Goal: Transaction & Acquisition: Purchase product/service

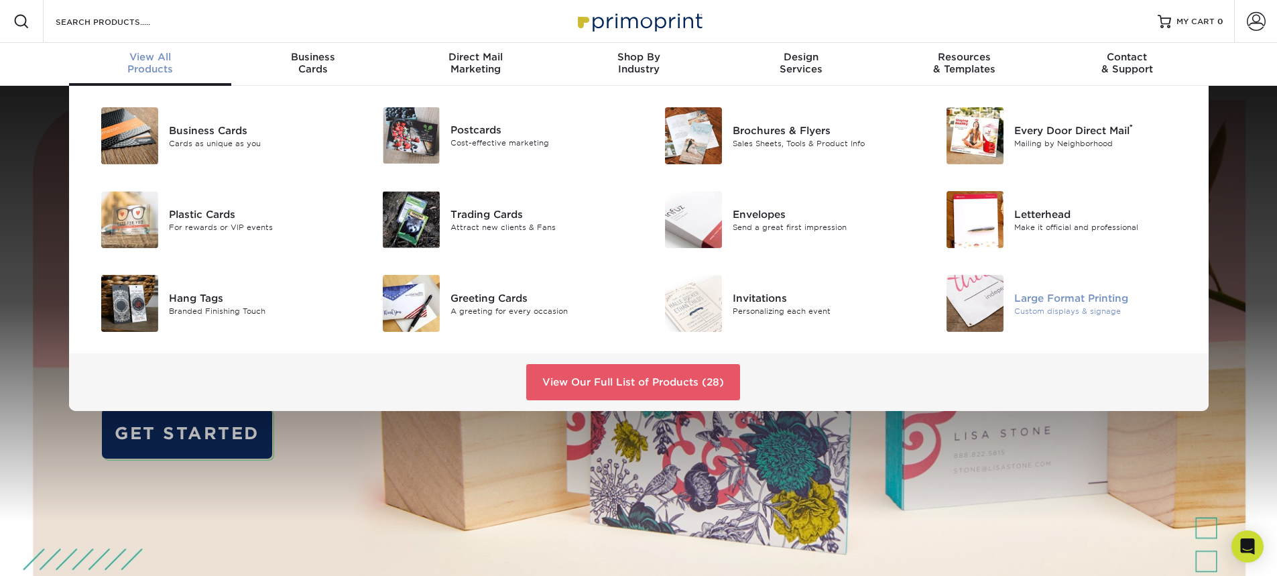
click at [1038, 298] on div "Large Format Printing" at bounding box center [1103, 297] width 178 height 15
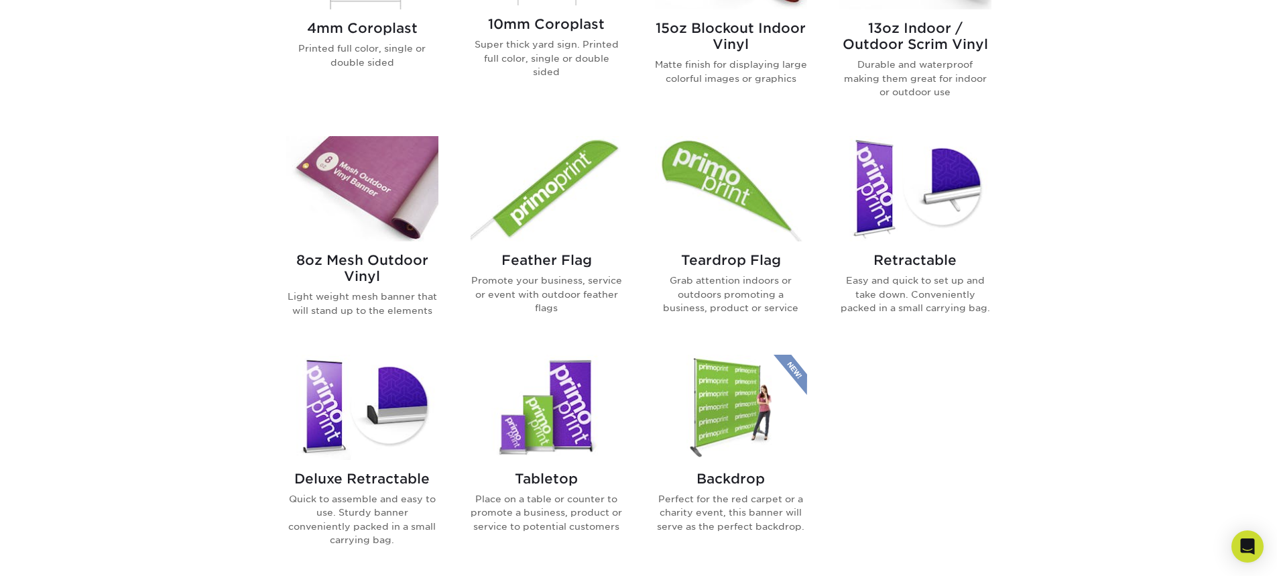
scroll to position [738, 0]
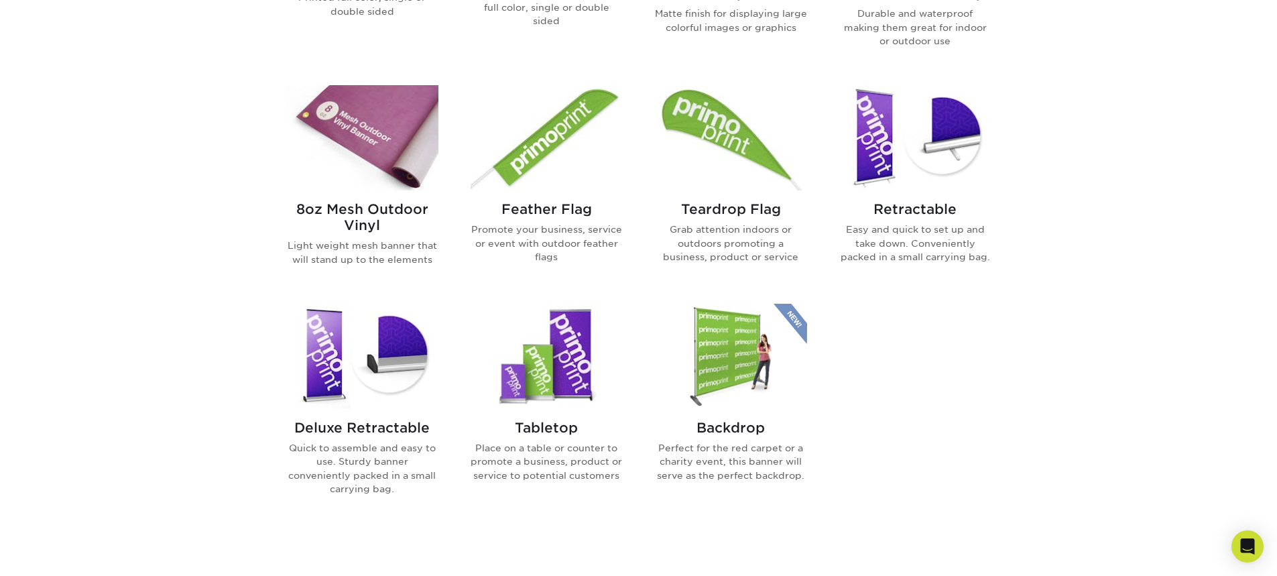
click at [402, 368] on img at bounding box center [362, 356] width 152 height 105
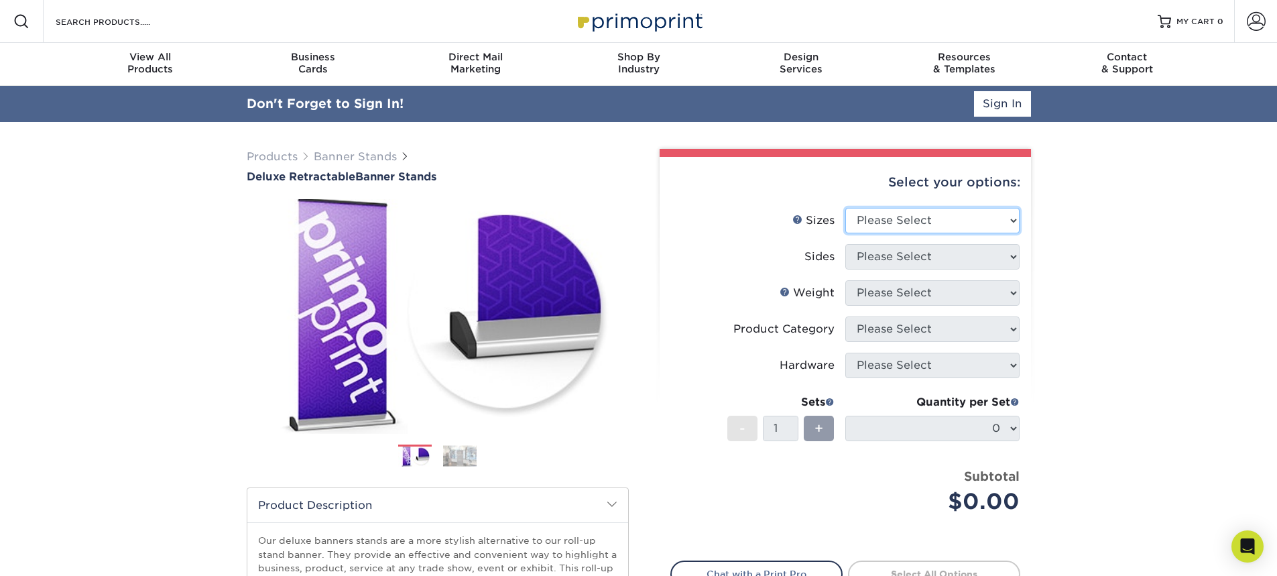
click at [895, 217] on select "Please Select 33" x 80"" at bounding box center [932, 220] width 174 height 25
select select "33.00x80.00"
click at [845, 208] on select "Please Select 33" x 80"" at bounding box center [932, 220] width 174 height 25
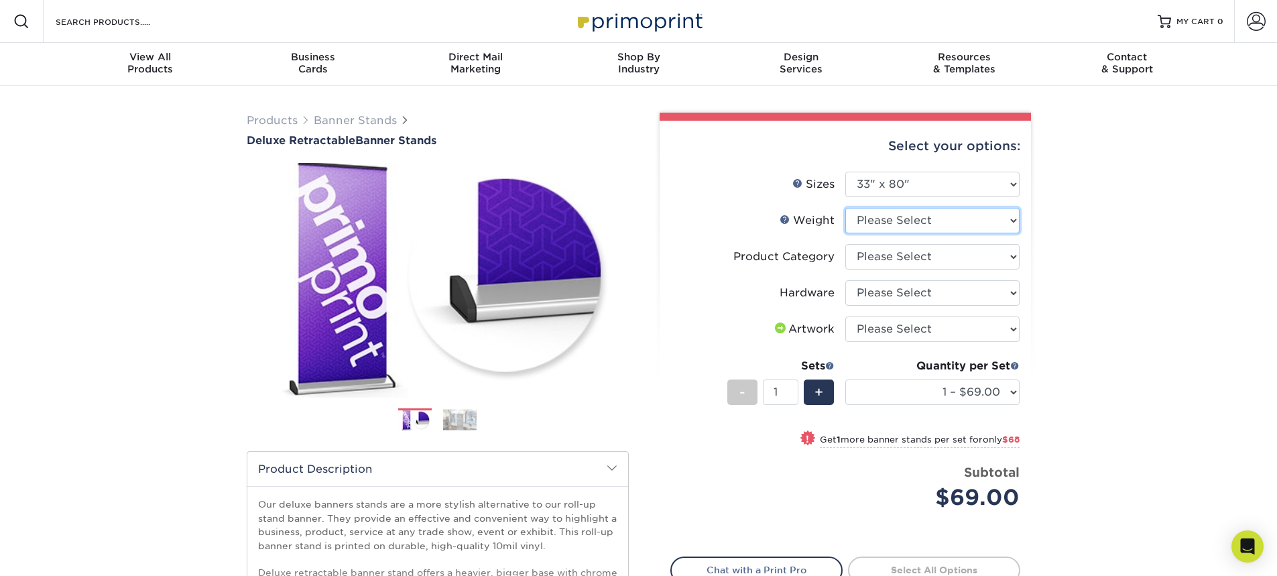
click at [900, 230] on select "Please Select 10MIL" at bounding box center [932, 220] width 174 height 25
select select "10MIL"
click at [845, 208] on select "Please Select 10MIL" at bounding box center [932, 220] width 174 height 25
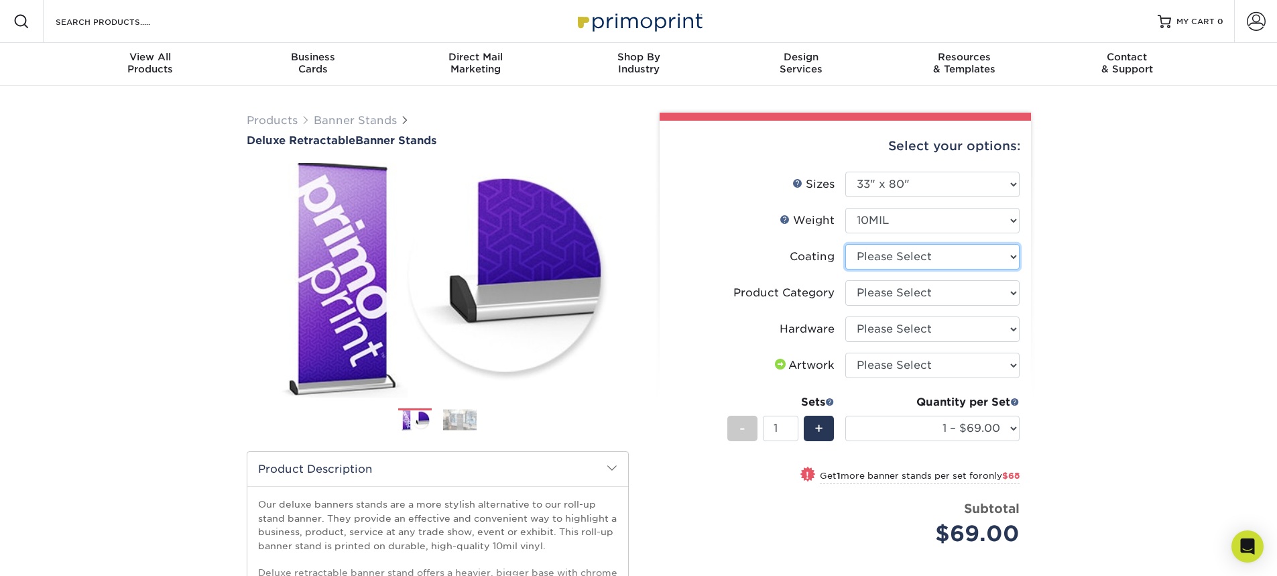
click at [892, 257] on select at bounding box center [932, 256] width 174 height 25
select select "3e7618de-abca-4bda-9f97-8b9129e913d8"
click at [845, 244] on select at bounding box center [932, 256] width 174 height 25
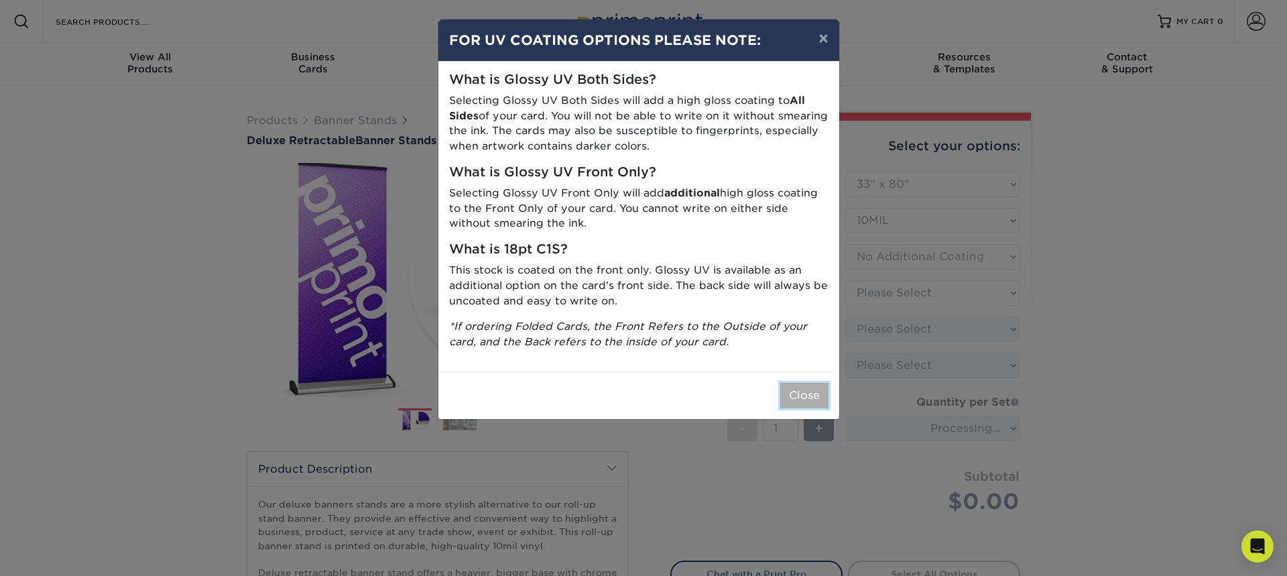
click at [809, 403] on button "Close" at bounding box center [804, 395] width 48 height 25
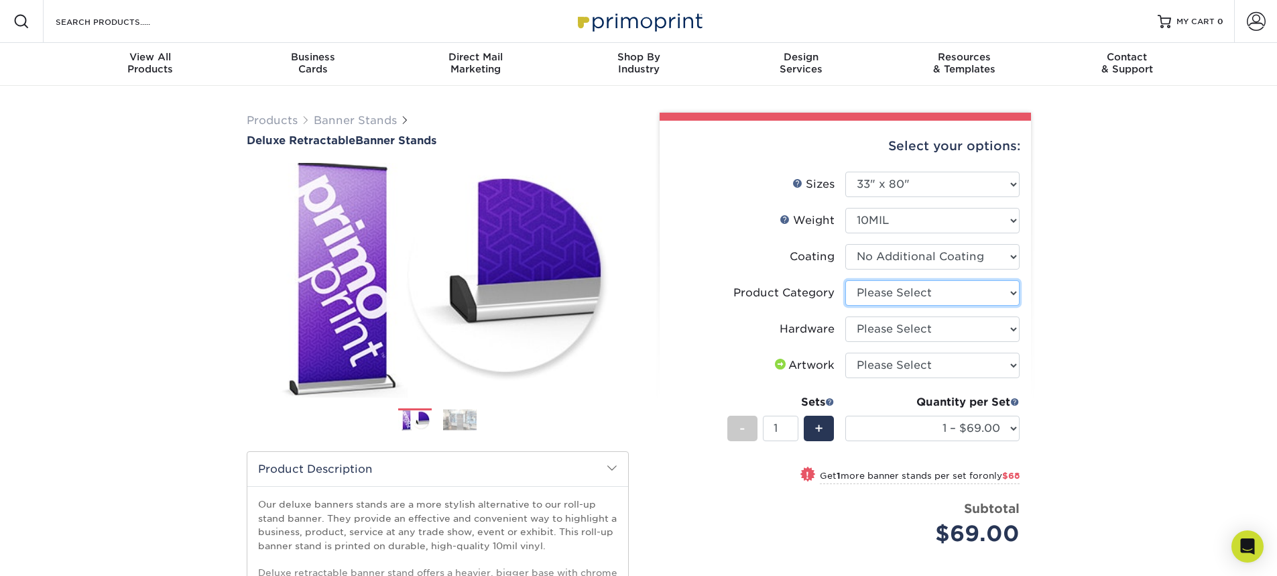
click at [882, 288] on select "Please Select Deluxe Retractable Banner Stand" at bounding box center [932, 292] width 174 height 25
select select "deb82e1f-94dd-4fc2-adc3-95272b6b1220"
click at [845, 280] on select "Please Select Deluxe Retractable Banner Stand" at bounding box center [932, 292] width 174 height 25
click at [887, 329] on select "Please Select Single-Sided Deluxe Retractable Banner Stand" at bounding box center [932, 328] width 174 height 25
select select "8f8ed3c6-8570-4dec-a260-1d9d29af8a30"
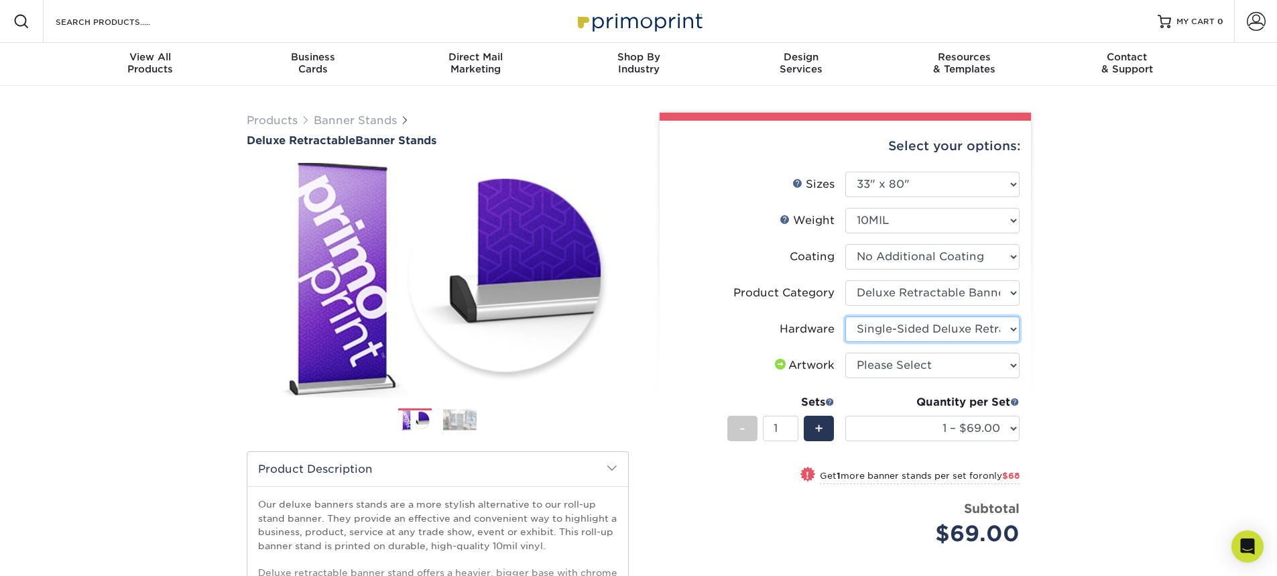
click at [845, 316] on select "Please Select Single-Sided Deluxe Retractable Banner Stand" at bounding box center [932, 328] width 174 height 25
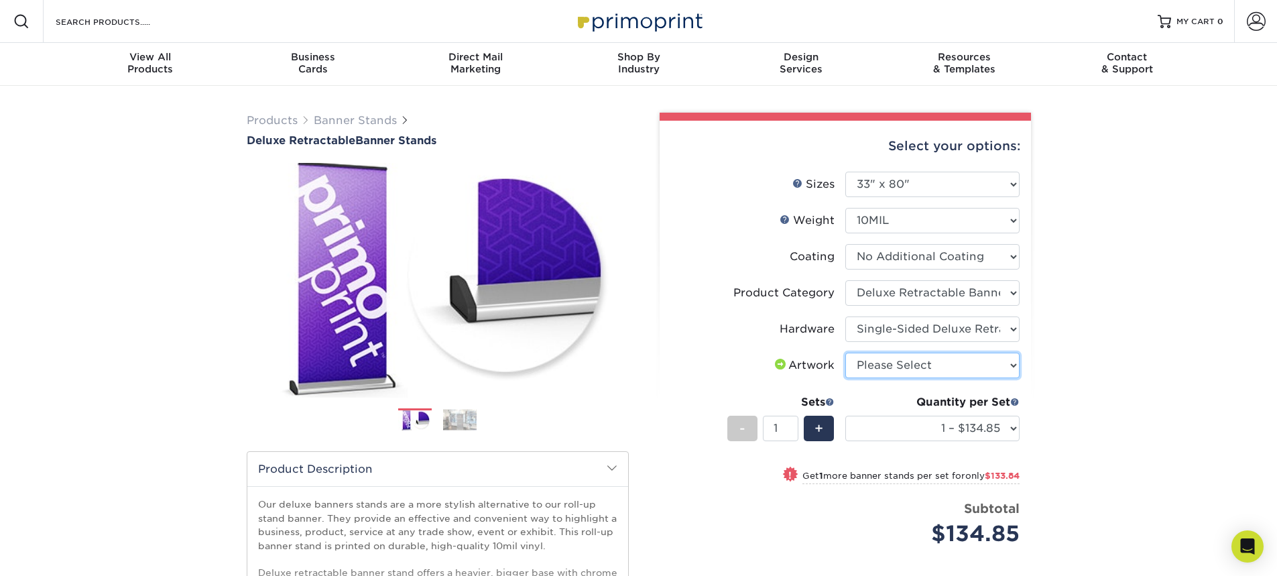
click at [888, 366] on select "Please Select I will upload files I need a design - $50" at bounding box center [932, 365] width 174 height 25
select select "upload"
click at [845, 353] on select "Please Select I will upload files I need a design - $50" at bounding box center [932, 365] width 174 height 25
click at [1068, 455] on div "Products Banner Stands Deluxe Retractable Banner Stands Previous Next" at bounding box center [638, 444] width 1277 height 716
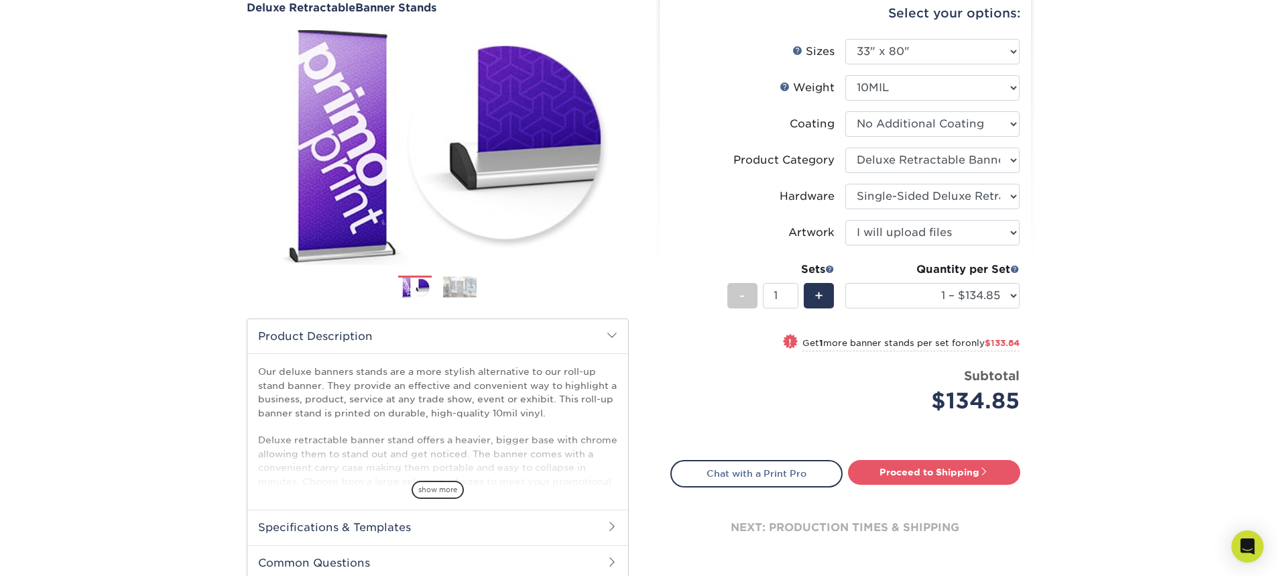
scroll to position [134, 0]
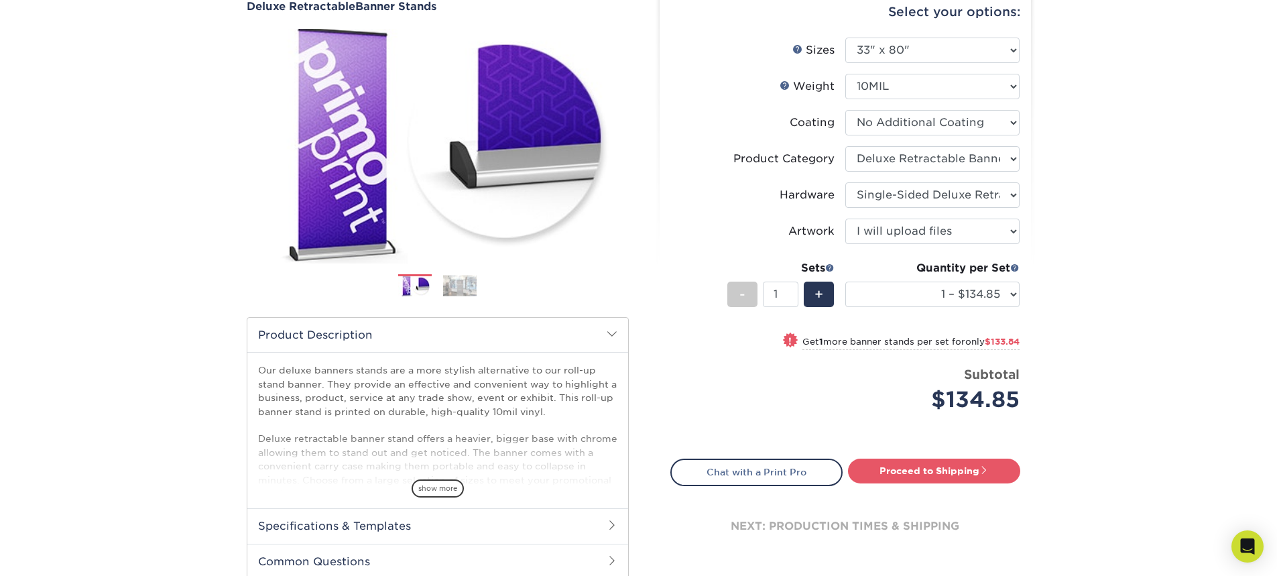
click at [1103, 174] on div "Products Banner Stands Deluxe Retractable Banner Stands Previous Next" at bounding box center [638, 310] width 1277 height 716
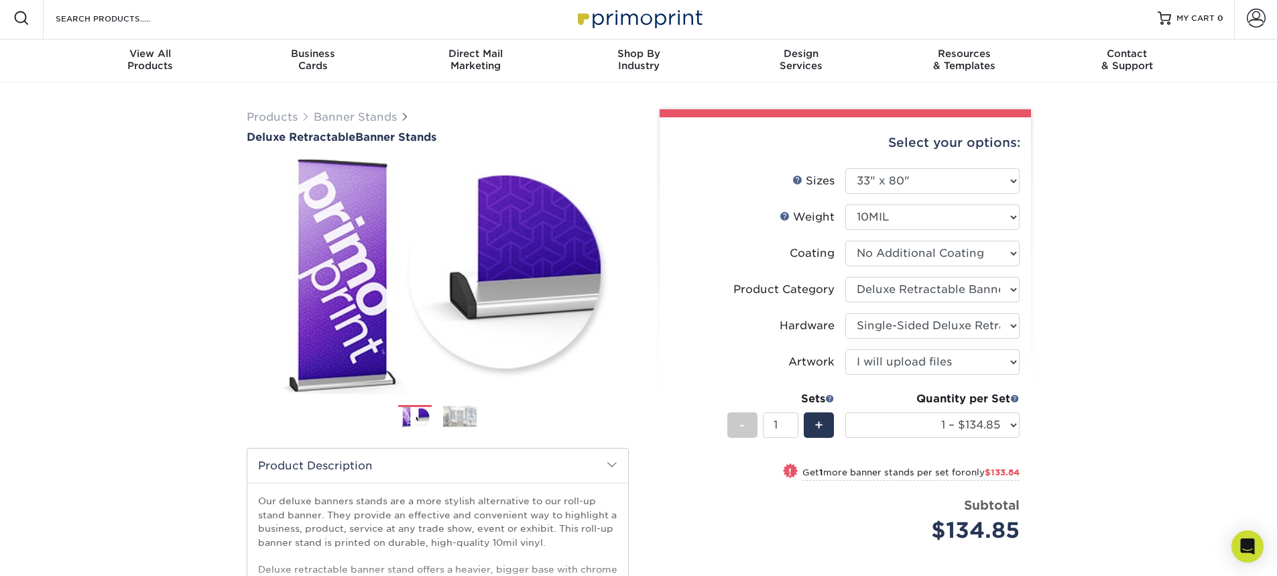
scroll to position [0, 0]
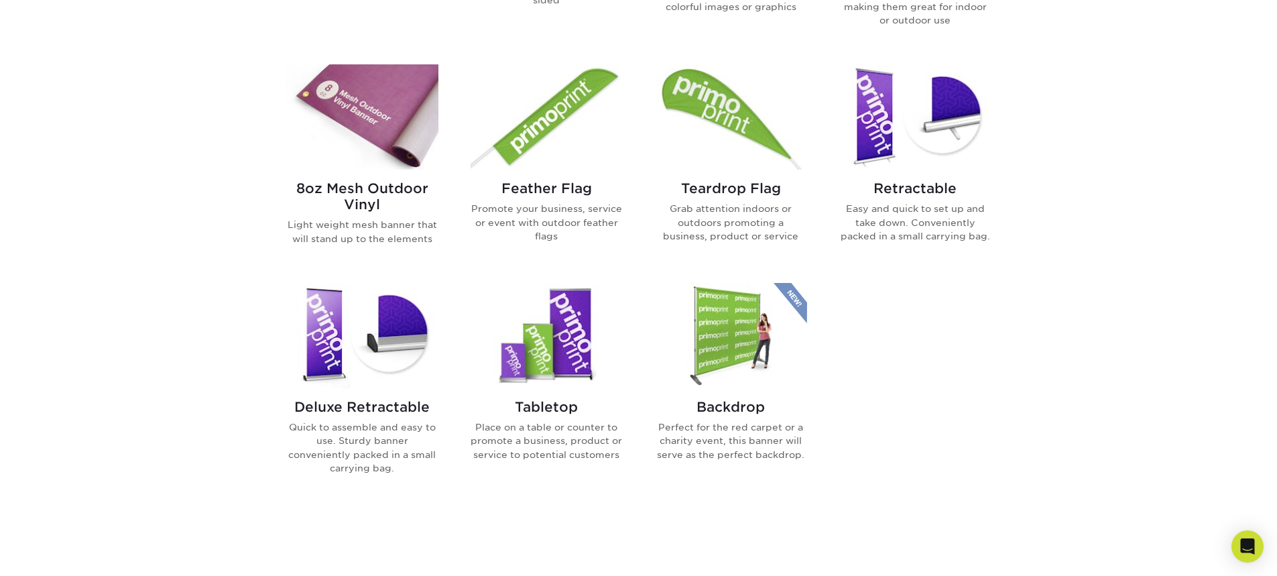
scroll to position [805, 0]
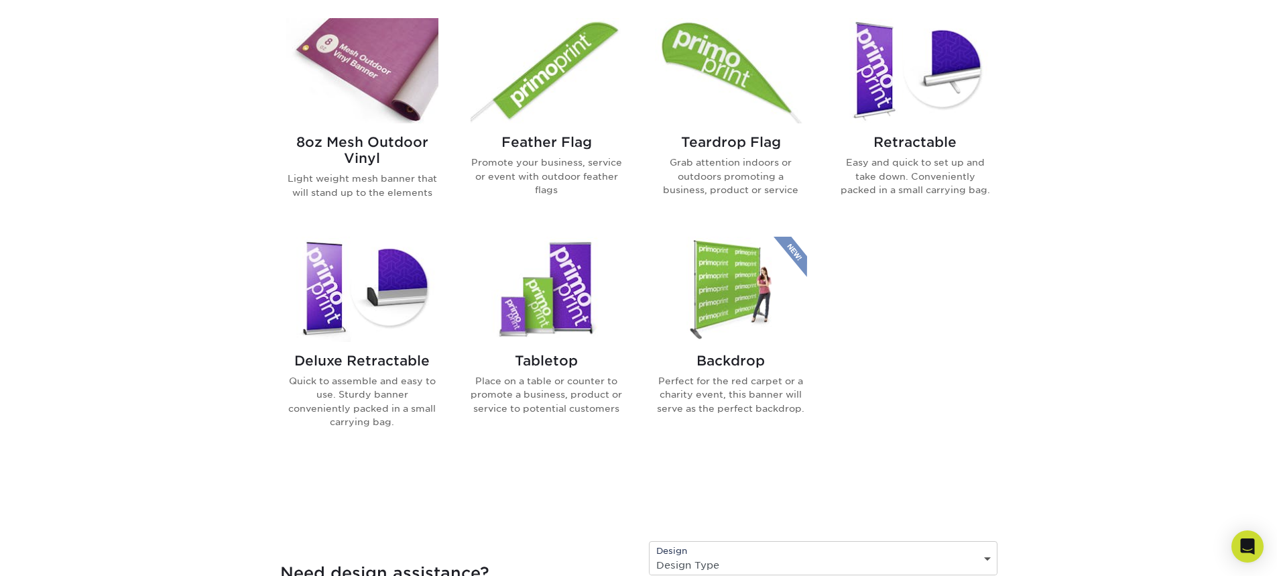
click at [931, 111] on img at bounding box center [915, 70] width 152 height 105
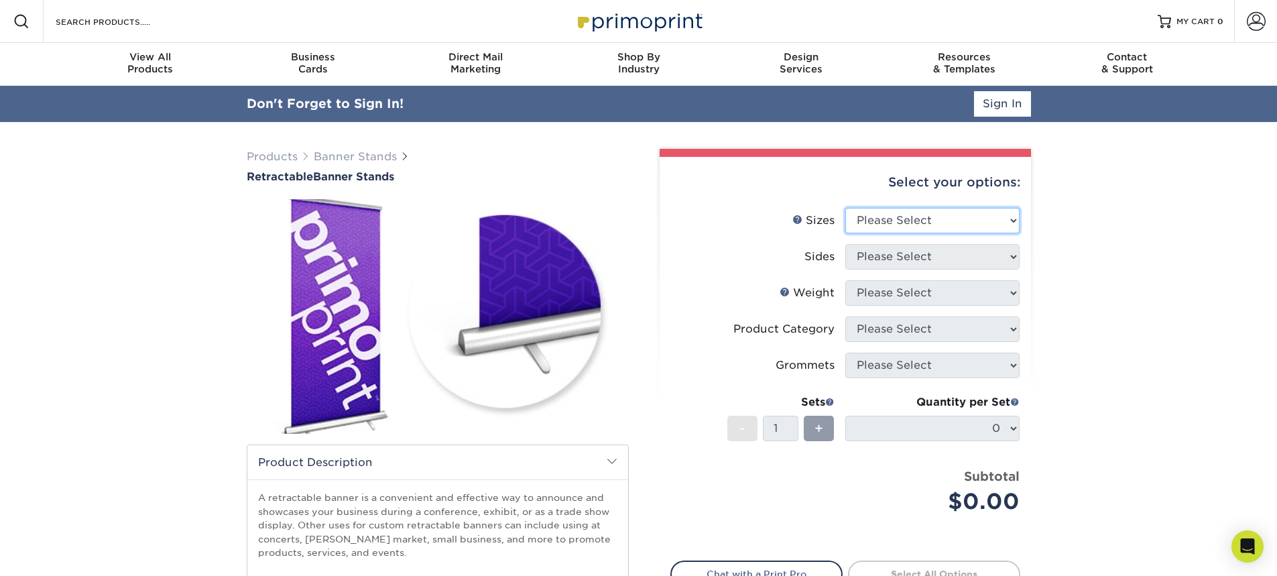
click at [899, 219] on select "Please Select 24" x 60" 33" x 80" 47" x 80"" at bounding box center [932, 220] width 174 height 25
select select "33.00x80.00"
click at [845, 208] on select "Please Select 24" x 60" 33" x 80" 47" x 80"" at bounding box center [932, 220] width 174 height 25
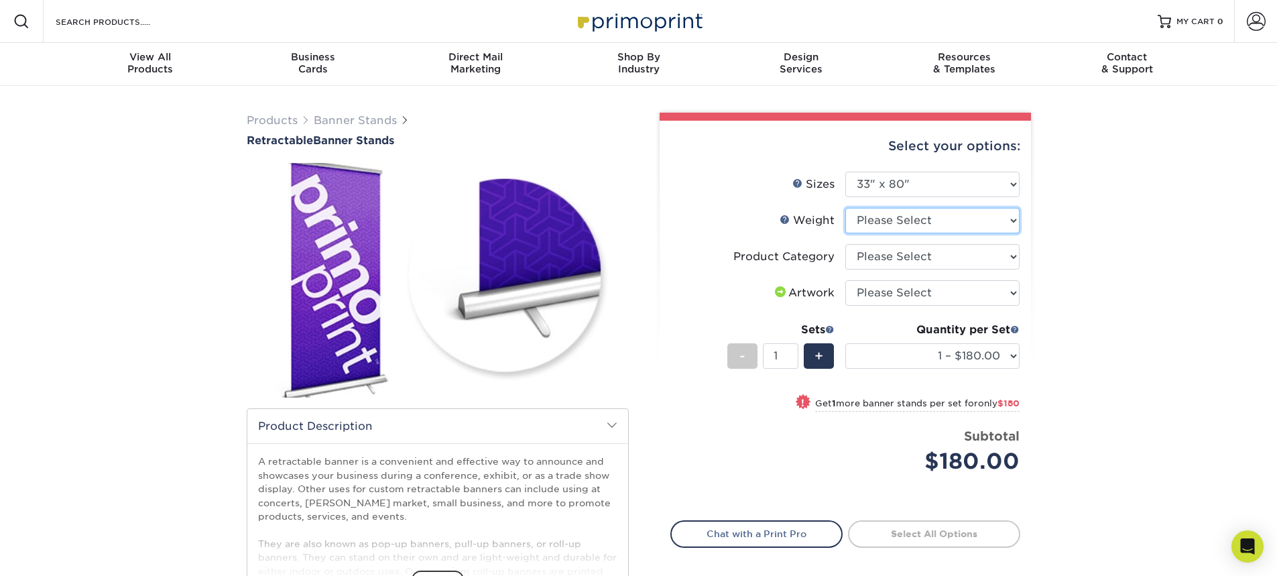
click at [894, 212] on select "Please Select 10MIL" at bounding box center [932, 220] width 174 height 25
select select "10MIL"
click at [845, 208] on select "Please Select 10MIL" at bounding box center [932, 220] width 174 height 25
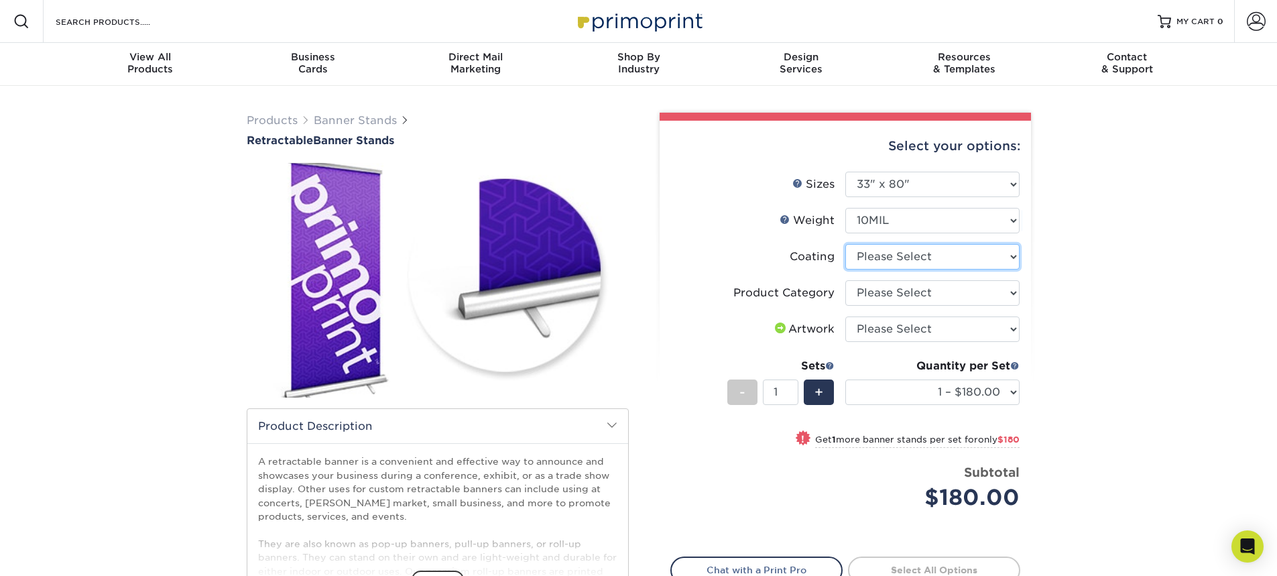
click at [887, 257] on select at bounding box center [932, 256] width 174 height 25
select select "3e7618de-abca-4bda-9f97-8b9129e913d8"
click at [845, 244] on select at bounding box center [932, 256] width 174 height 25
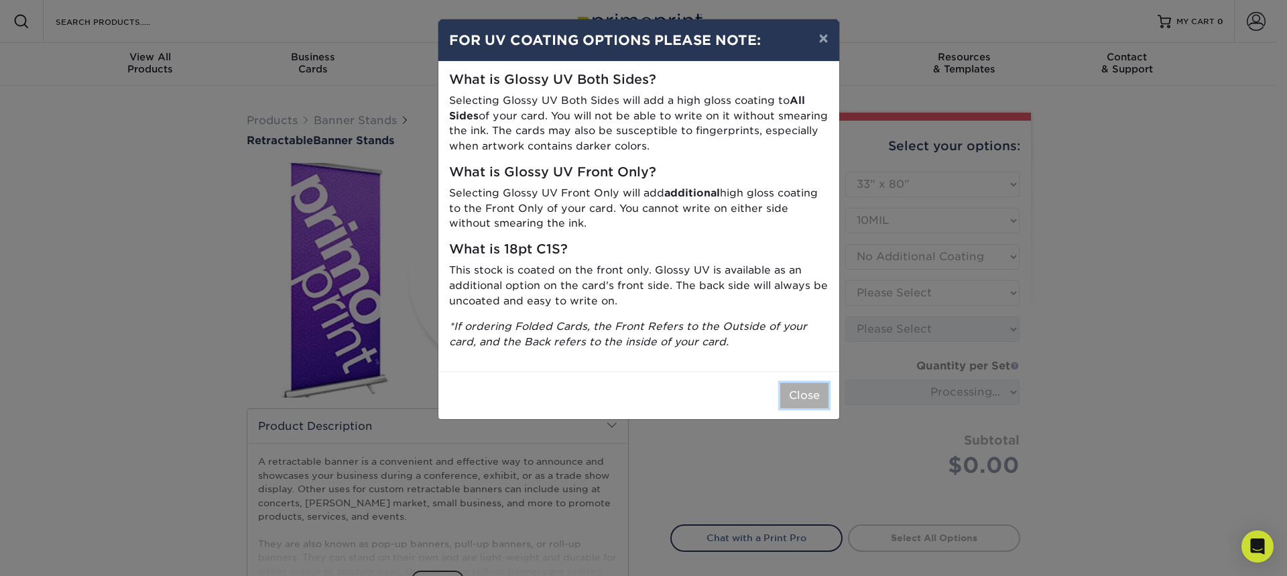
click at [805, 393] on button "Close" at bounding box center [804, 395] width 48 height 25
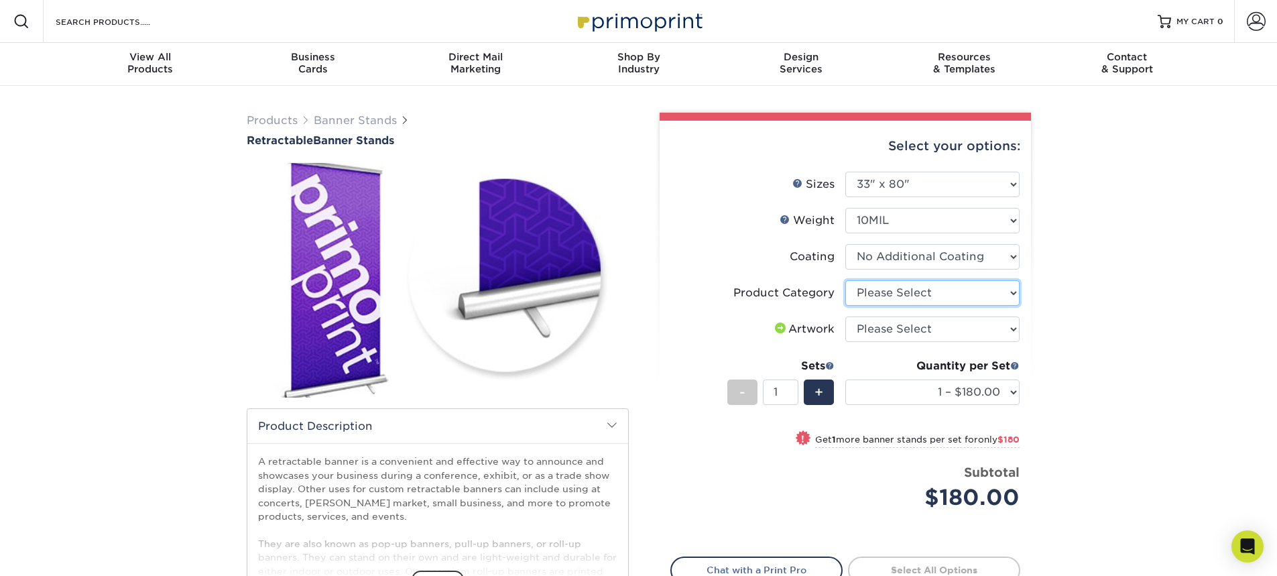
click at [885, 297] on select "Please Select Standard Retractable Banner Stand" at bounding box center [932, 292] width 174 height 25
select select "16926b4f-4359-4b5b-9e91-7b2ad5f23637"
click at [845, 280] on select "Please Select Standard Retractable Banner Stand" at bounding box center [932, 292] width 174 height 25
click at [900, 323] on select "Please Select I will upload files I need a design - $50" at bounding box center [932, 328] width 174 height 25
select select "upload"
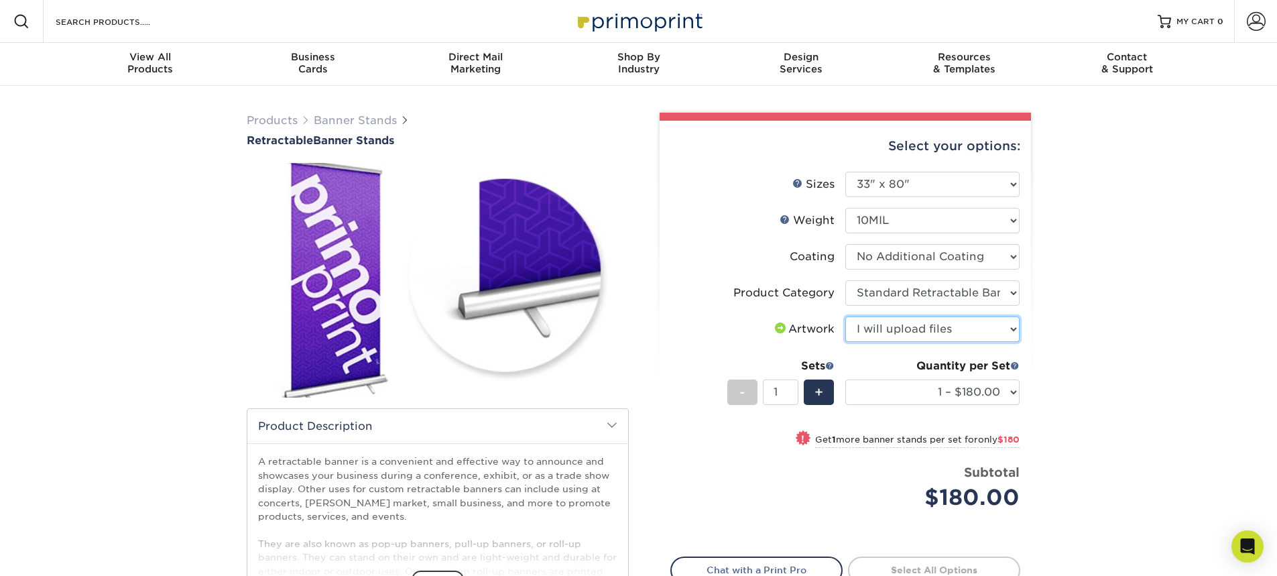
click at [845, 316] on select "Please Select I will upload files I need a design - $50" at bounding box center [932, 328] width 174 height 25
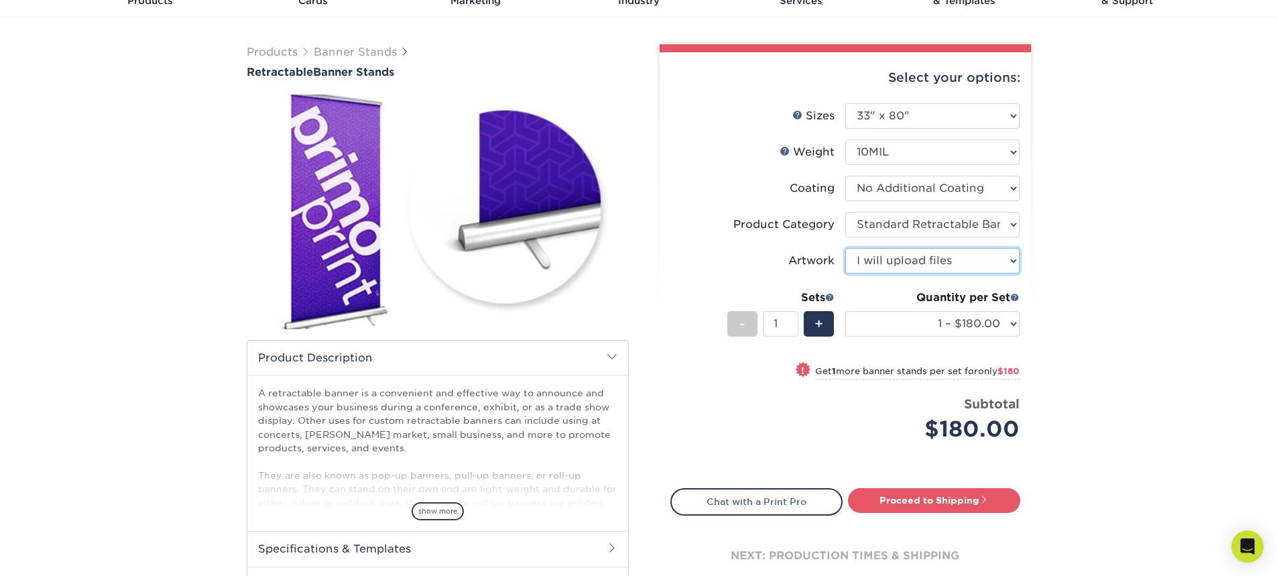
scroll to position [67, 0]
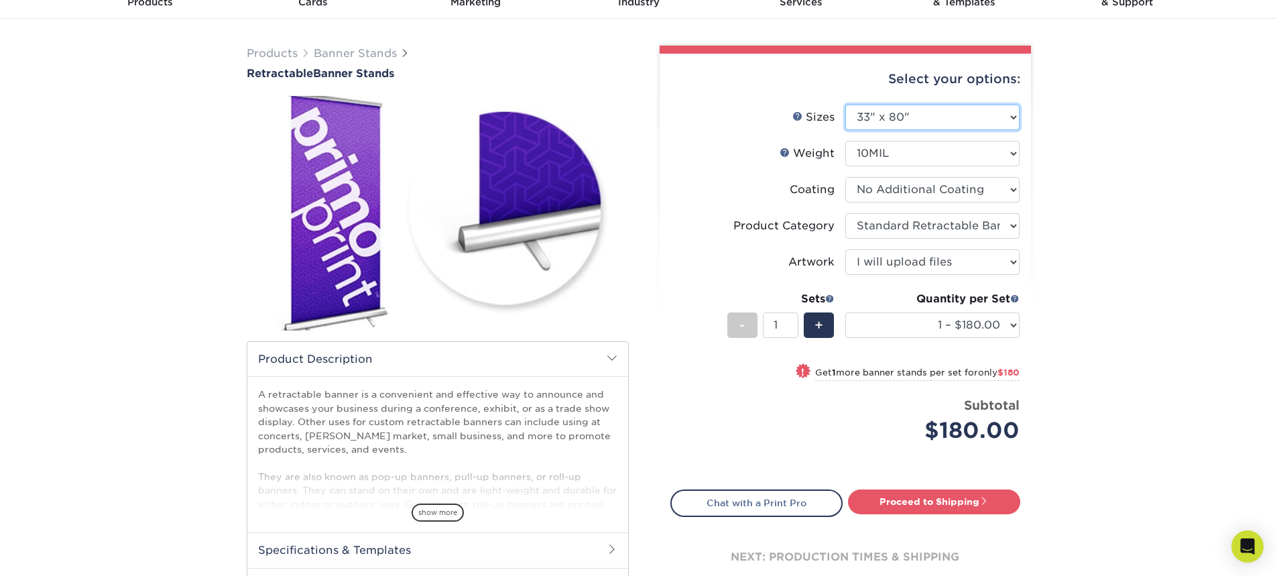
click at [966, 113] on select "Please Select 24" x 60" 33" x 80" 47" x 80"" at bounding box center [932, 117] width 174 height 25
click at [845, 105] on select "Please Select 24" x 60" 33" x 80" 47" x 80"" at bounding box center [932, 117] width 174 height 25
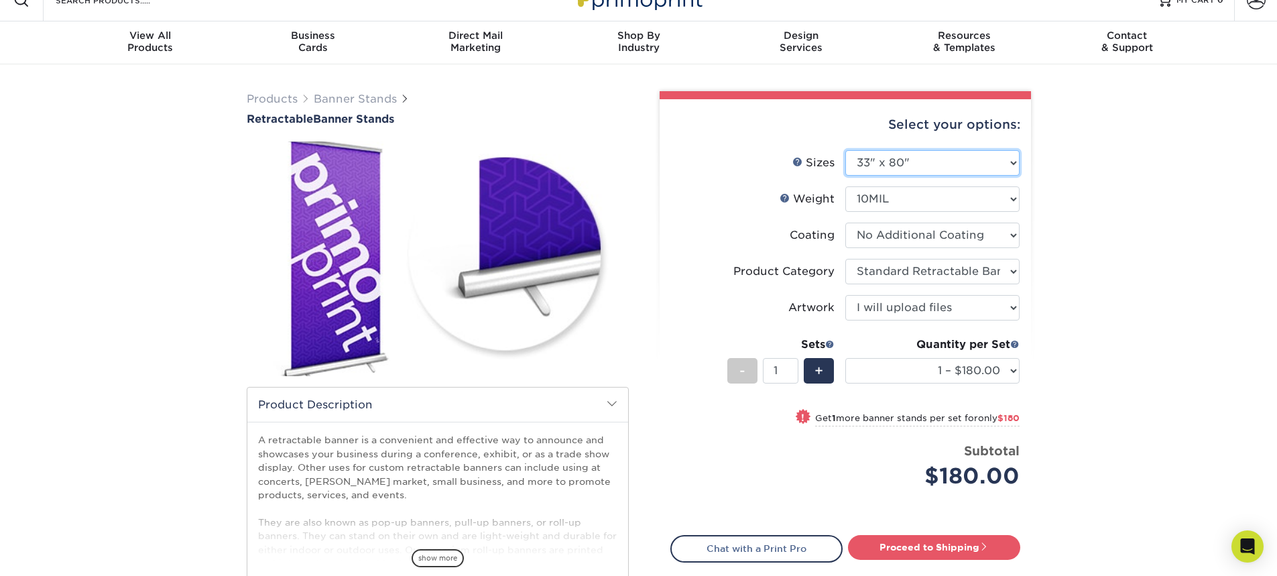
scroll to position [0, 0]
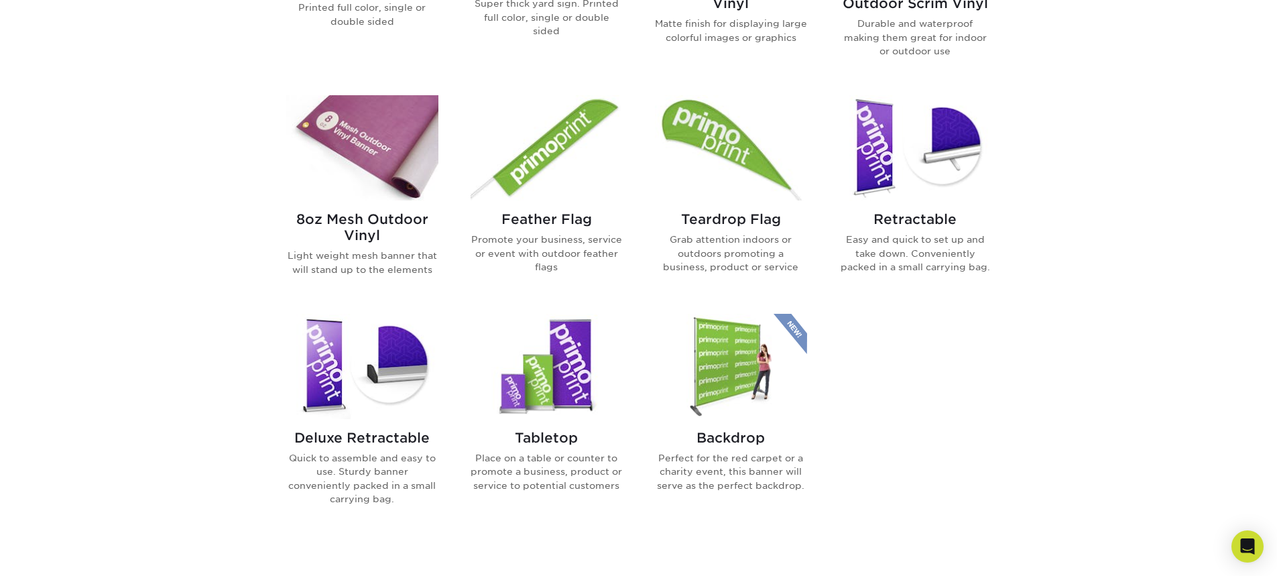
scroll to position [805, 0]
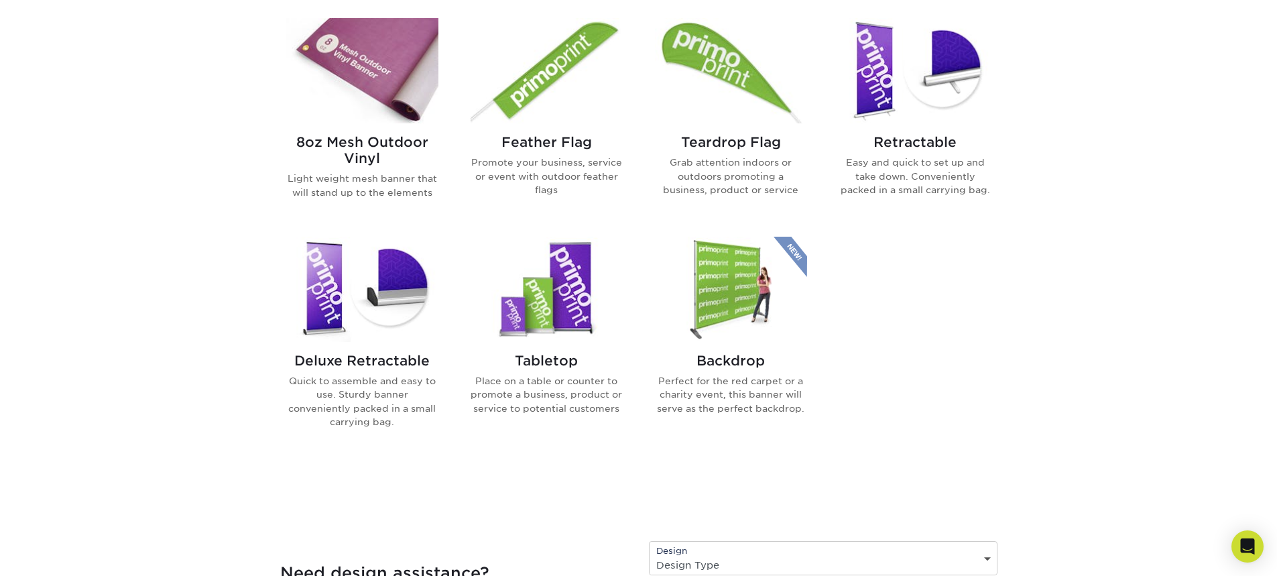
click at [361, 312] on img at bounding box center [362, 289] width 152 height 105
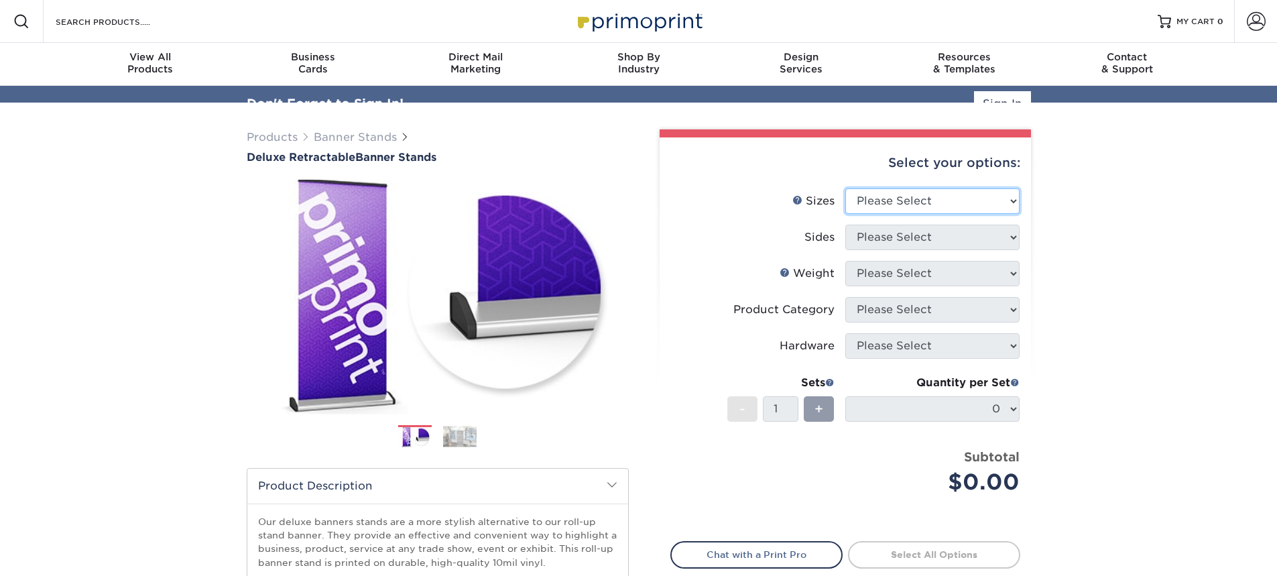
click at [923, 182] on div "Select your options: Sizes Help Sizes Please Select 33" x 80" Sides Please Sele…" at bounding box center [845, 398] width 371 height 522
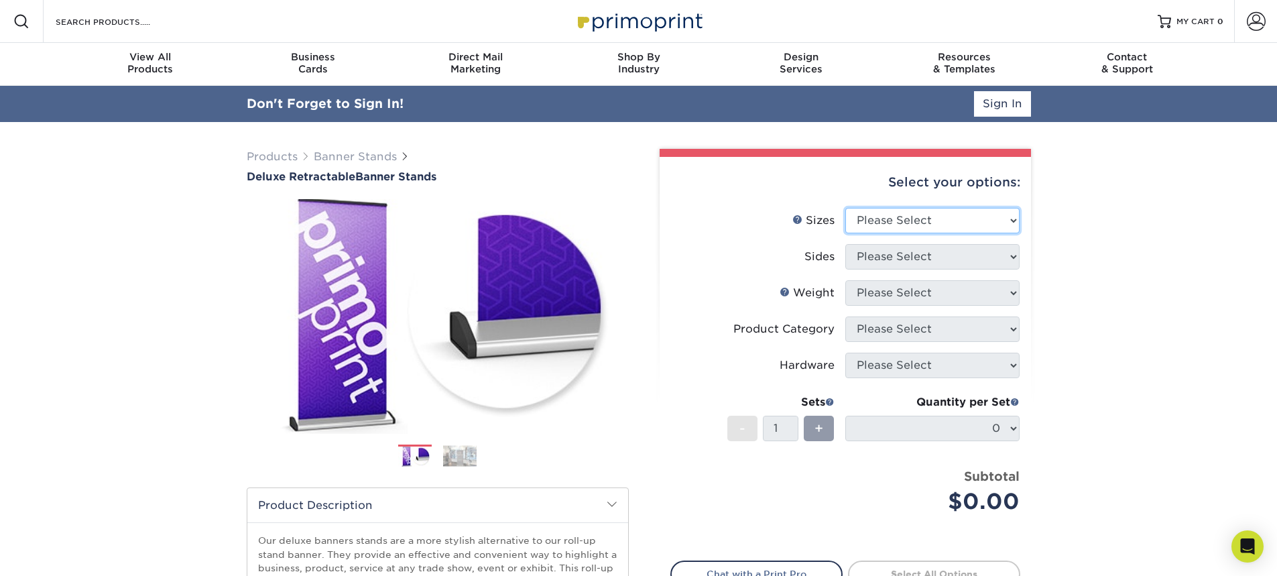
select select "33.00x80.00"
click at [845, 208] on select "Please Select 33" x 80"" at bounding box center [932, 220] width 174 height 25
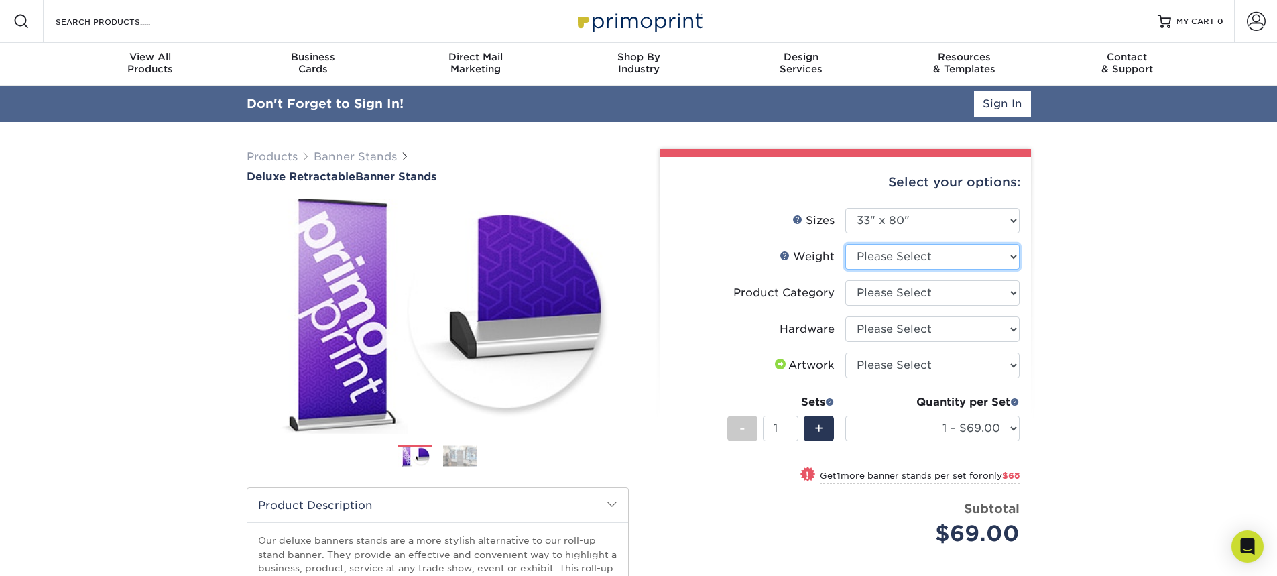
click at [903, 258] on select "Please Select 10MIL" at bounding box center [932, 256] width 174 height 25
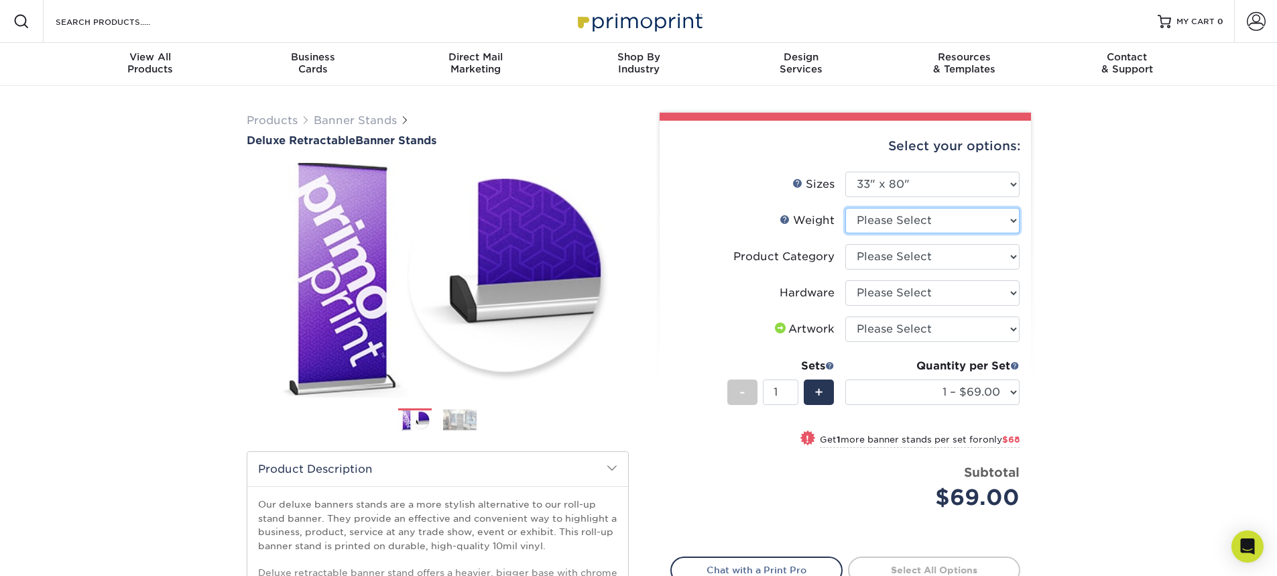
select select "10MIL"
click at [845, 208] on select "Please Select 10MIL" at bounding box center [932, 220] width 174 height 25
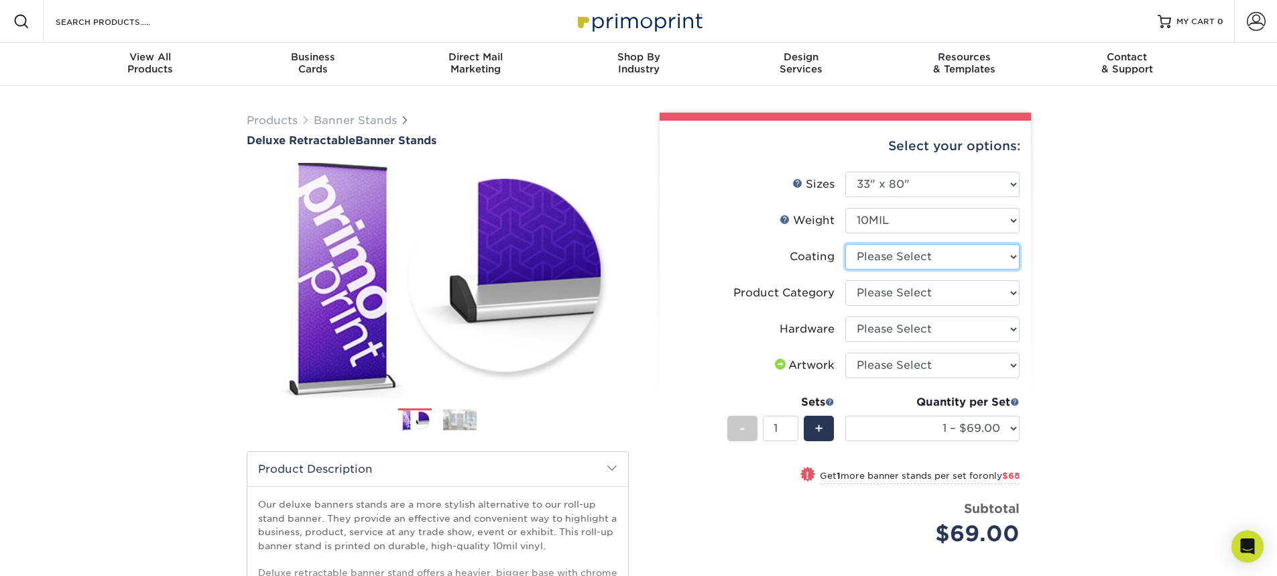
click at [902, 257] on select at bounding box center [932, 256] width 174 height 25
select select "3e7618de-abca-4bda-9f97-8b9129e913d8"
click at [845, 244] on select at bounding box center [932, 256] width 174 height 25
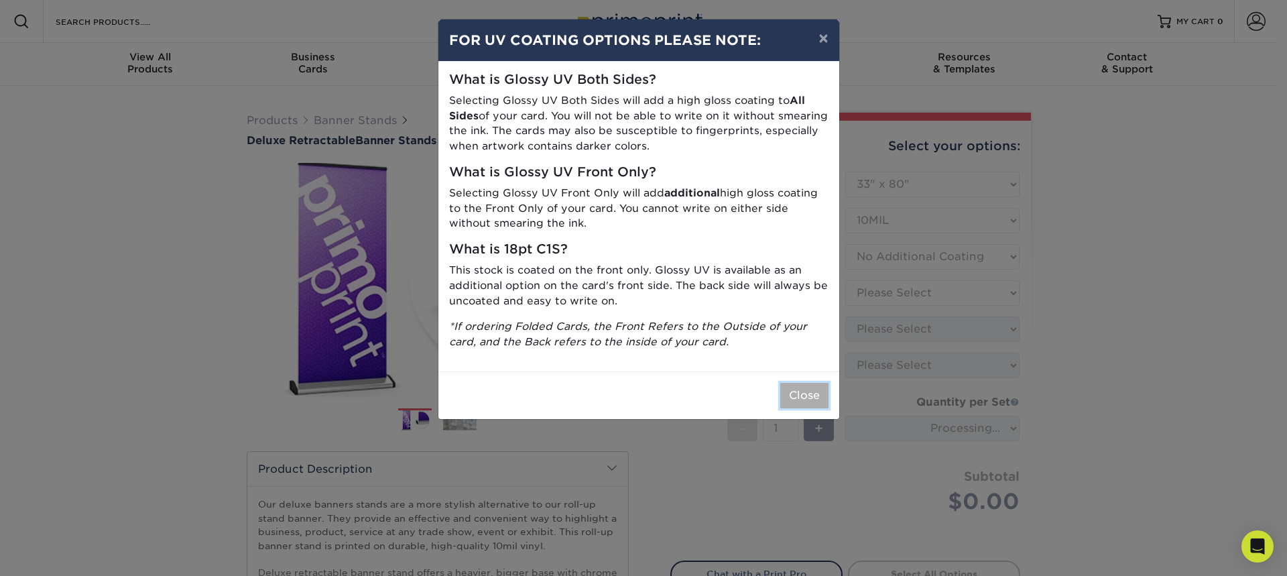
click at [801, 402] on button "Close" at bounding box center [804, 395] width 48 height 25
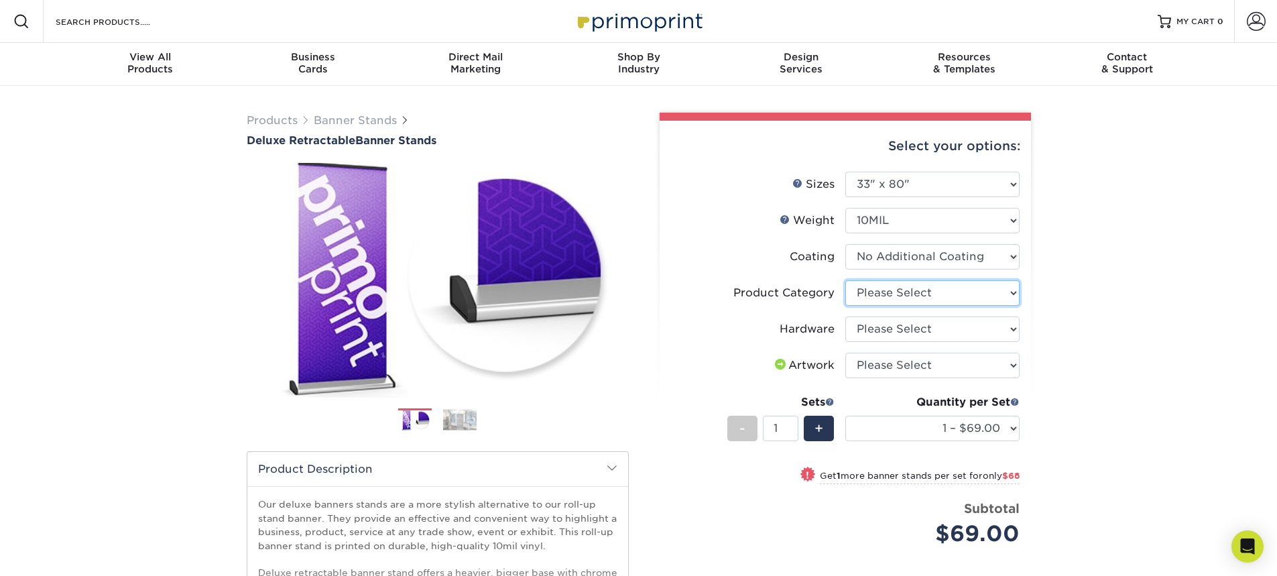
click at [869, 294] on select "Please Select Deluxe Retractable Banner Stand" at bounding box center [932, 292] width 174 height 25
select select "deb82e1f-94dd-4fc2-adc3-95272b6b1220"
click at [845, 280] on select "Please Select Deluxe Retractable Banner Stand" at bounding box center [932, 292] width 174 height 25
click at [878, 327] on select "Please Select Single-Sided Deluxe Retractable Banner Stand" at bounding box center [932, 328] width 174 height 25
select select "8f8ed3c6-8570-4dec-a260-1d9d29af8a30"
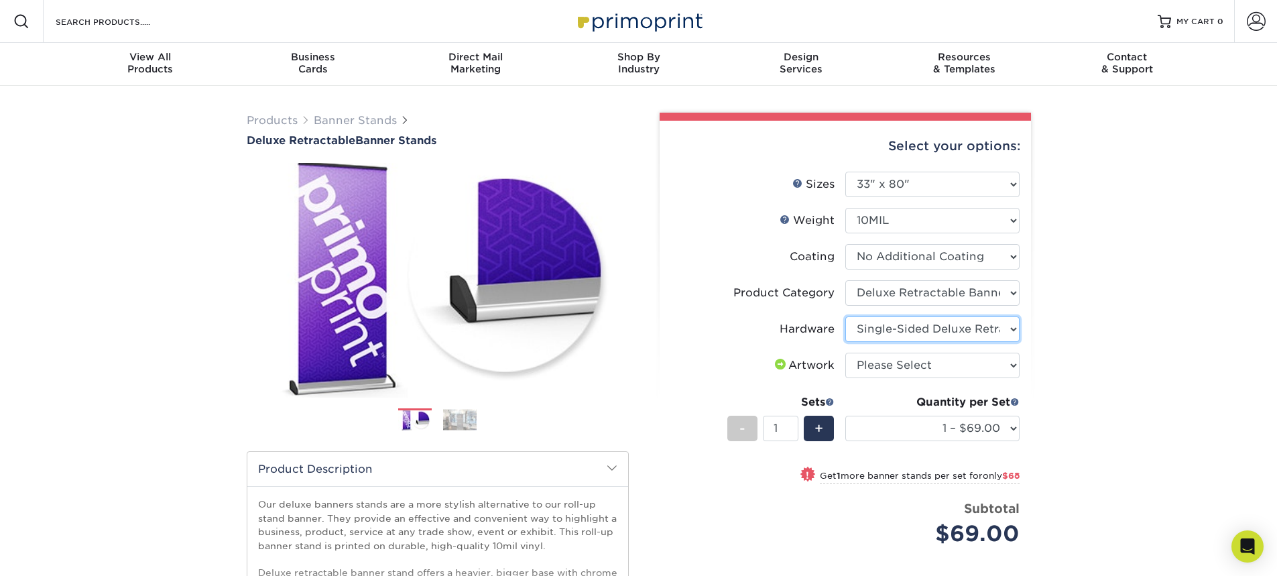
click at [845, 316] on select "Please Select Single-Sided Deluxe Retractable Banner Stand" at bounding box center [932, 328] width 174 height 25
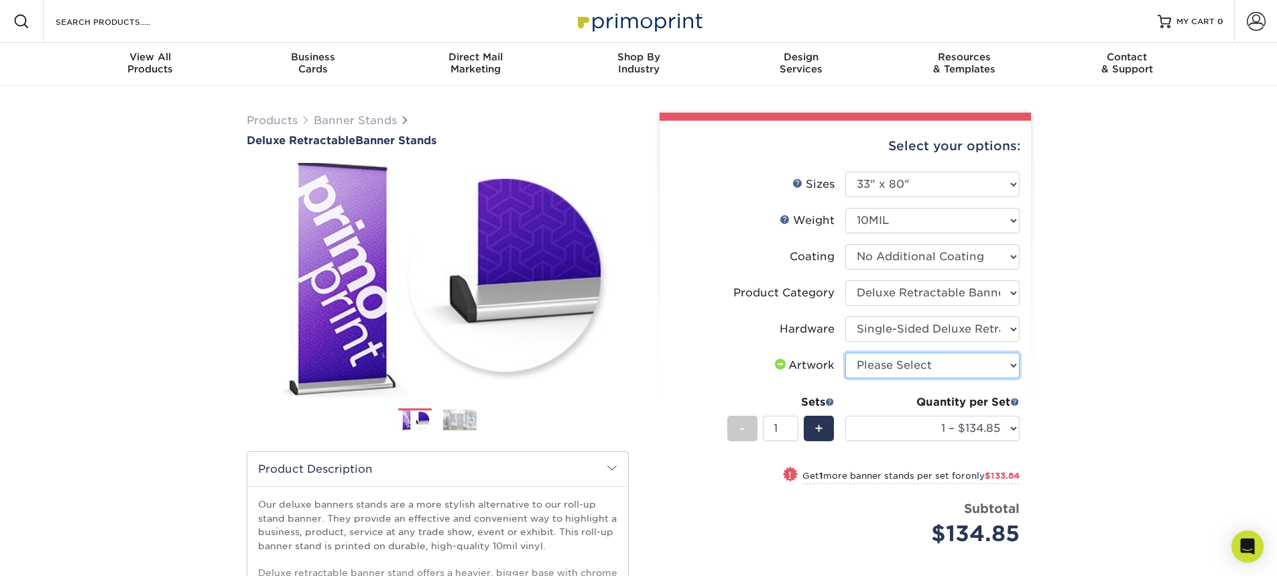
click at [876, 364] on select "Please Select I will upload files I need a design - $50" at bounding box center [932, 365] width 174 height 25
select select "upload"
click at [845, 353] on select "Please Select I will upload files I need a design - $50" at bounding box center [932, 365] width 174 height 25
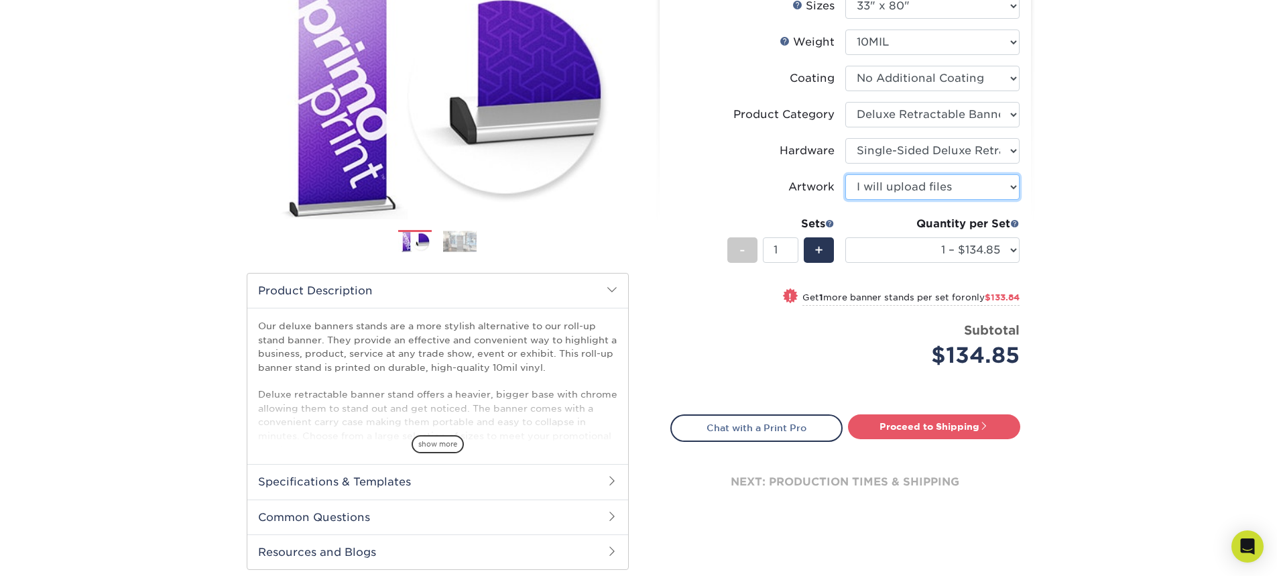
scroll to position [201, 0]
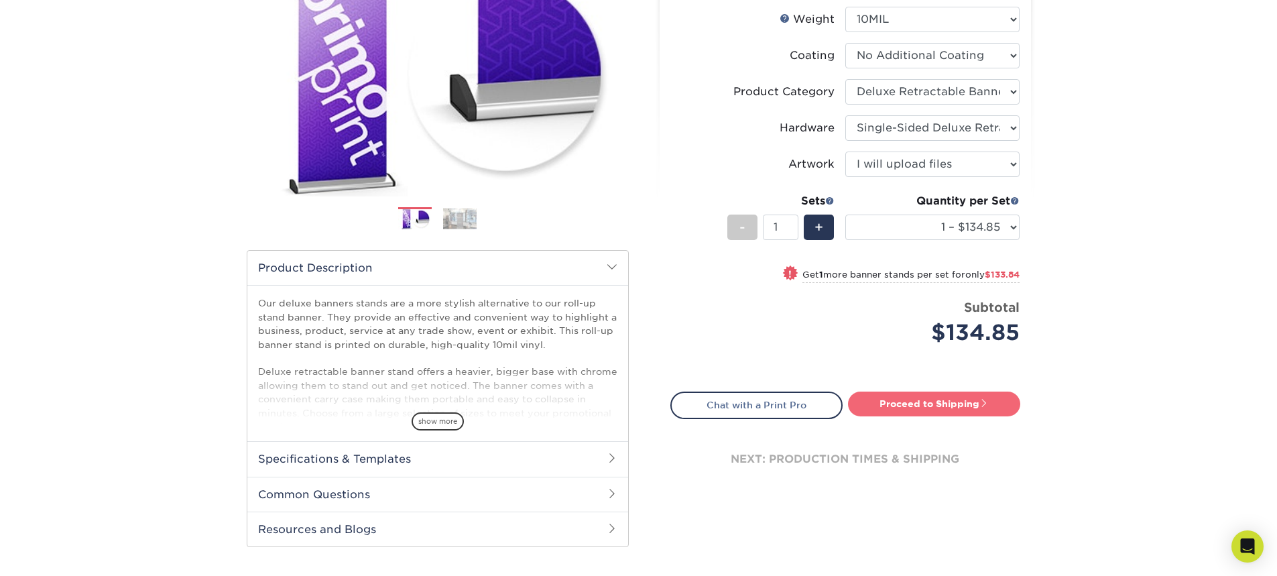
click at [927, 403] on link "Proceed to Shipping" at bounding box center [934, 404] width 172 height 24
type input "Set 1"
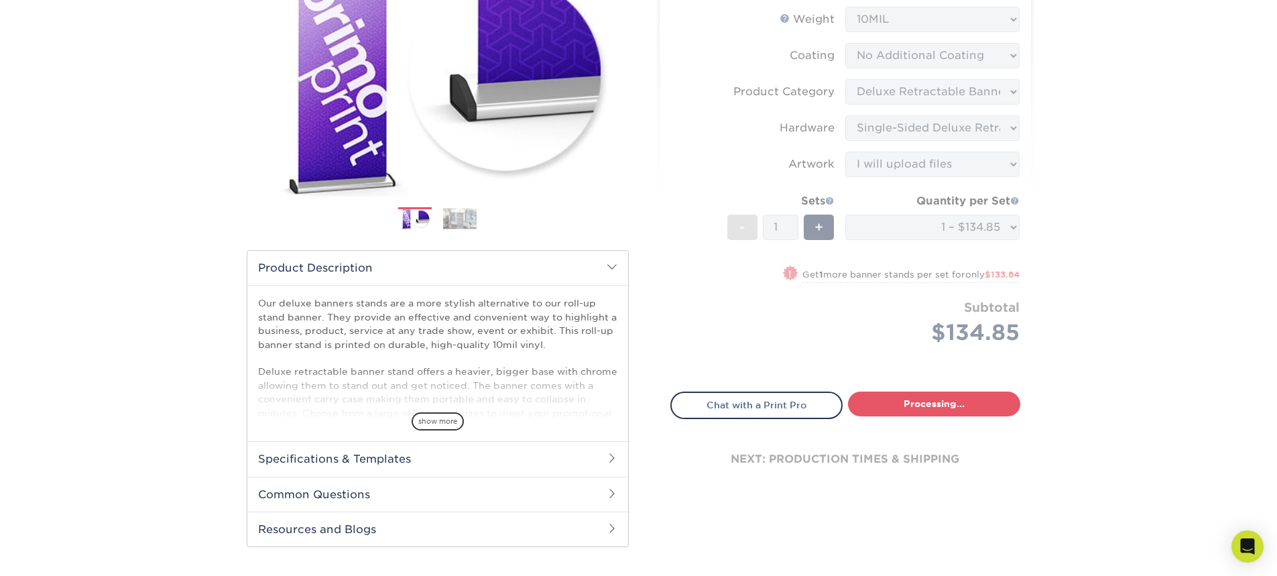
select select "05cdc3be-01c7-4d30-a20e-228dbc0598e6"
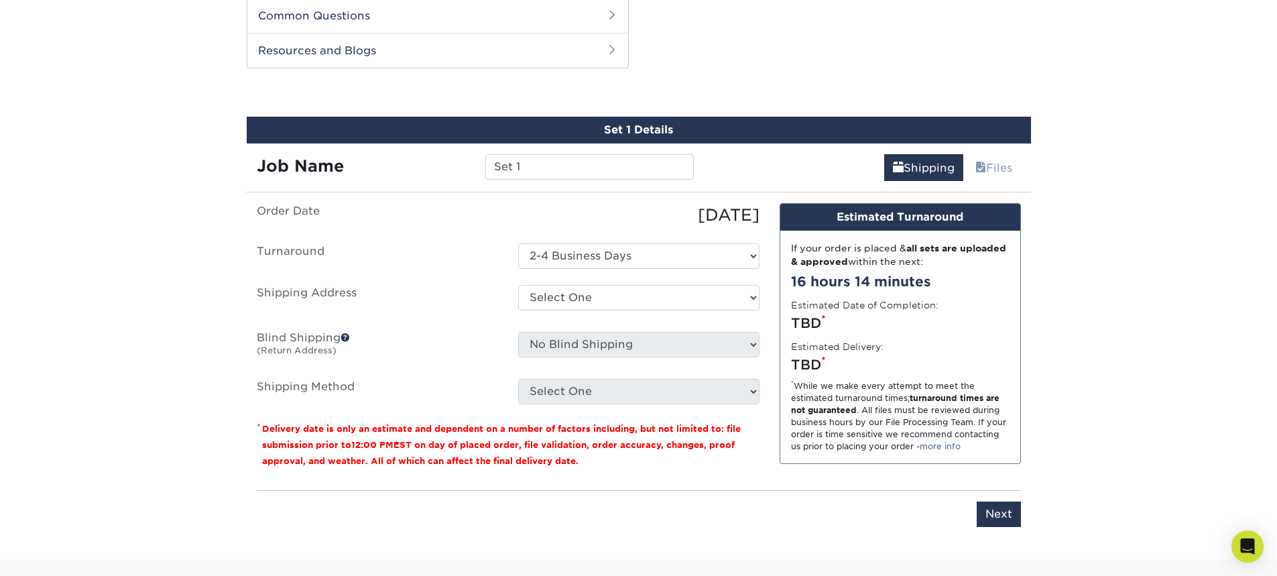
scroll to position [683, 0]
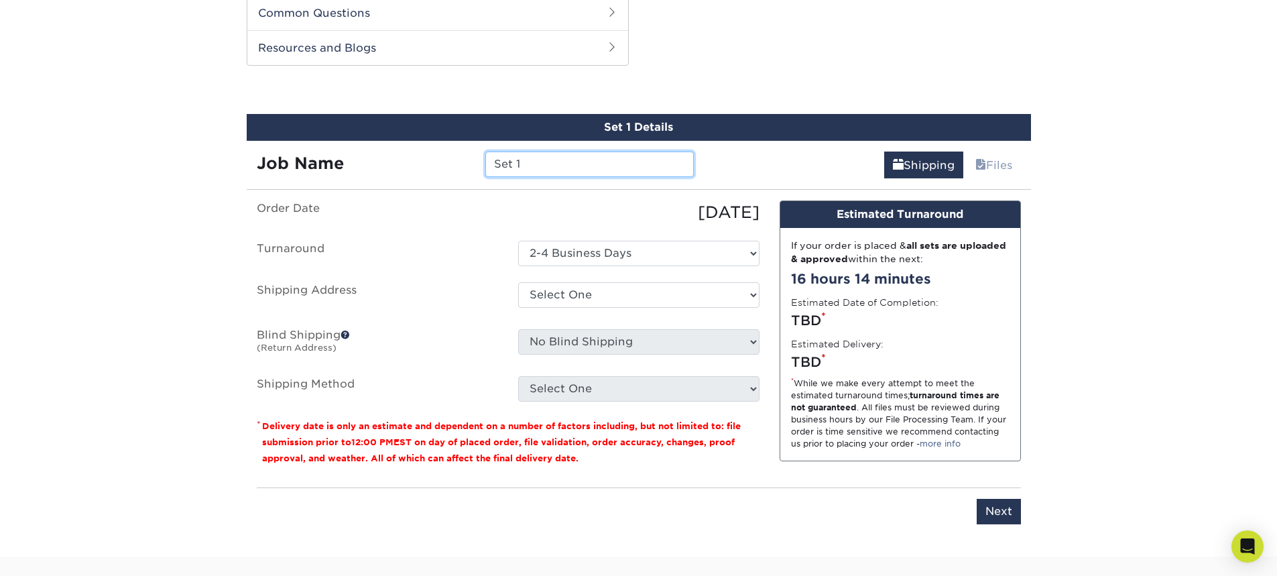
click at [603, 164] on input "Set 1" at bounding box center [589, 164] width 209 height 25
drag, startPoint x: 577, startPoint y: 164, endPoint x: 457, endPoint y: 160, distance: 120.1
click at [457, 160] on div "Job Name Set 1" at bounding box center [476, 164] width 458 height 25
type input "access to success"
drag, startPoint x: 539, startPoint y: 269, endPoint x: 506, endPoint y: 247, distance: 39.8
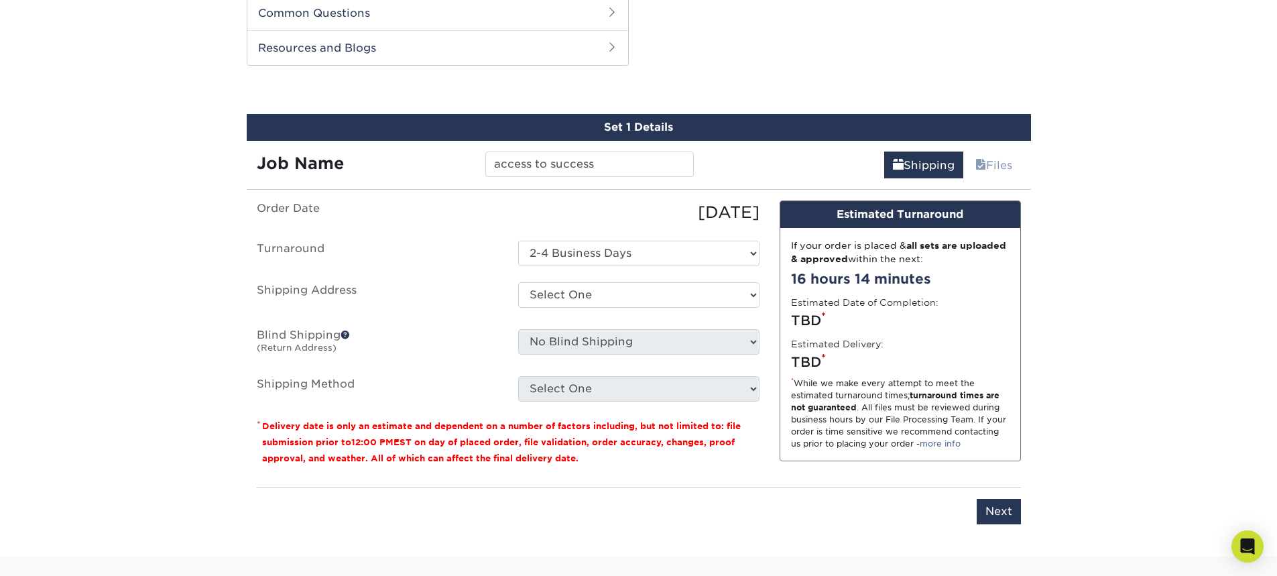
click at [506, 247] on label "Turnaround" at bounding box center [377, 253] width 261 height 25
click at [532, 251] on select "Select One 2-4 Business Days" at bounding box center [638, 253] width 241 height 25
click at [481, 251] on label "Turnaround" at bounding box center [377, 253] width 261 height 25
click at [565, 293] on select "Select One + Add New Address - Login" at bounding box center [638, 294] width 241 height 25
click at [518, 308] on select "Select One + Add New Address - Login" at bounding box center [638, 294] width 241 height 25
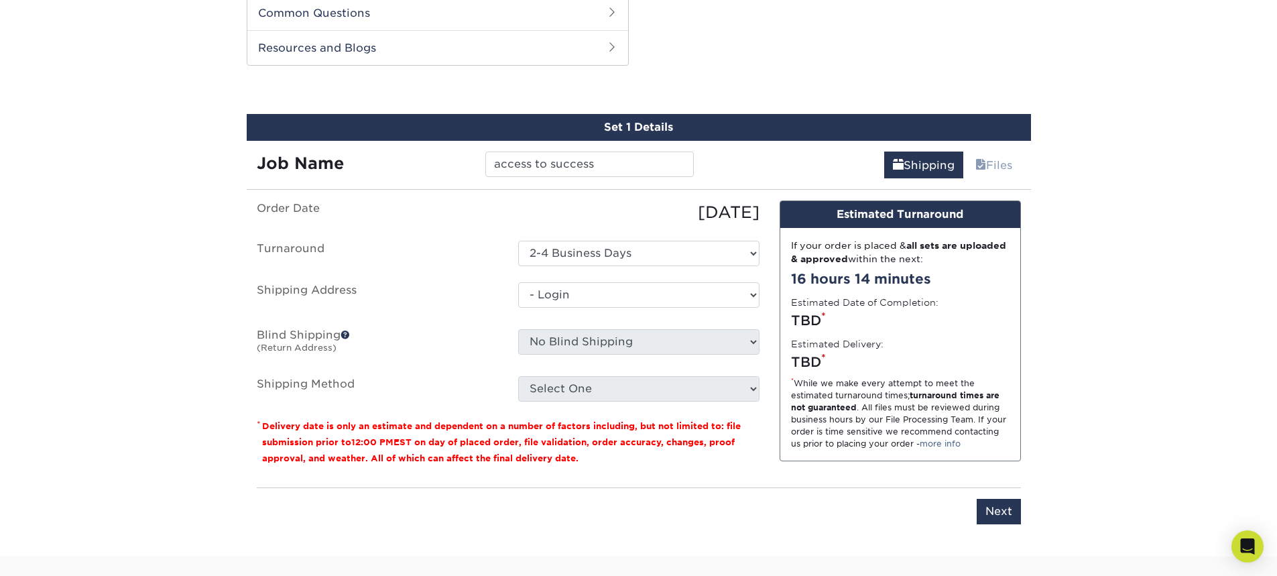
select select "-1"
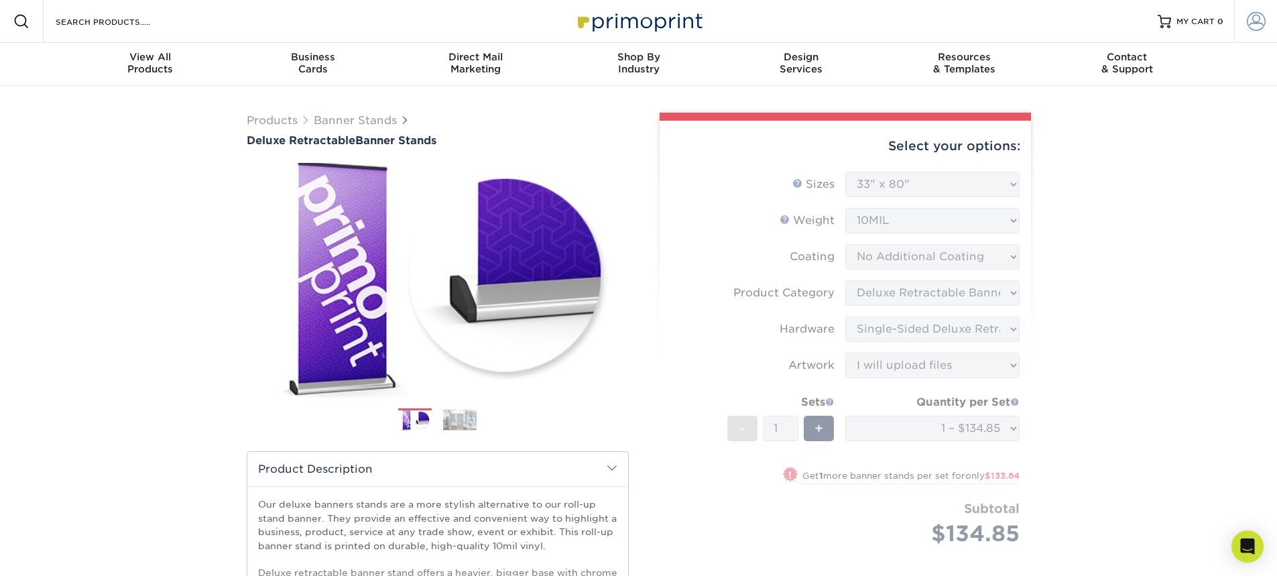
click at [1267, 27] on link "Account" at bounding box center [1255, 21] width 43 height 43
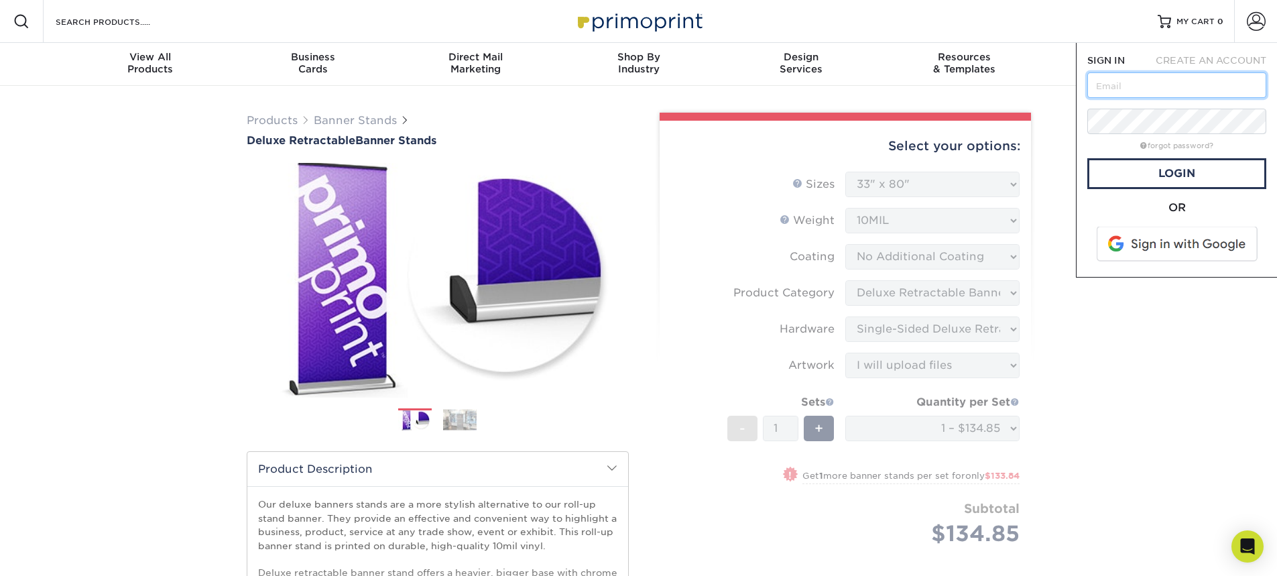
click at [1169, 78] on input "text" at bounding box center [1177, 84] width 179 height 25
type input "[EMAIL_ADDRESS][DOMAIN_NAME]"
click at [1163, 174] on link "Login" at bounding box center [1177, 173] width 179 height 31
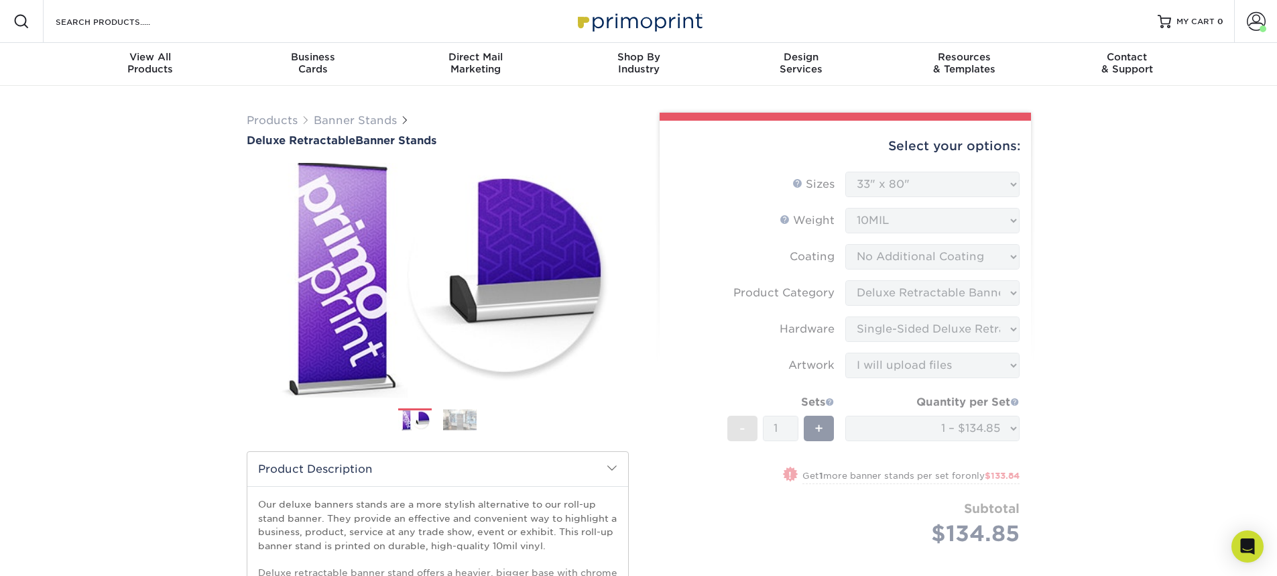
click at [922, 185] on form "Sizes Help Sizes Please Select 33" x 80" Sides Please Select 10MIL - 1" at bounding box center [845, 375] width 350 height 406
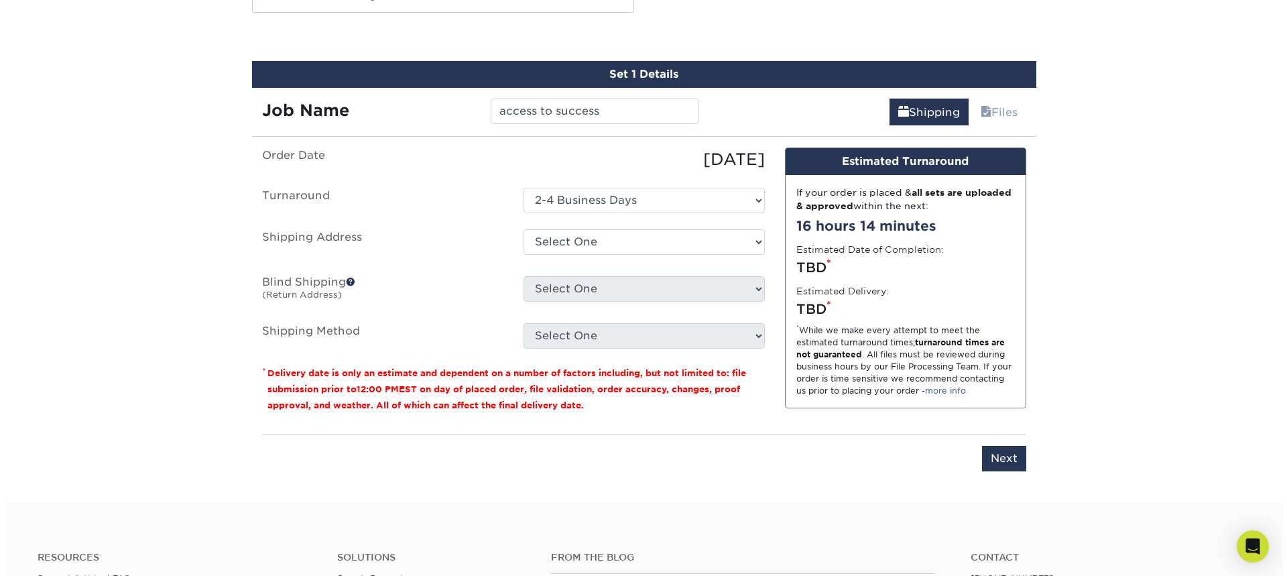
scroll to position [738, 0]
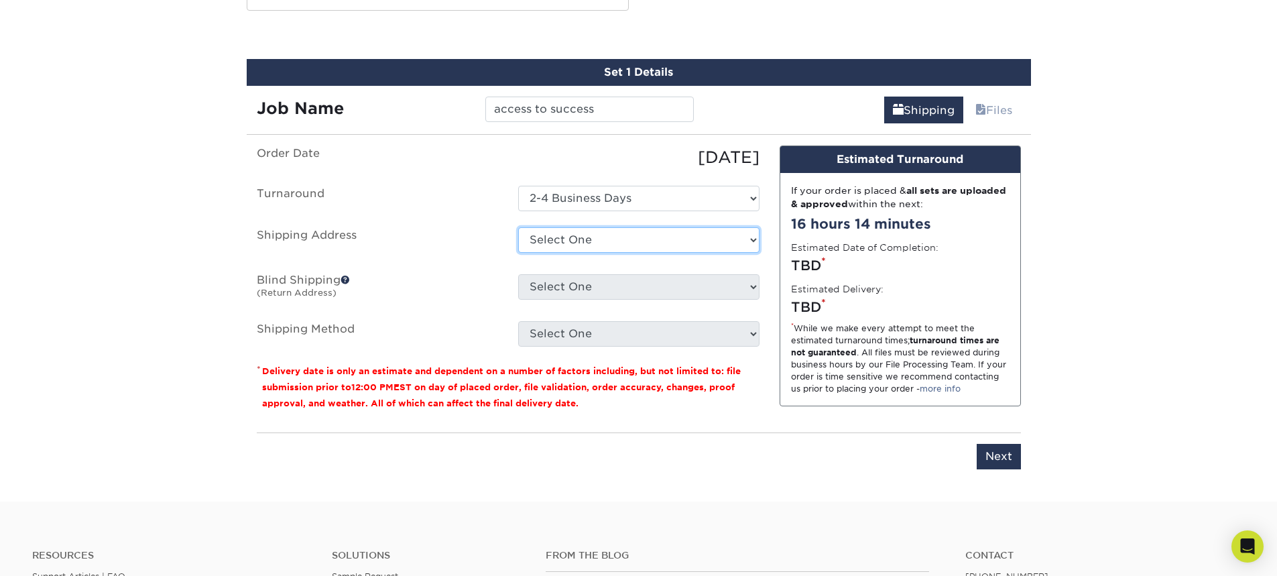
click at [615, 237] on select "Select One 6555 AMBROSIA DR, SAN DIEGO, CA 1225 E 30TH ST, NATIONAL CITY, CA 35…" at bounding box center [638, 239] width 241 height 25
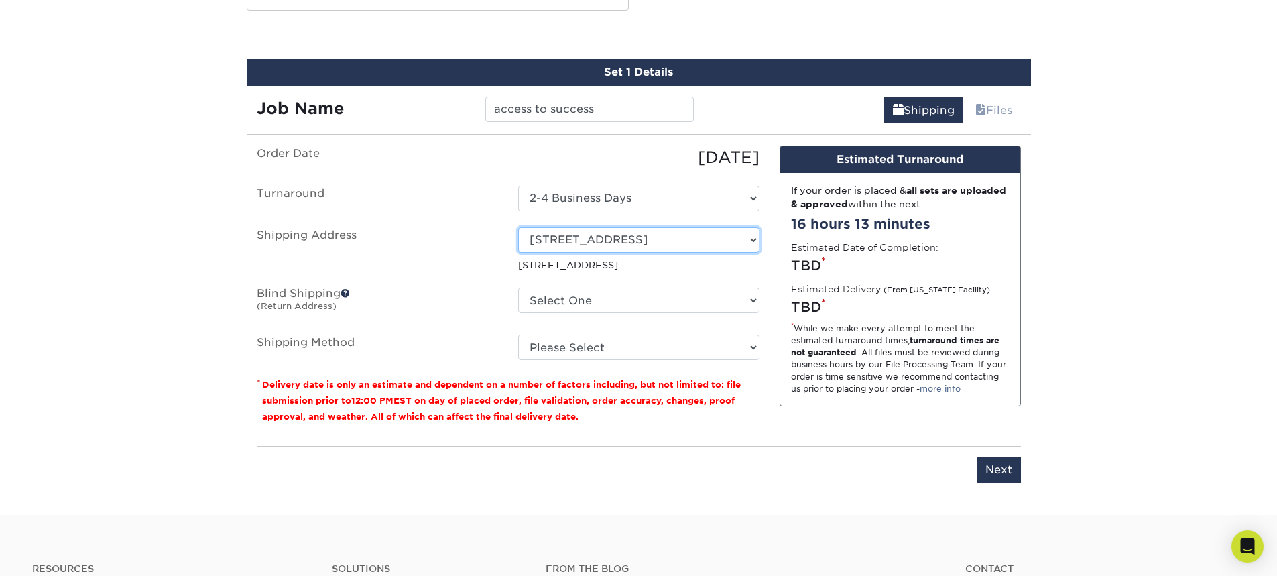
click at [677, 241] on select "Select One 6555 AMBROSIA DR, SAN DIEGO, CA 1225 E 30TH ST, NATIONAL CITY, CA 35…" at bounding box center [638, 239] width 241 height 25
click at [518, 227] on select "Select One 6555 AMBROSIA DR, SAN DIEGO, CA 1225 E 30TH ST, NATIONAL CITY, CA 35…" at bounding box center [638, 239] width 241 height 25
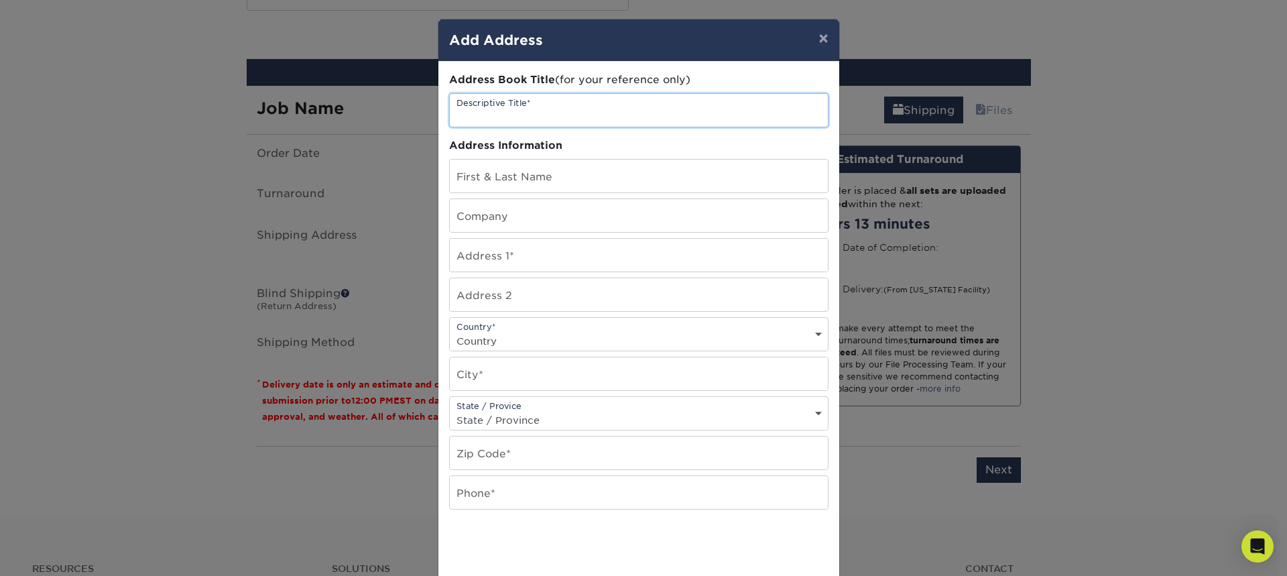
click at [549, 115] on input "text" at bounding box center [639, 110] width 378 height 33
click at [829, 37] on button "×" at bounding box center [823, 38] width 31 height 38
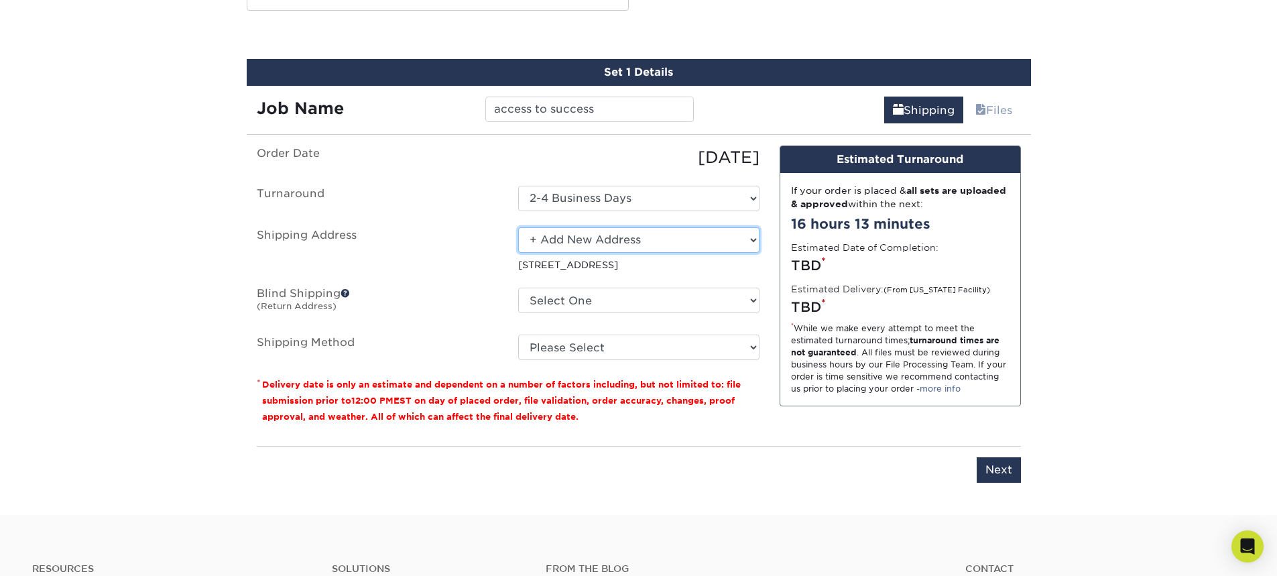
click at [691, 239] on select "Select One 6555 AMBROSIA DR, SAN DIEGO, CA 1225 E 30TH ST, NATIONAL CITY, CA 35…" at bounding box center [638, 239] width 241 height 25
click at [518, 227] on select "Select One 6555 AMBROSIA DR, SAN DIEGO, CA 1225 E 30TH ST, NATIONAL CITY, CA 35…" at bounding box center [638, 239] width 241 height 25
click at [594, 239] on select "Select One 6555 AMBROSIA DR, SAN DIEGO, CA 1225 E 30TH ST, NATIONAL CITY, CA 35…" at bounding box center [638, 239] width 241 height 25
select select "newaddress"
click at [518, 227] on select "Select One 6555 AMBROSIA DR, SAN DIEGO, CA 1225 E 30TH ST, NATIONAL CITY, CA 35…" at bounding box center [638, 239] width 241 height 25
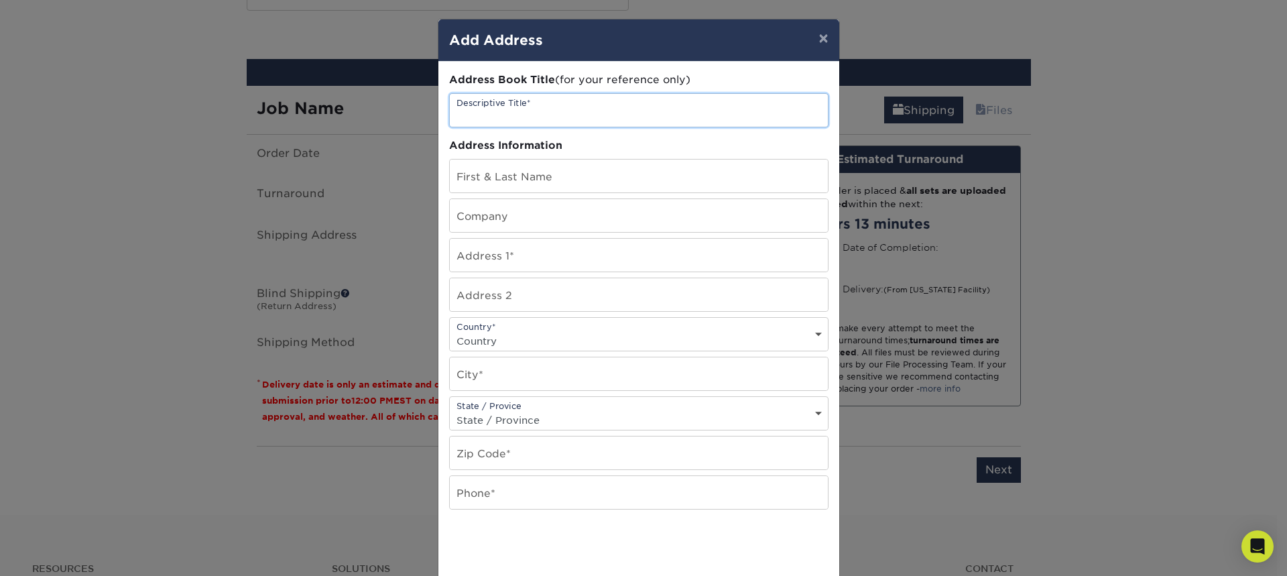
click at [548, 118] on input "text" at bounding box center [639, 110] width 378 height 33
type input "santee shop"
click at [528, 179] on input "text" at bounding box center [639, 176] width 378 height 33
type input "[PERSON_NAME]"
type input "image on"
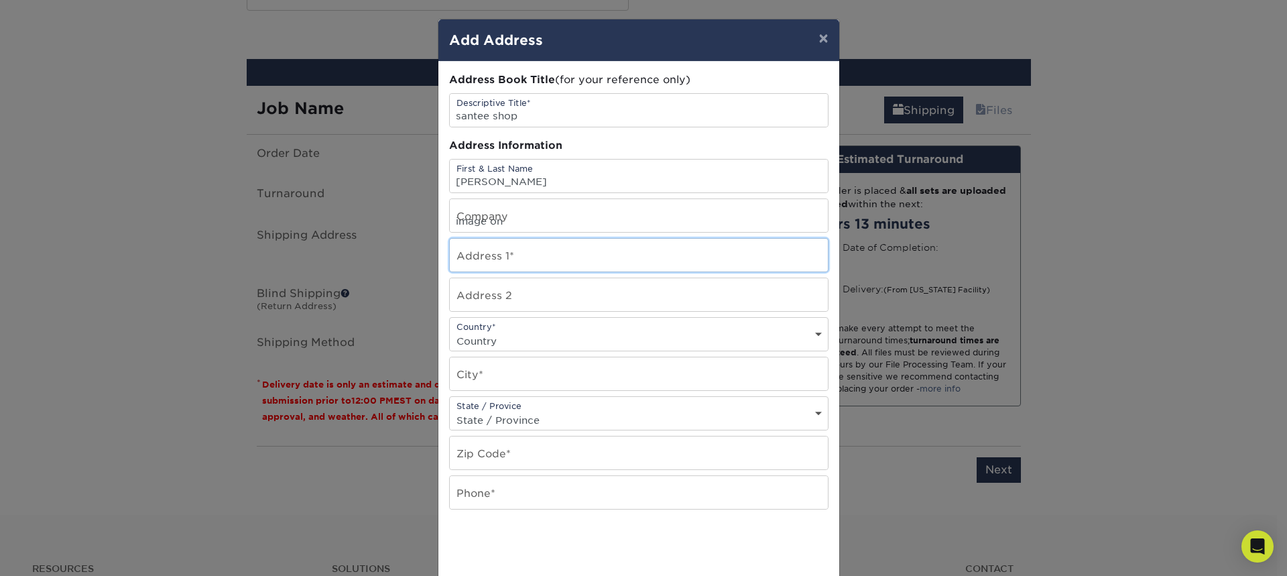
type input "[STREET_ADDRESS]"
type input "suit M"
select select "US"
type input "Santee"
select select "CA"
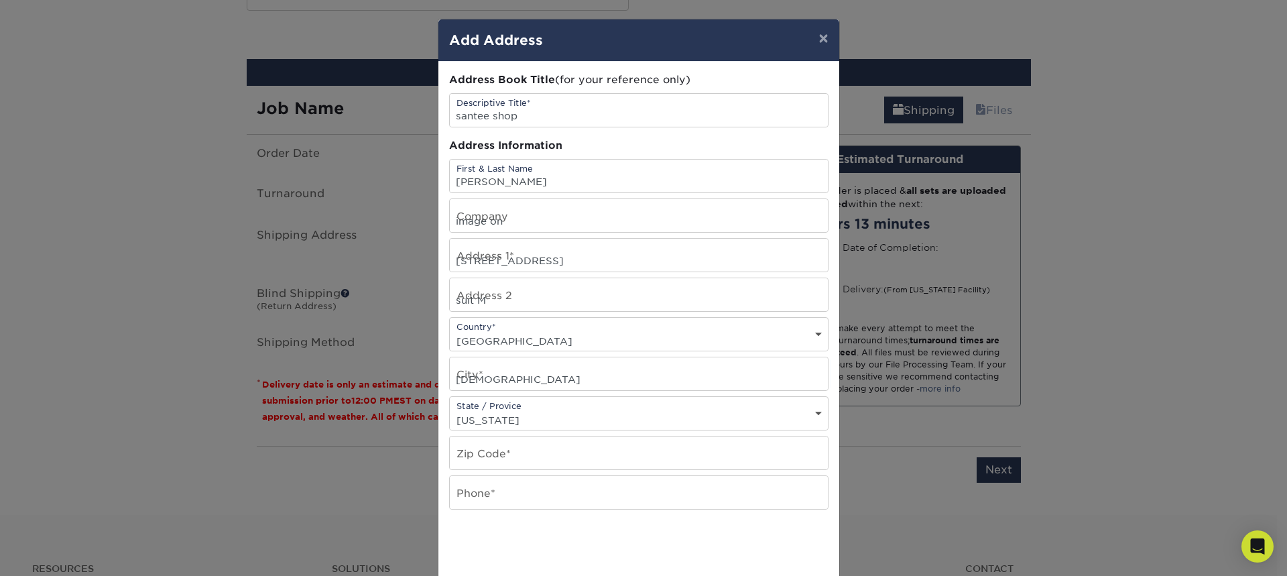
type input "92071"
type input "6192488755"
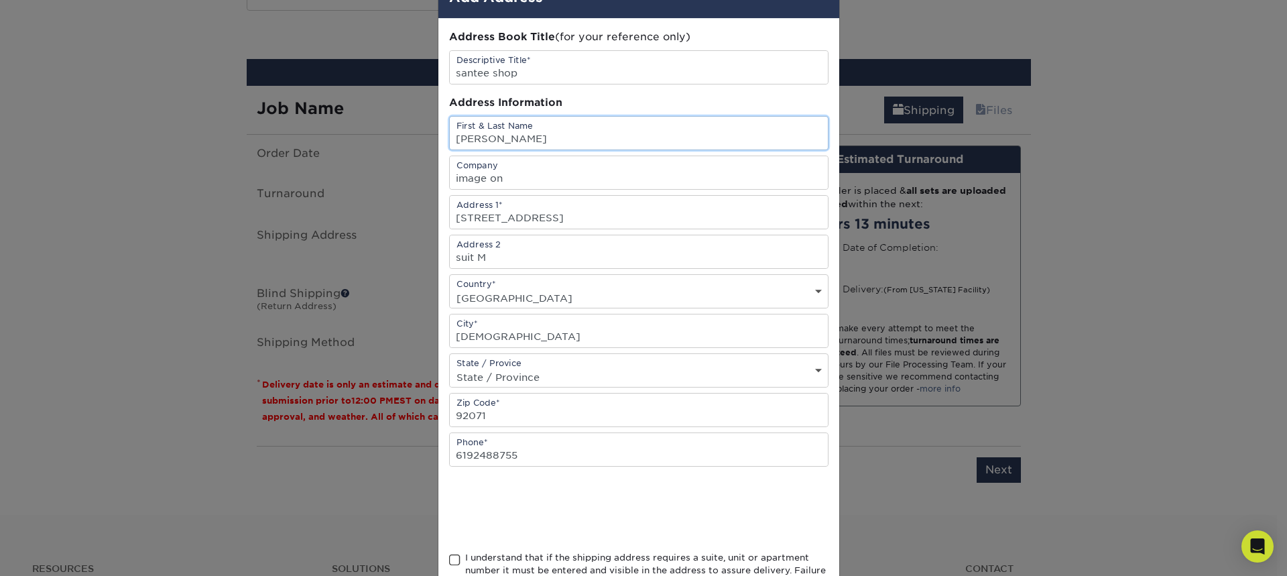
scroll to position [67, 0]
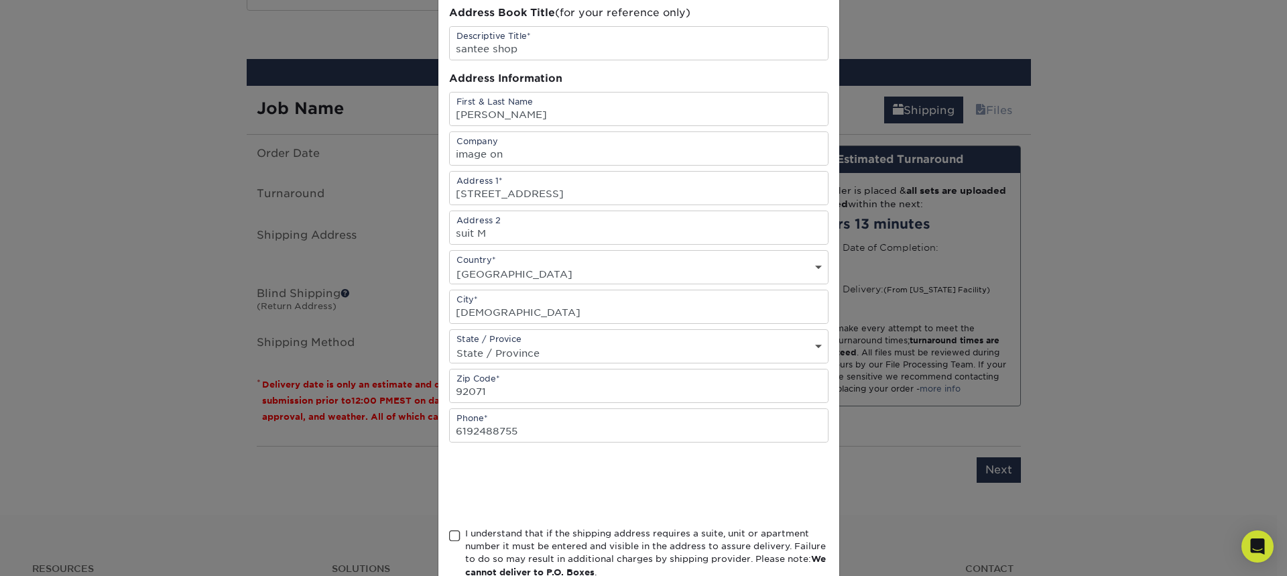
click at [451, 535] on span at bounding box center [454, 536] width 11 height 13
click at [0, 0] on input "I understand that if the shipping address requires a suite, unit or apartment n…" at bounding box center [0, 0] width 0 height 0
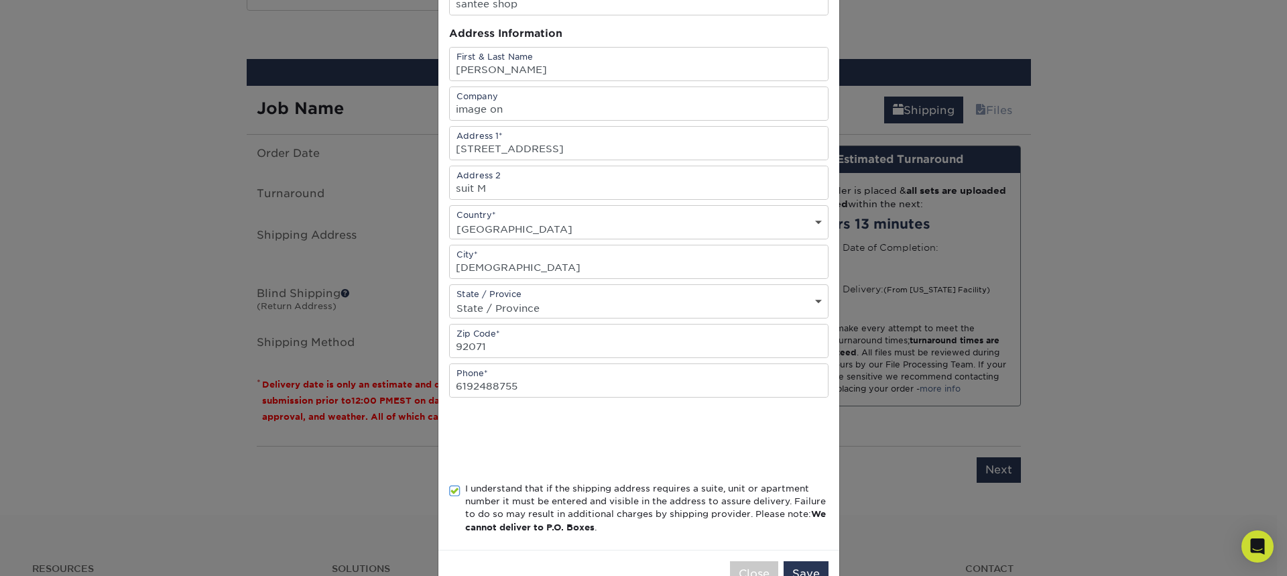
scroll to position [153, 0]
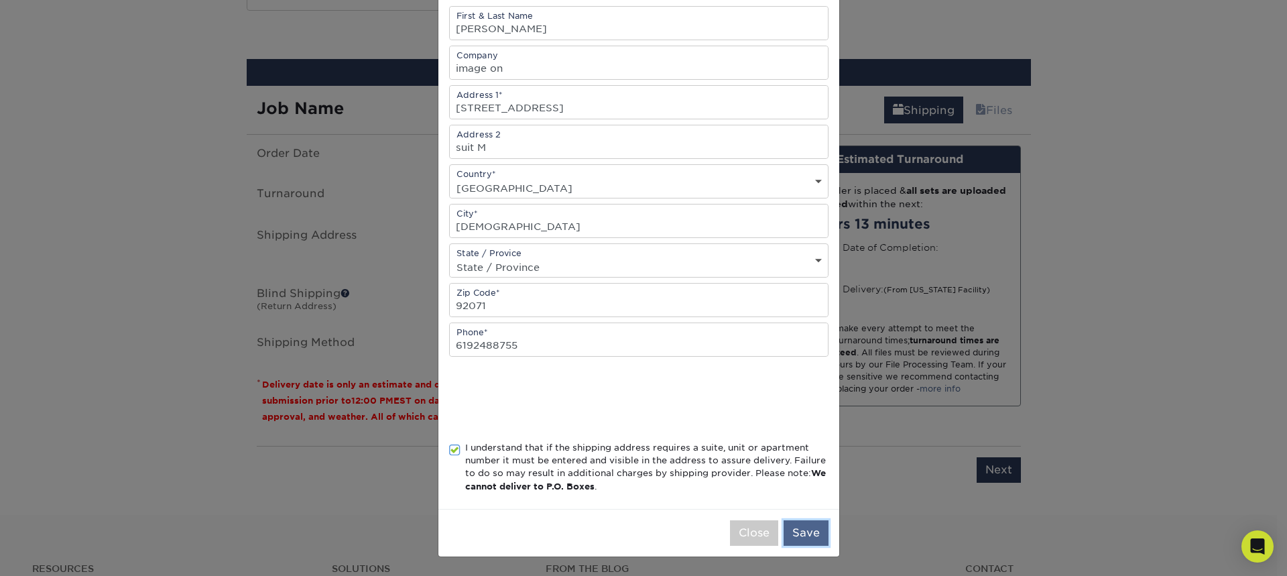
click at [789, 529] on button "Save" at bounding box center [806, 532] width 45 height 25
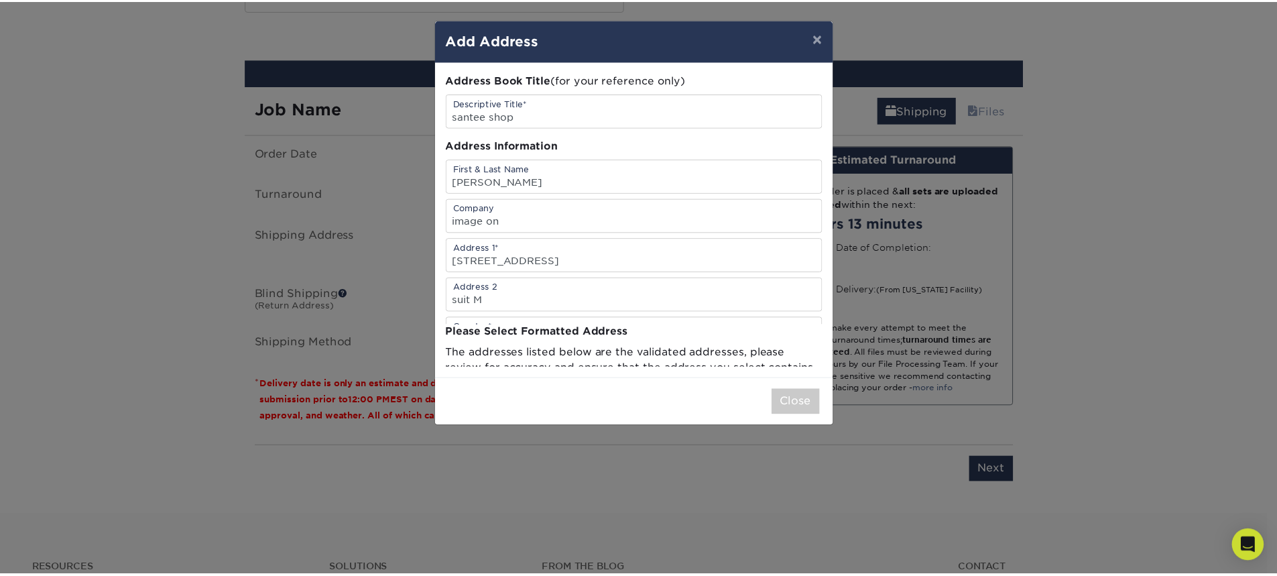
scroll to position [0, 0]
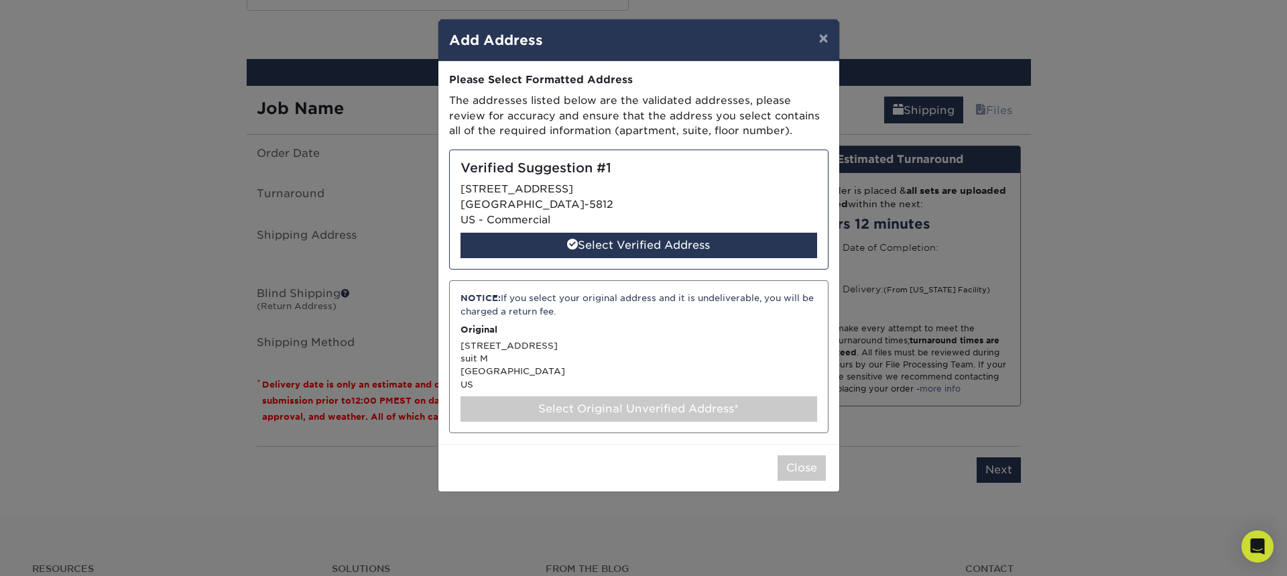
click at [601, 346] on div "NOTICE: If you select your original address and it is undeliverable, you will b…" at bounding box center [639, 356] width 380 height 153
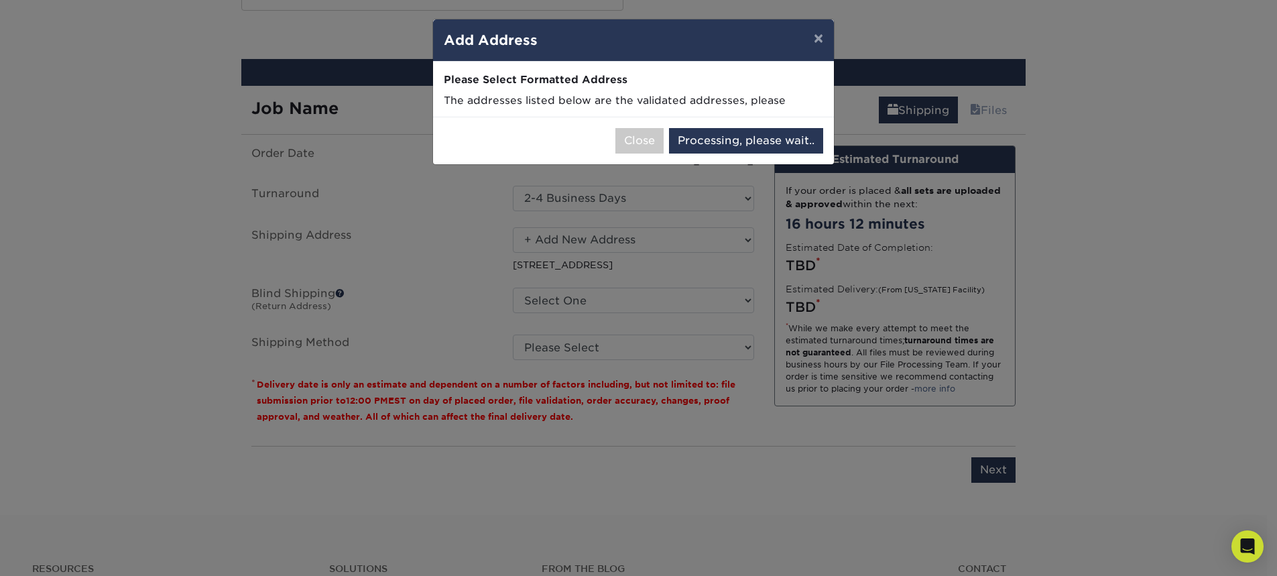
select select "286240"
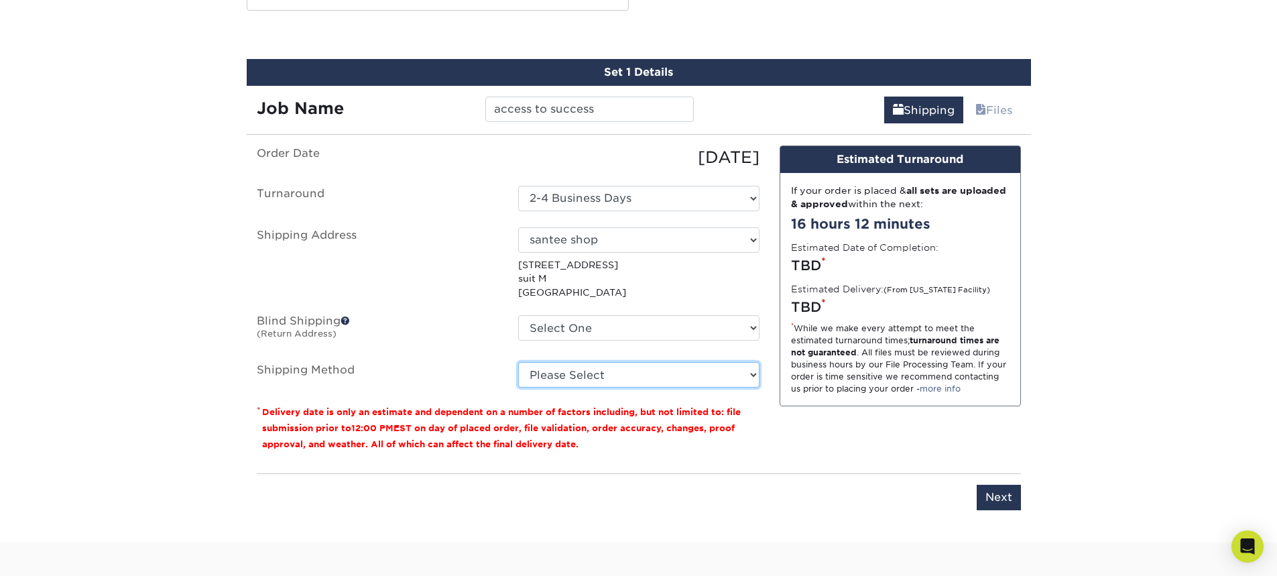
click at [579, 378] on select "Please Select Ground Shipping (+$14.96) 3 Day Shipping Service (+$15.34) 2 Day …" at bounding box center [638, 374] width 241 height 25
select select "03"
click at [518, 362] on select "Please Select Ground Shipping (+$14.96) 3 Day Shipping Service (+$15.34) 2 Day …" at bounding box center [638, 374] width 241 height 25
click at [432, 351] on ul "Order Date 09/22/2025 Turnaround Select One 2-4 Business Days Shipping Address …" at bounding box center [508, 266] width 503 height 242
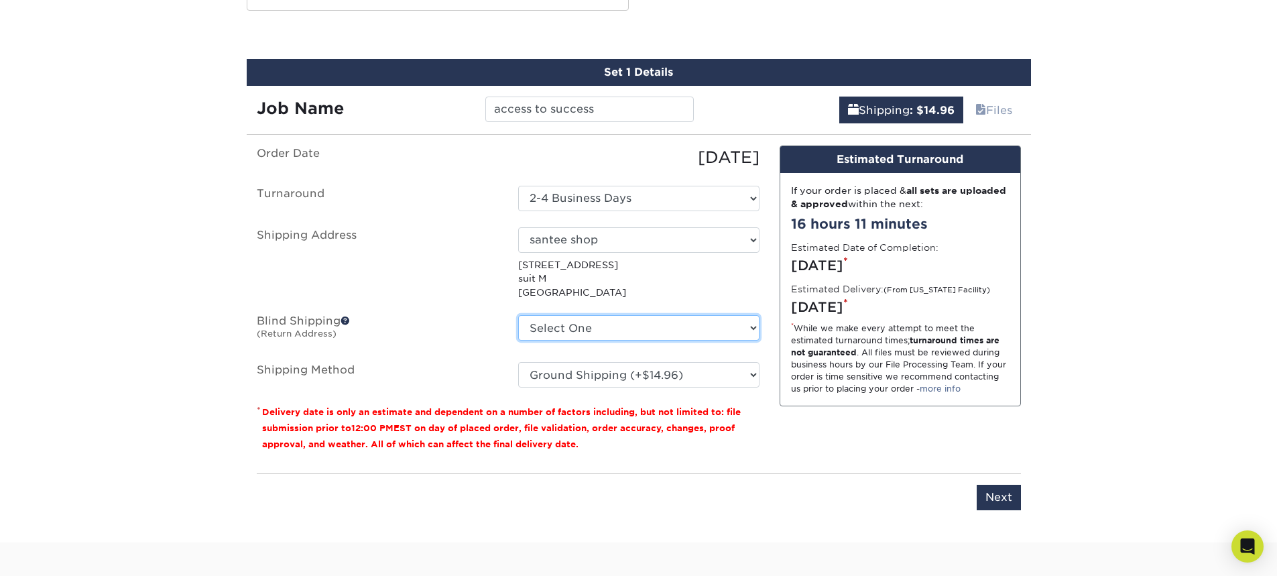
click at [590, 335] on select "Select One 6555 AMBROSIA DR, SAN DIEGO, CA 1225 E 30TH ST, NATIONAL CITY, CA 35…" at bounding box center [638, 327] width 241 height 25
select select "254172"
click at [518, 315] on select "Select One 6555 AMBROSIA DR, SAN DIEGO, CA 1225 E 30TH ST, NATIONAL CITY, CA 35…" at bounding box center [638, 327] width 241 height 25
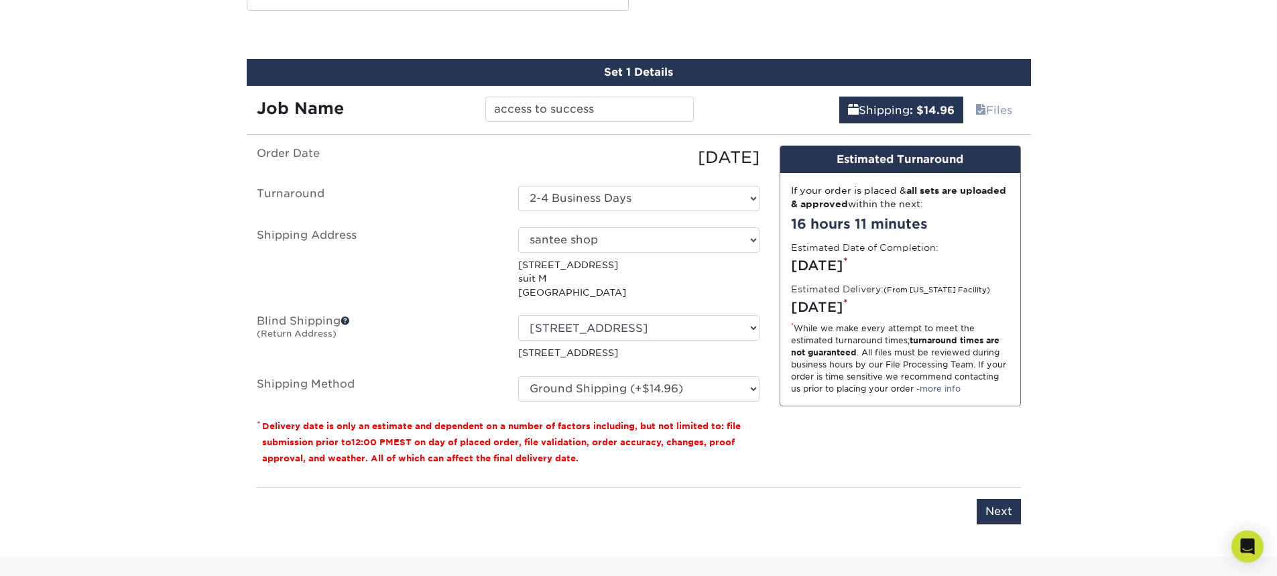
click at [432, 325] on label "Blind Shipping (Return Address)" at bounding box center [377, 337] width 261 height 44
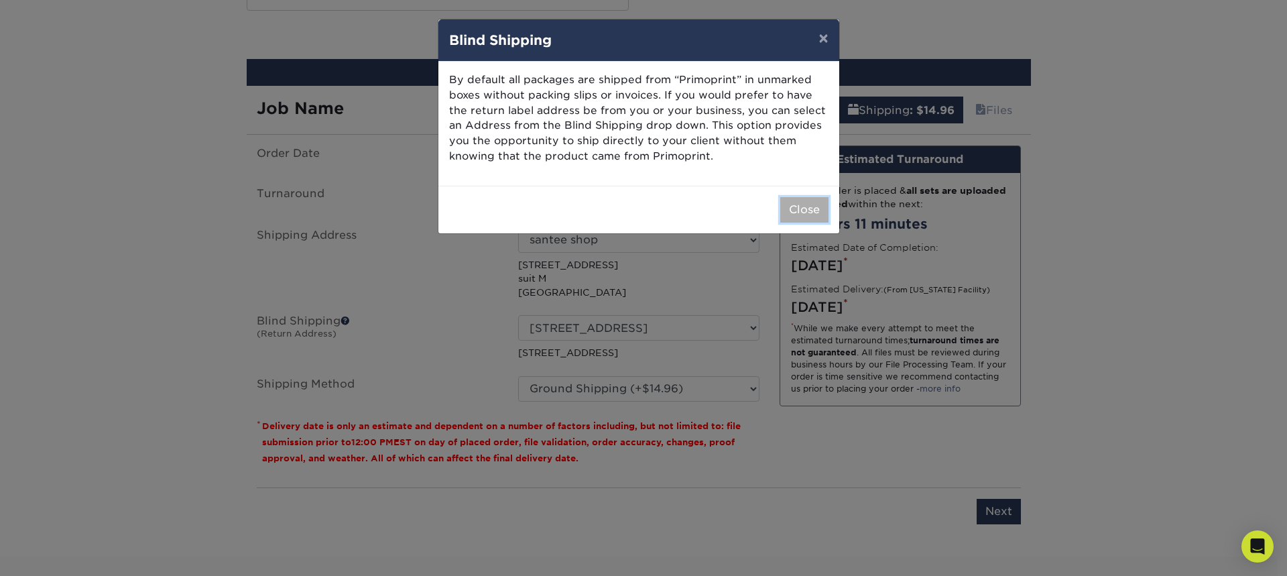
click at [809, 220] on button "Close" at bounding box center [804, 209] width 48 height 25
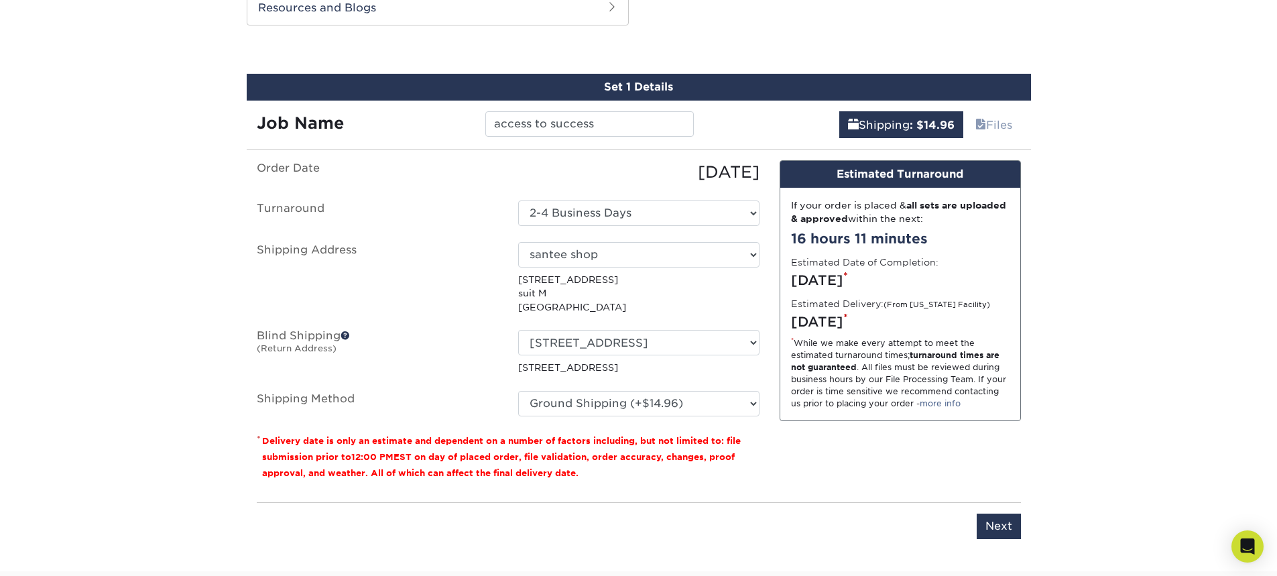
scroll to position [805, 0]
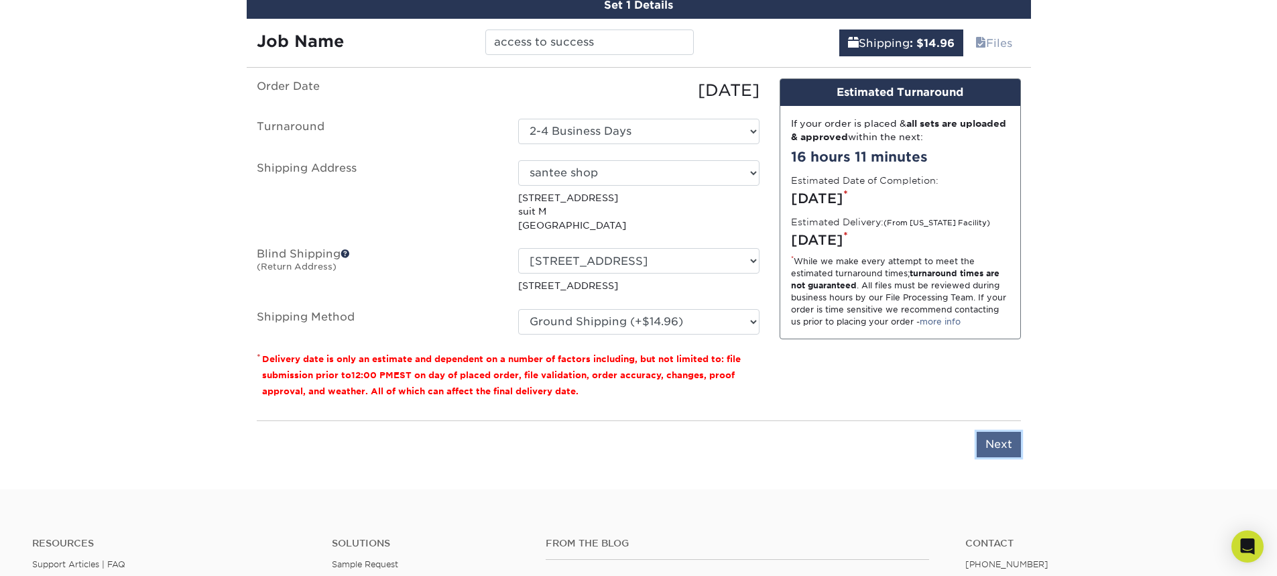
click at [999, 436] on input "Next" at bounding box center [999, 444] width 44 height 25
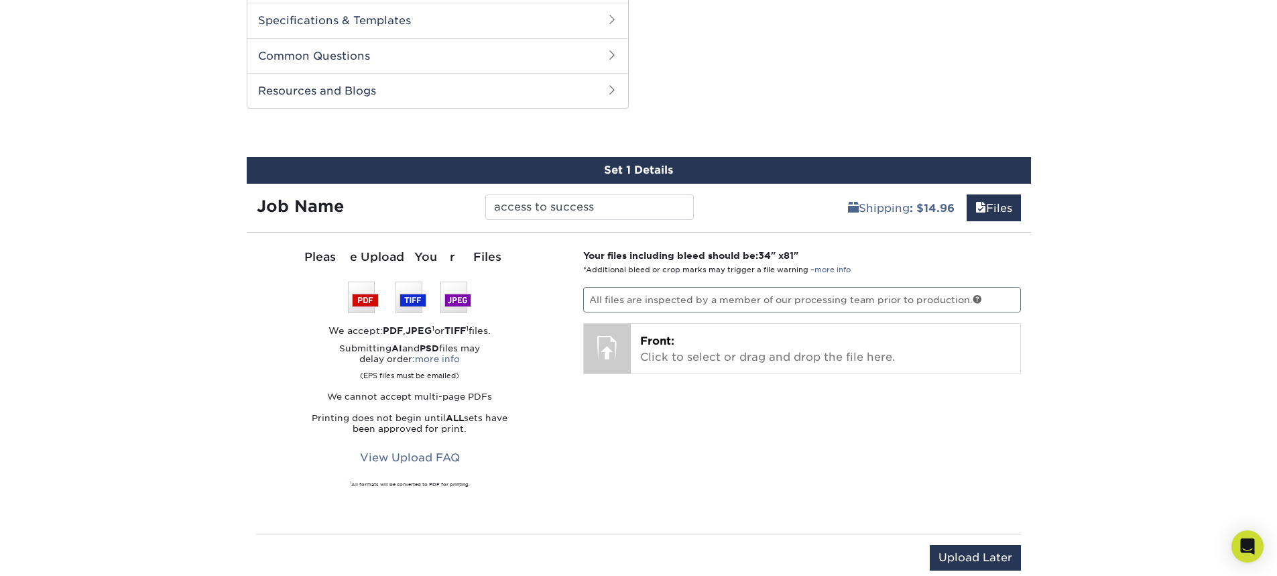
scroll to position [670, 0]
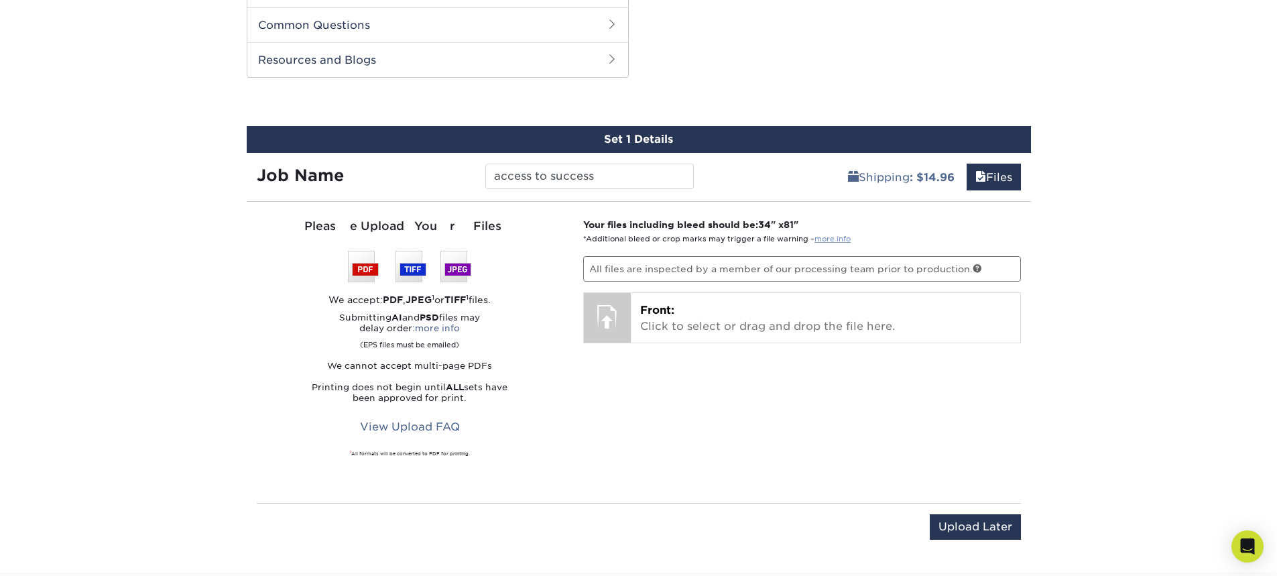
click at [832, 236] on link "more info" at bounding box center [833, 239] width 36 height 9
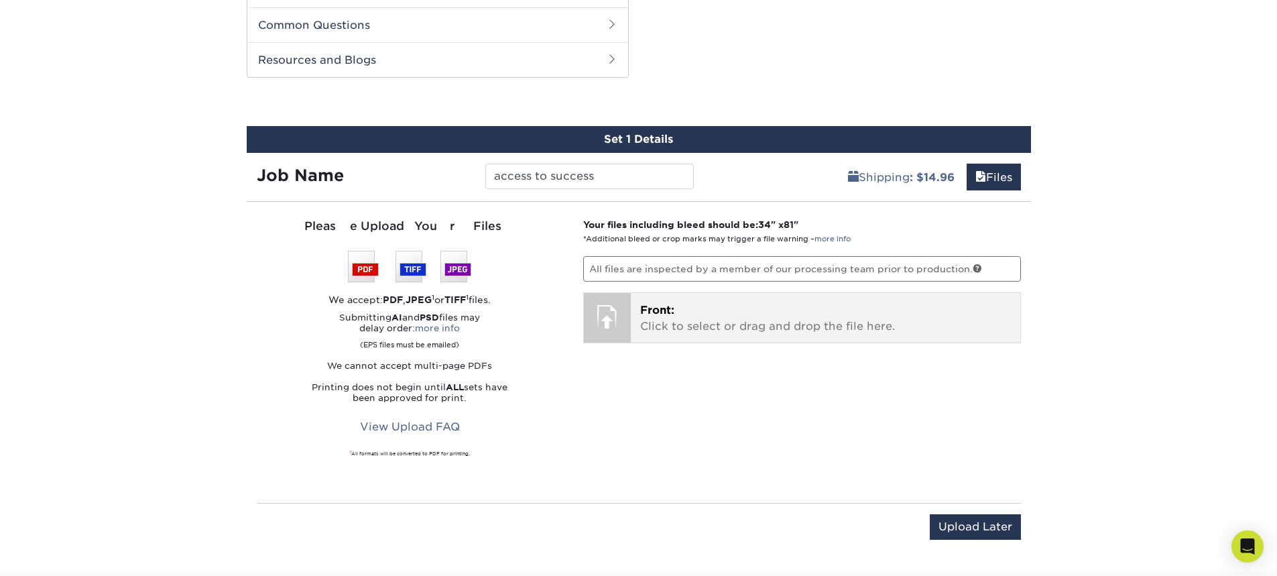
click at [683, 312] on p "Front: Click to select or drag and drop the file here." at bounding box center [825, 318] width 371 height 32
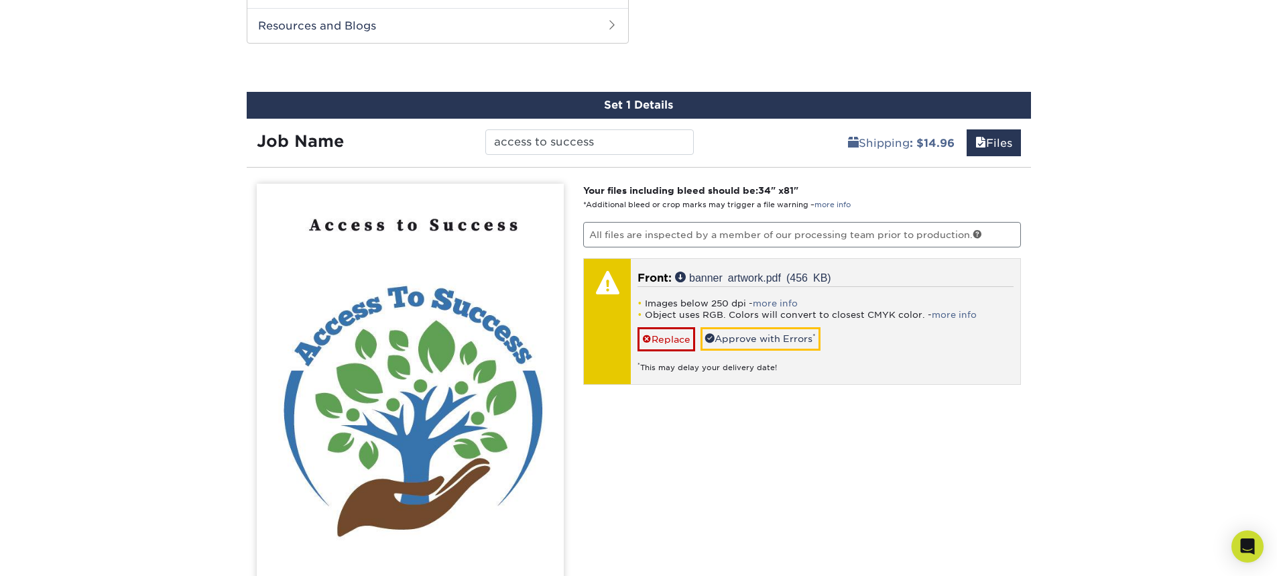
scroll to position [738, 0]
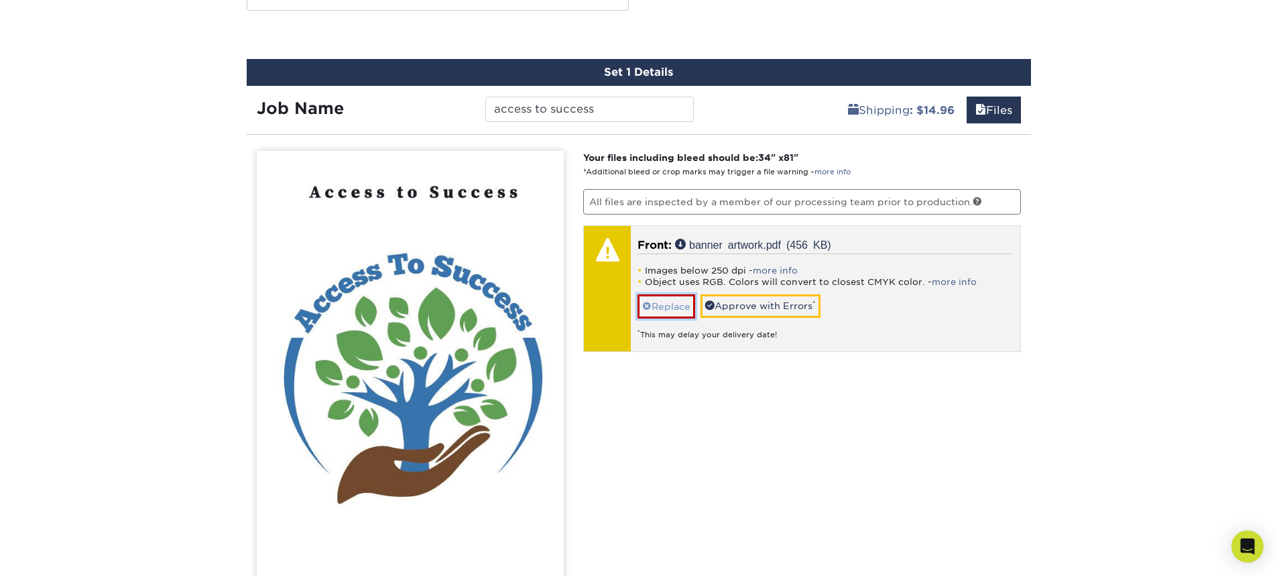
click at [673, 302] on link "Replace" at bounding box center [667, 305] width 58 height 23
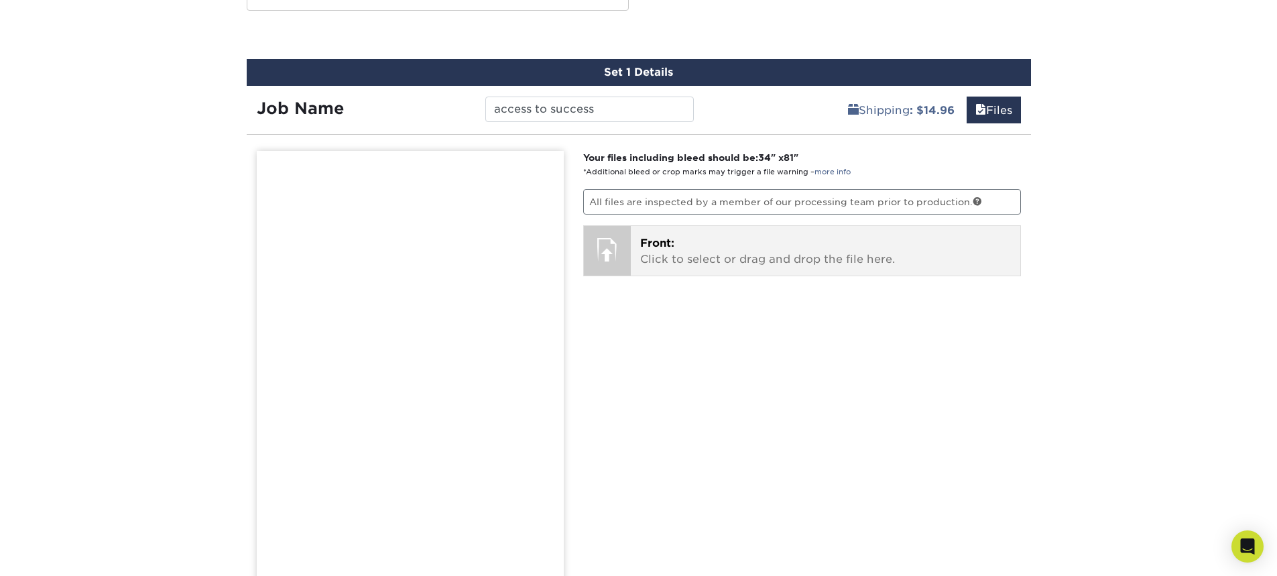
click at [744, 251] on p "Front: Click to select or drag and drop the file here." at bounding box center [825, 251] width 371 height 32
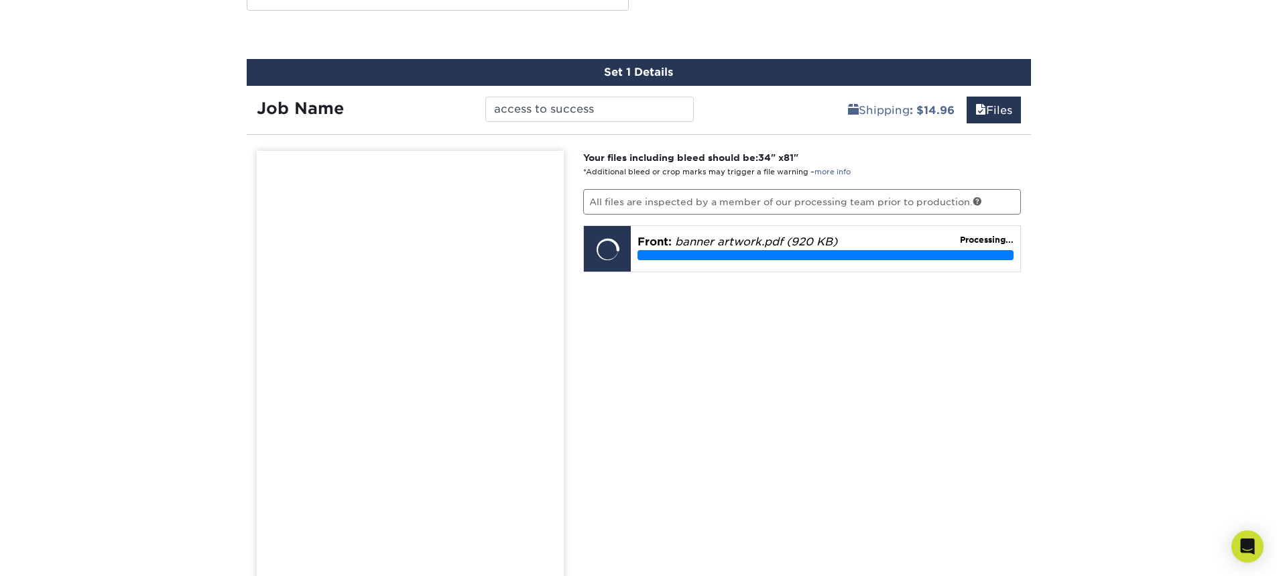
scroll to position [805, 0]
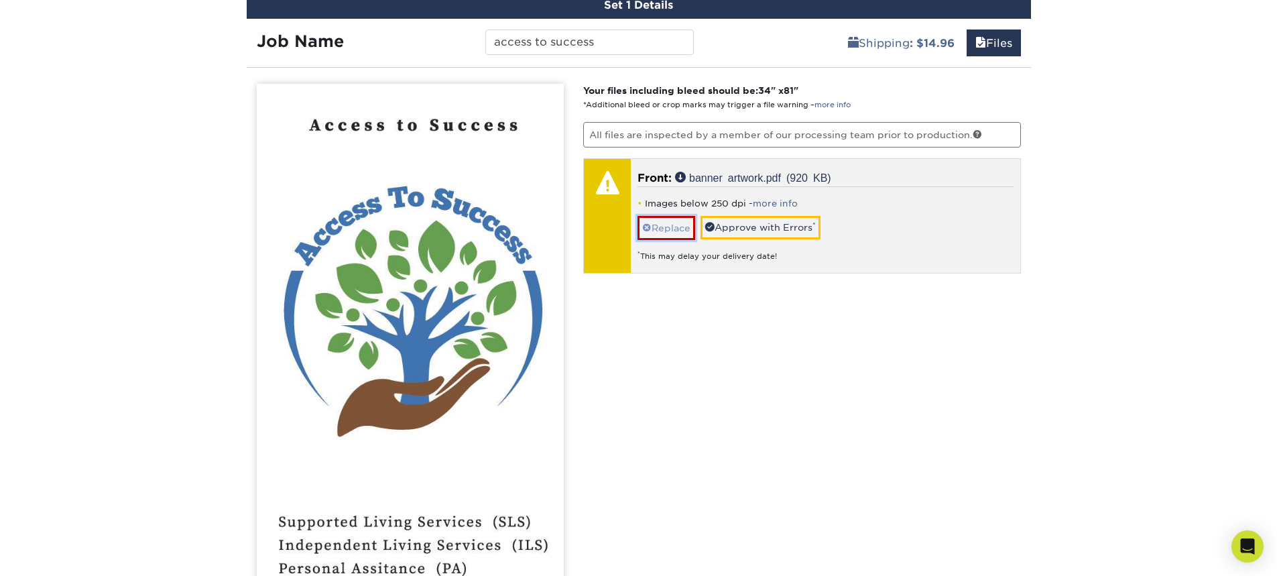
click at [656, 221] on link "Replace" at bounding box center [667, 227] width 58 height 23
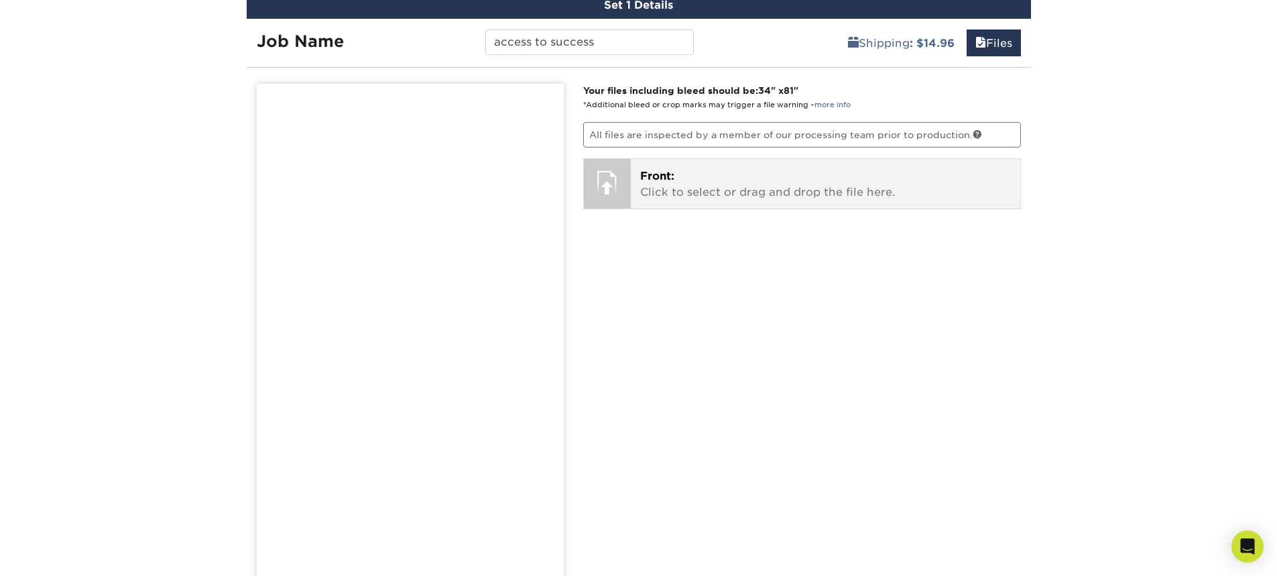
click at [729, 169] on p "Front: Click to select or drag and drop the file here." at bounding box center [825, 184] width 371 height 32
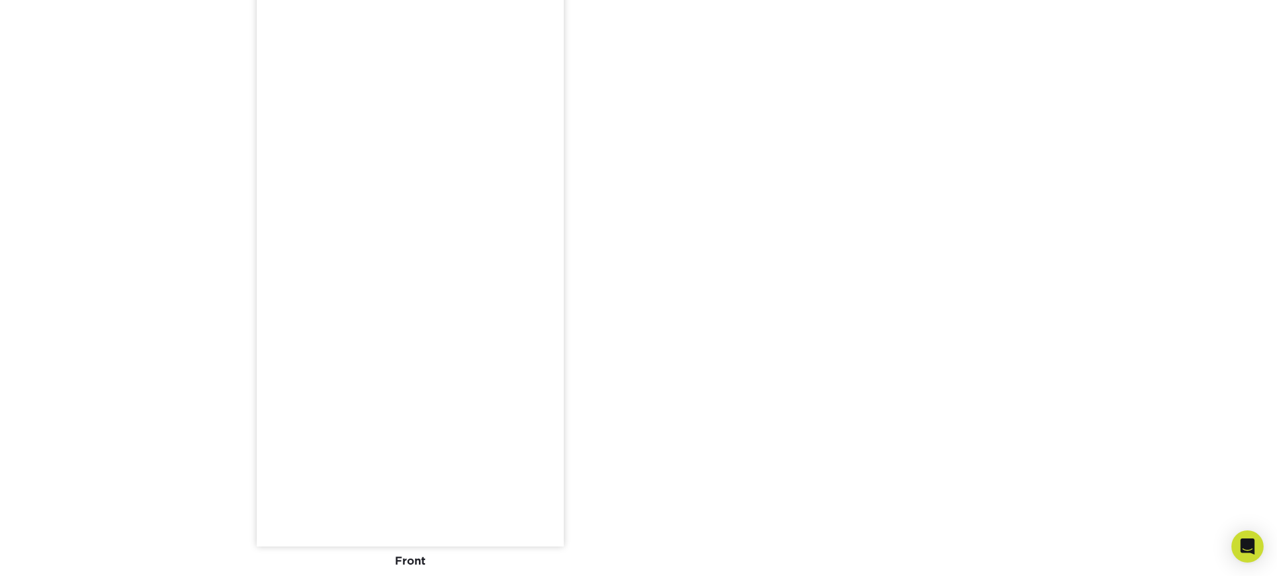
scroll to position [1408, 0]
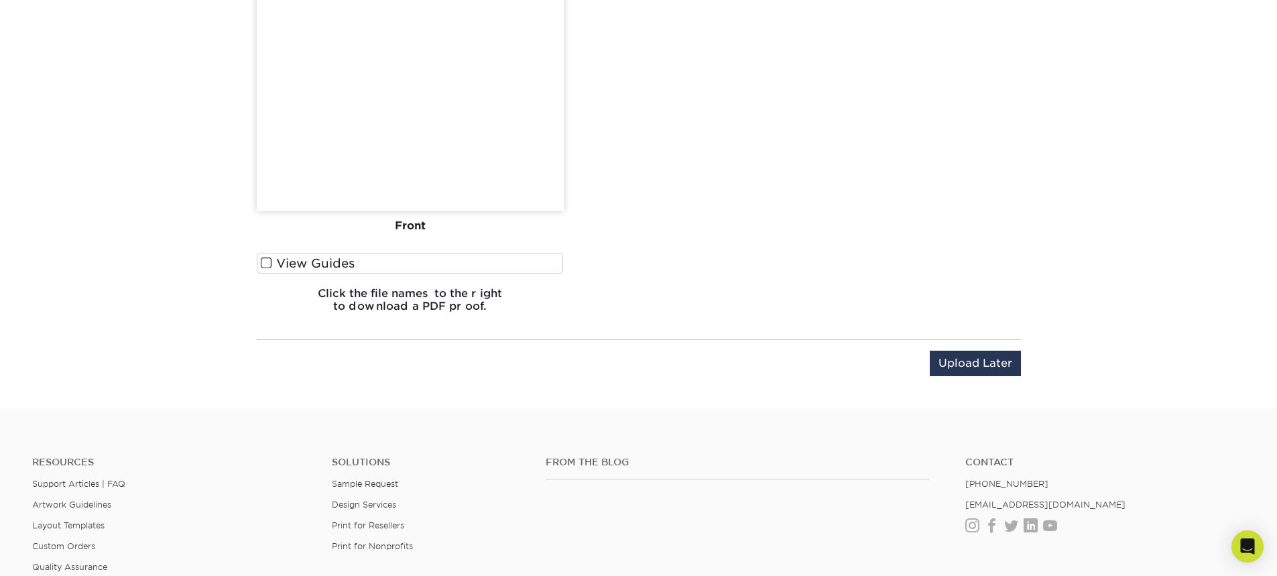
click at [258, 261] on label "View Guides" at bounding box center [410, 263] width 307 height 21
click at [0, 0] on input "View Guides" at bounding box center [0, 0] width 0 height 0
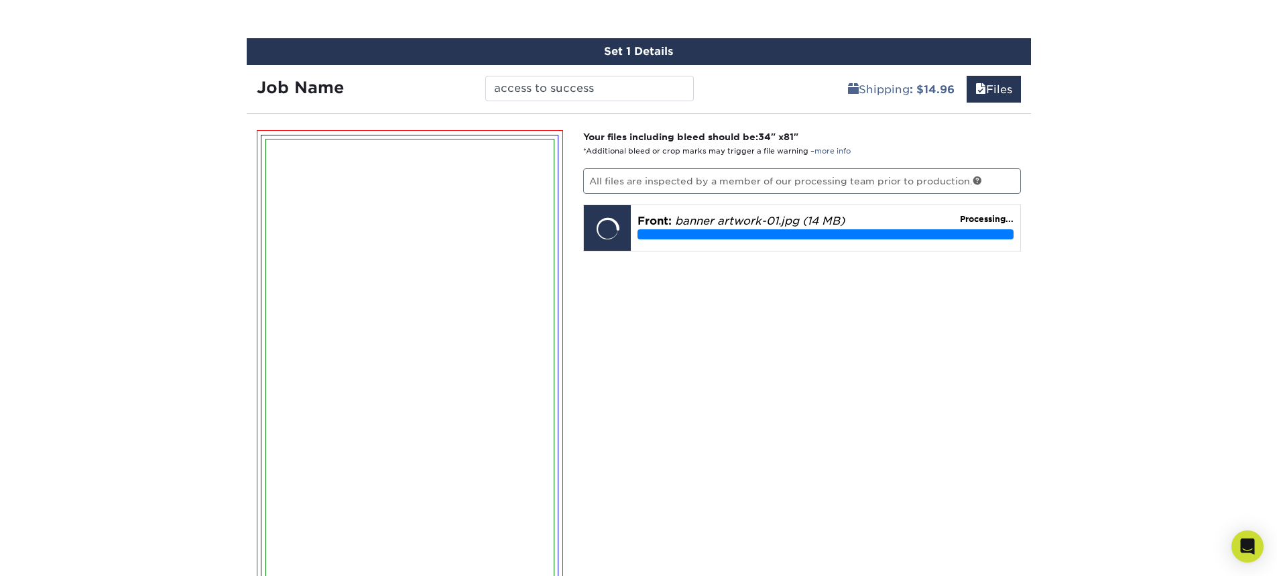
scroll to position [732, 0]
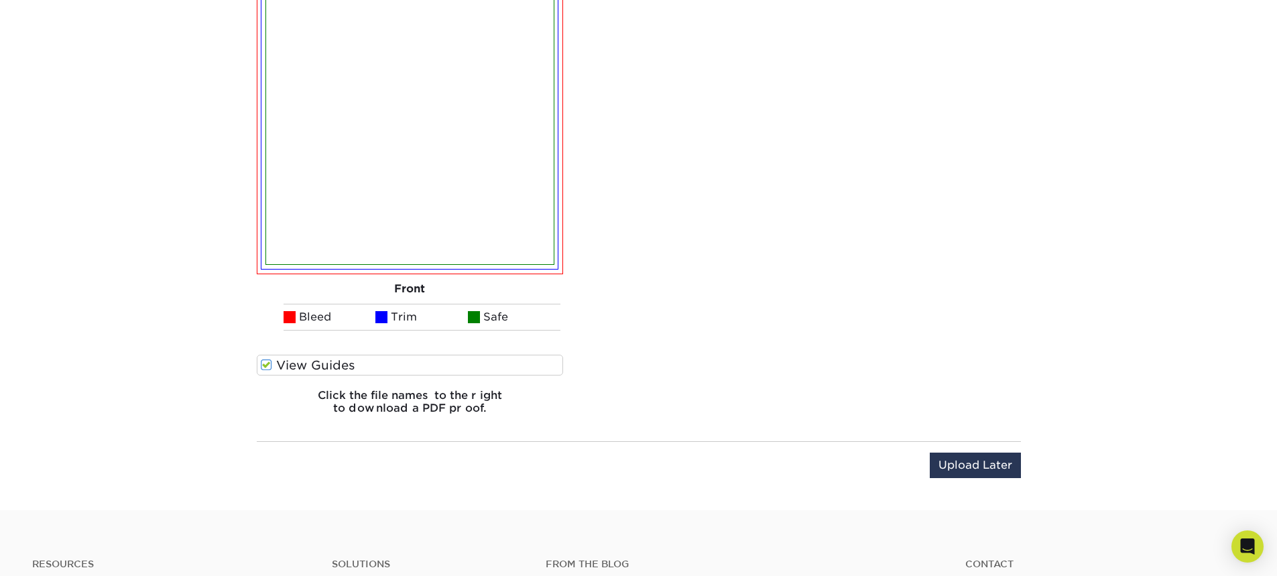
scroll to position [1402, 0]
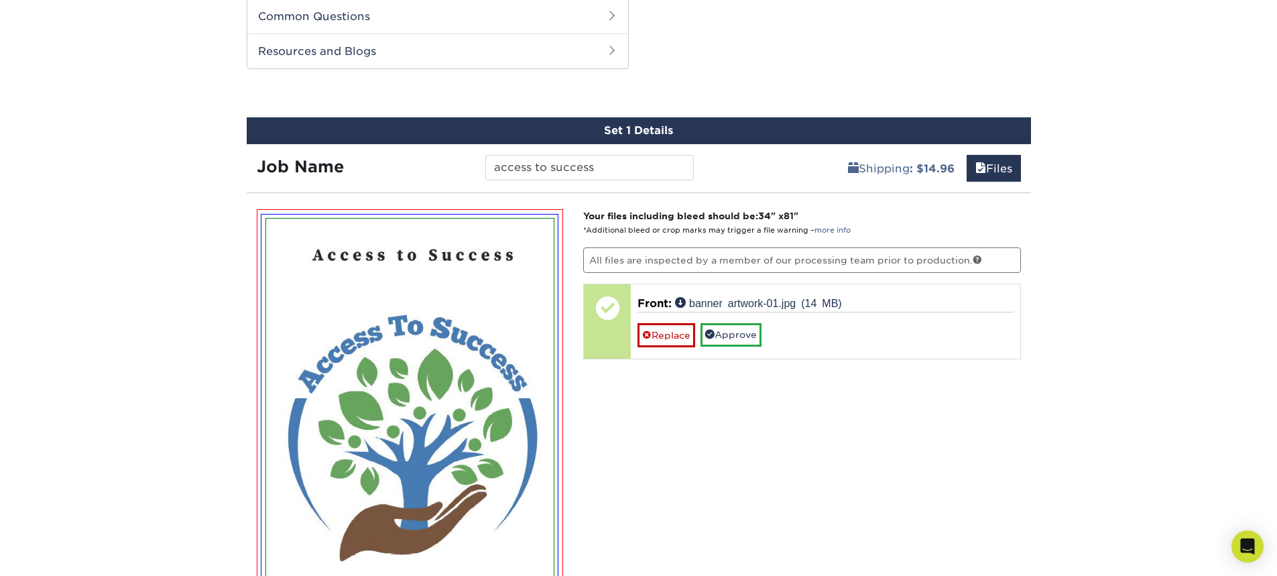
scroll to position [664, 0]
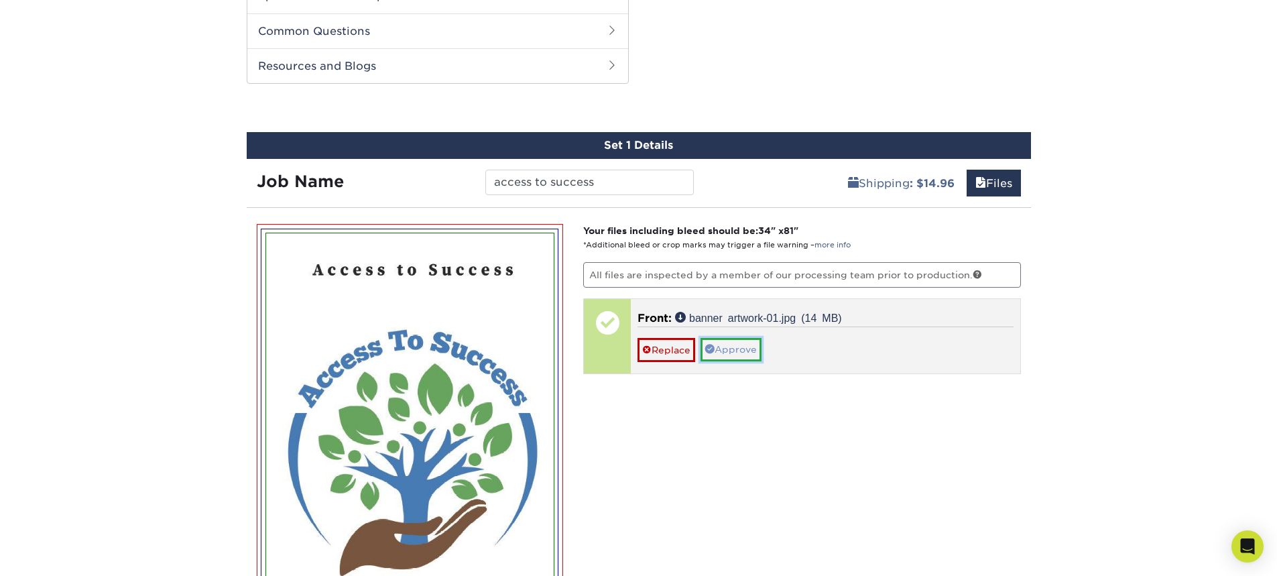
click at [725, 353] on link "Approve" at bounding box center [731, 349] width 61 height 23
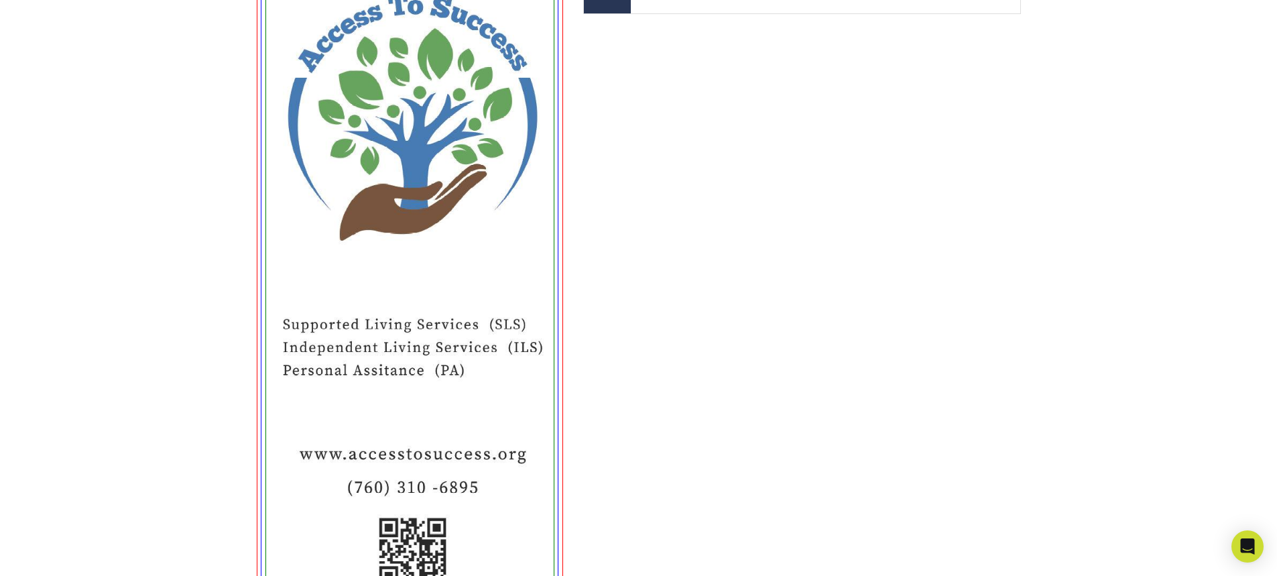
scroll to position [1536, 0]
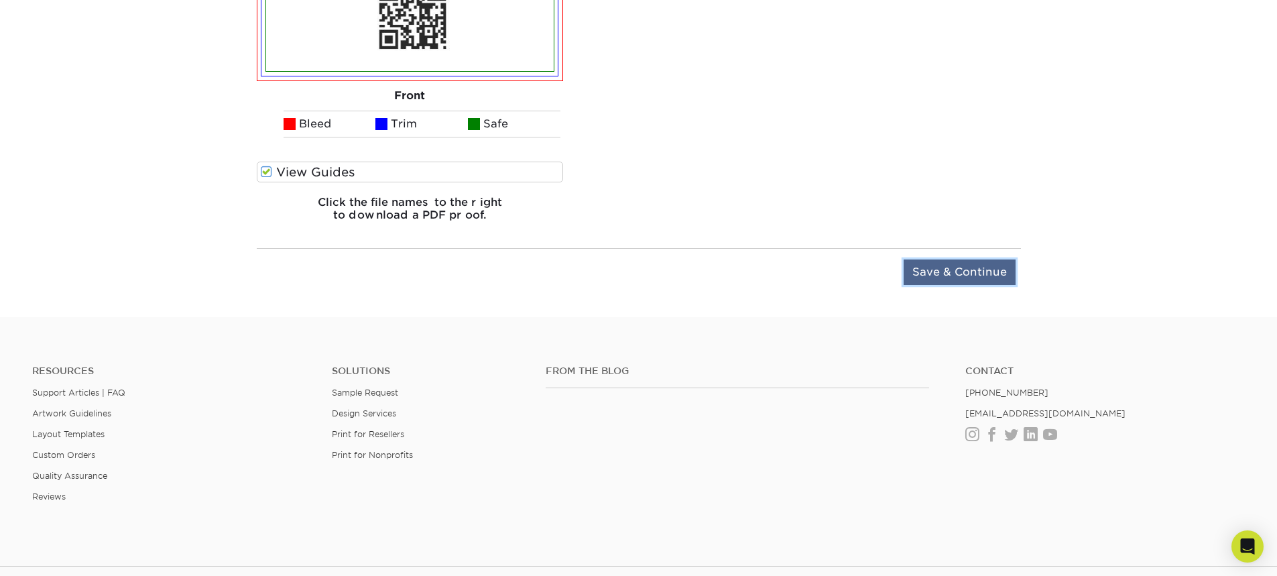
click at [935, 280] on input "Save & Continue" at bounding box center [960, 271] width 112 height 25
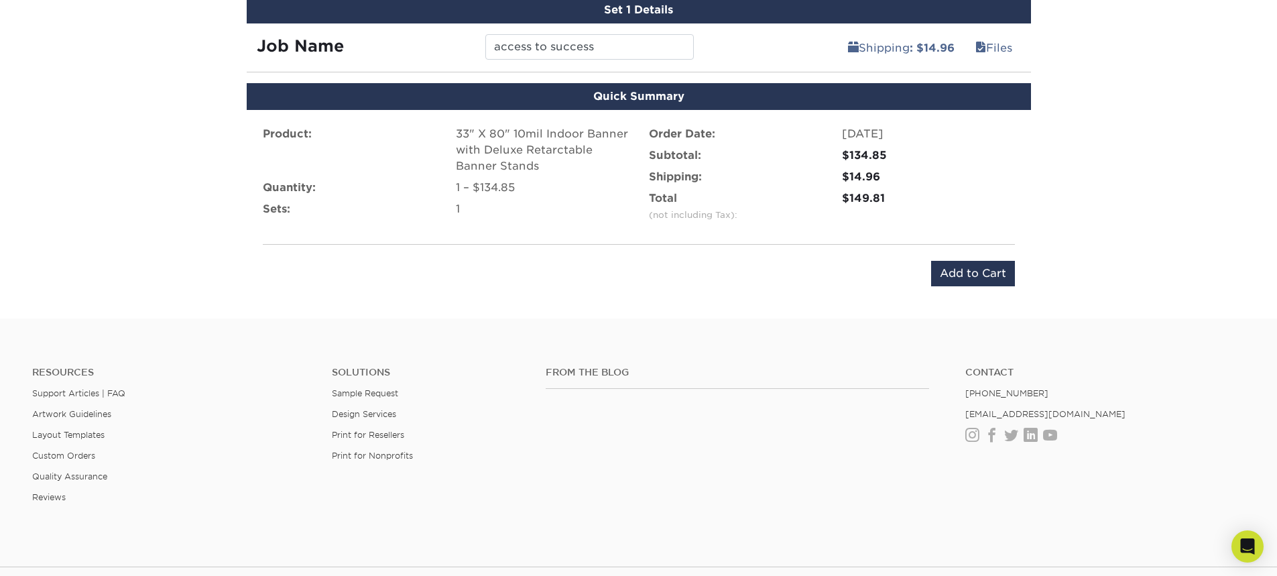
scroll to position [801, 0]
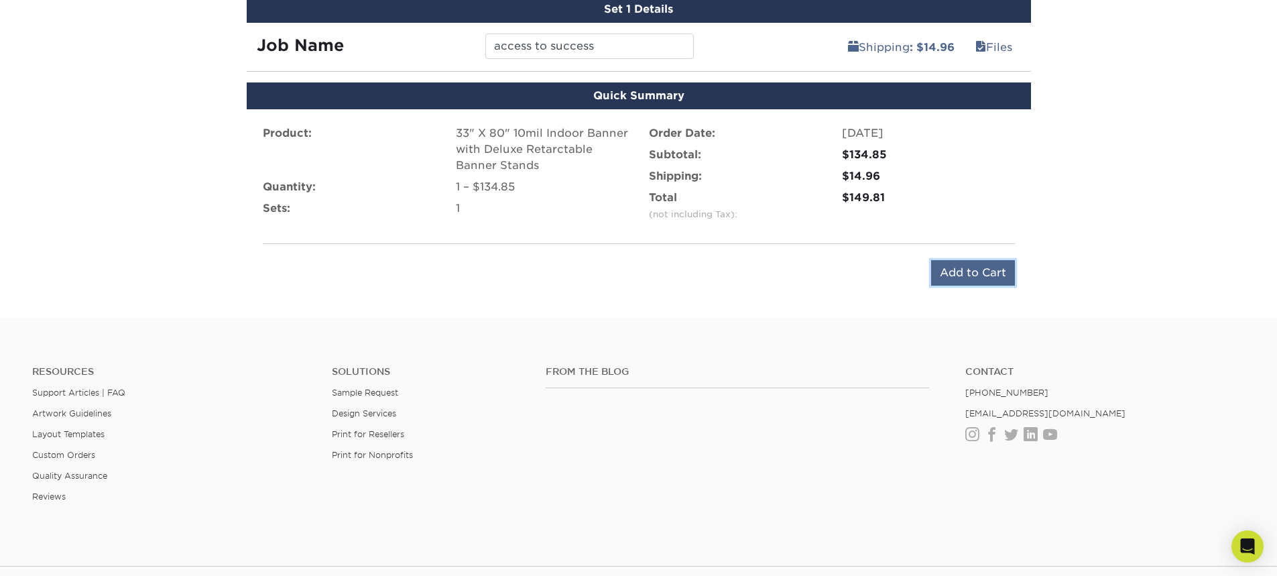
click at [974, 272] on input "Add to Cart" at bounding box center [973, 272] width 84 height 25
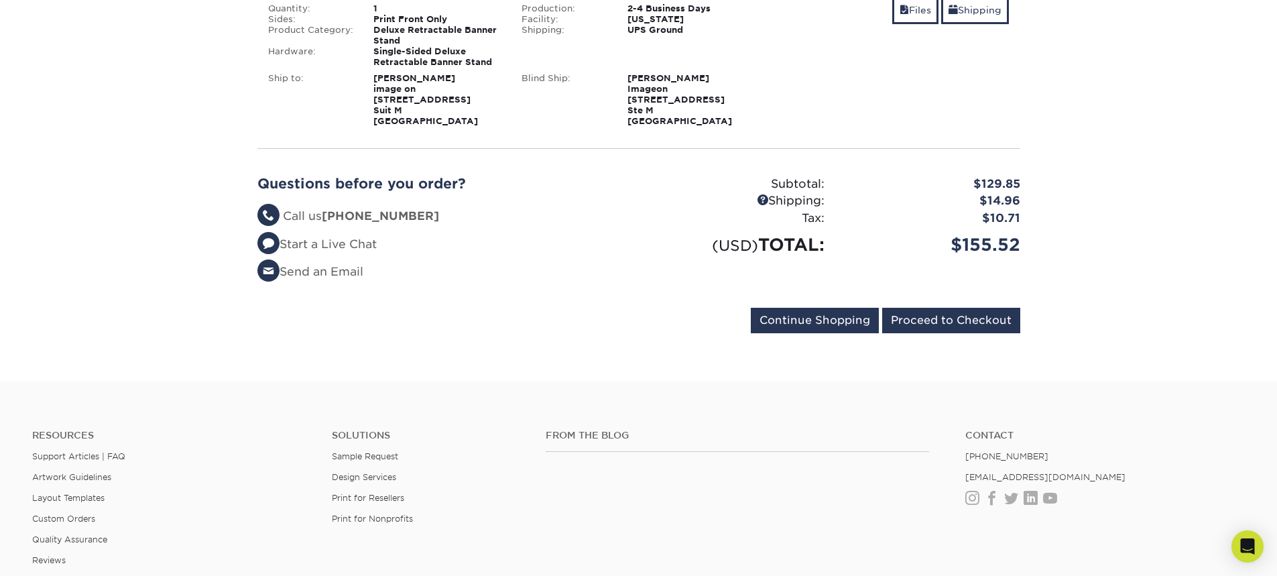
scroll to position [268, 0]
drag, startPoint x: 954, startPoint y: 239, endPoint x: 1047, endPoint y: 257, distance: 94.4
click at [1047, 257] on section "YOUR CART Empty Cart Your Cart is Empty View Account Active Orders Order Histor…" at bounding box center [638, 118] width 1277 height 526
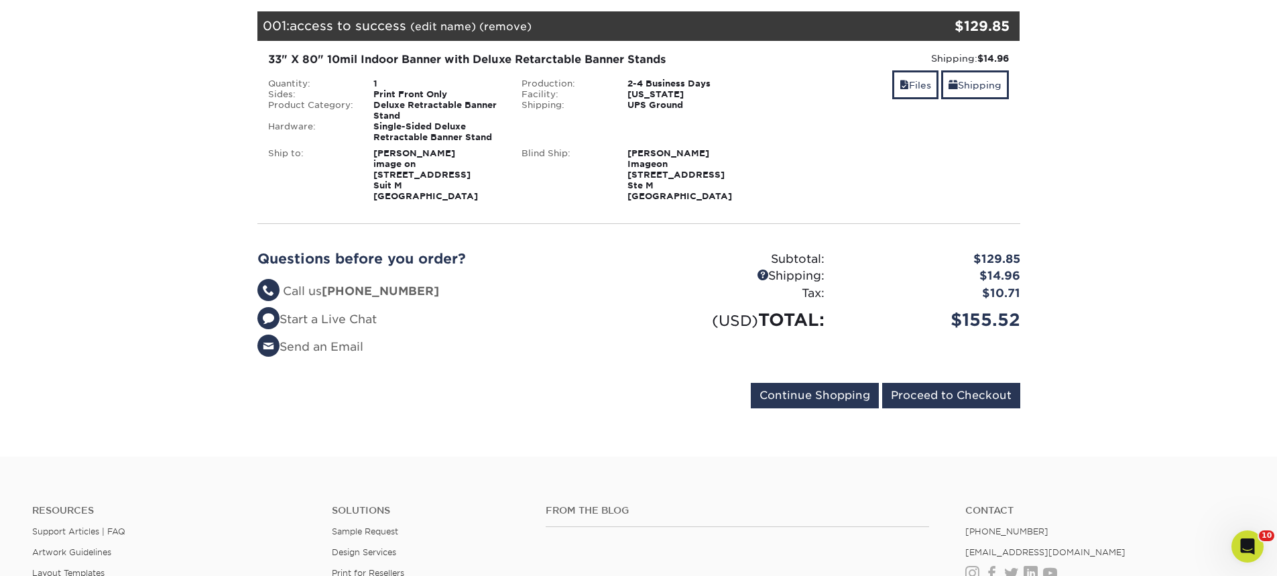
scroll to position [201, 0]
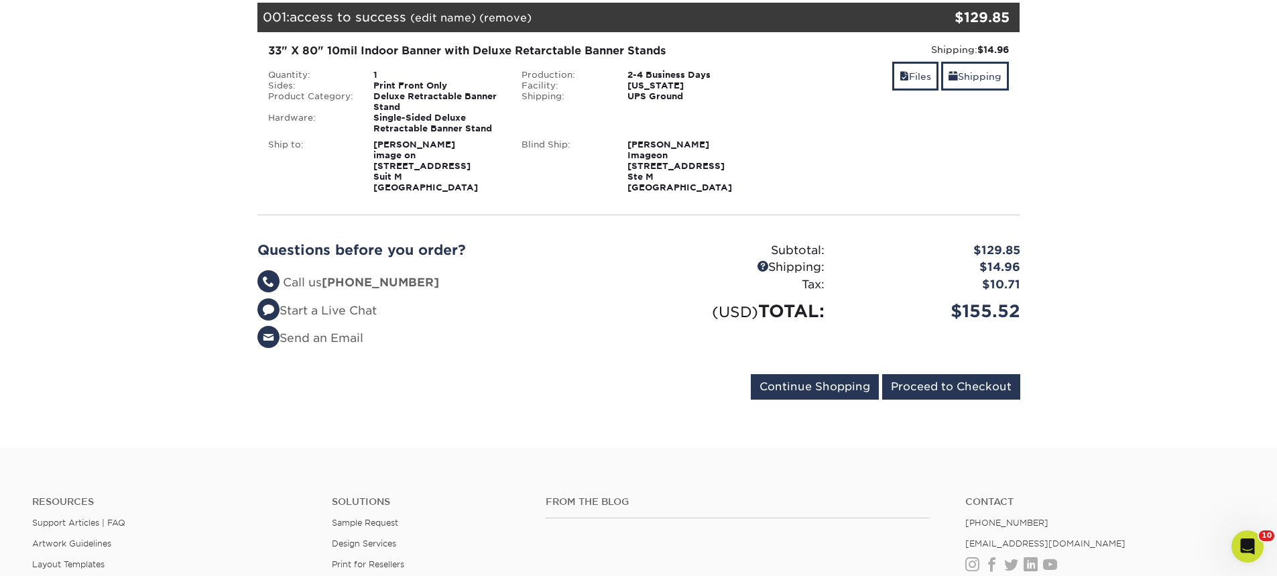
drag, startPoint x: 627, startPoint y: 143, endPoint x: 694, endPoint y: 146, distance: 67.1
click at [686, 146] on strong "[PERSON_NAME] Imageon [STREET_ADDRESS]" at bounding box center [680, 165] width 105 height 53
click at [737, 160] on div "[PERSON_NAME] Imageon [STREET_ADDRESS]" at bounding box center [692, 166] width 148 height 54
click at [939, 384] on input "Proceed to Checkout" at bounding box center [951, 386] width 138 height 25
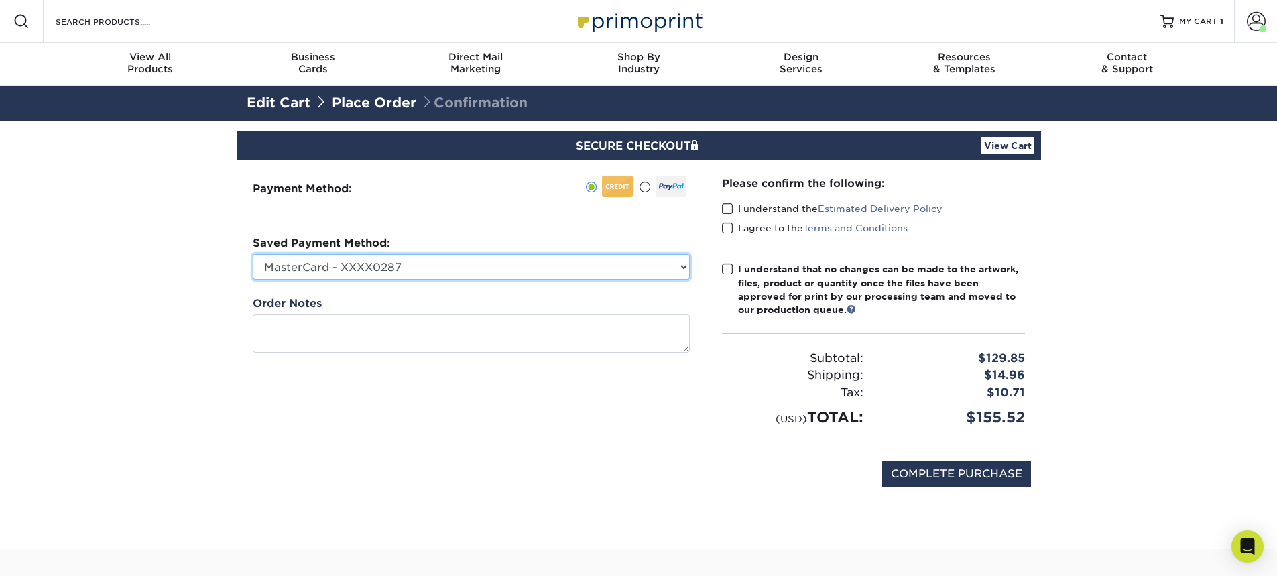
click at [530, 255] on select "MasterCard - XXXX0287 MasterCard - XXXX9908 Visa - XXXX2885 Visa - XXXX4174 Vis…" at bounding box center [471, 266] width 437 height 25
select select "72489"
click at [253, 254] on select "MasterCard - XXXX0287 MasterCard - XXXX9908 Visa - XXXX2885 Visa - XXXX4174 Vis…" at bounding box center [471, 266] width 437 height 25
click at [731, 206] on span at bounding box center [727, 208] width 11 height 13
click at [0, 0] on input "I understand the Estimated Delivery Policy" at bounding box center [0, 0] width 0 height 0
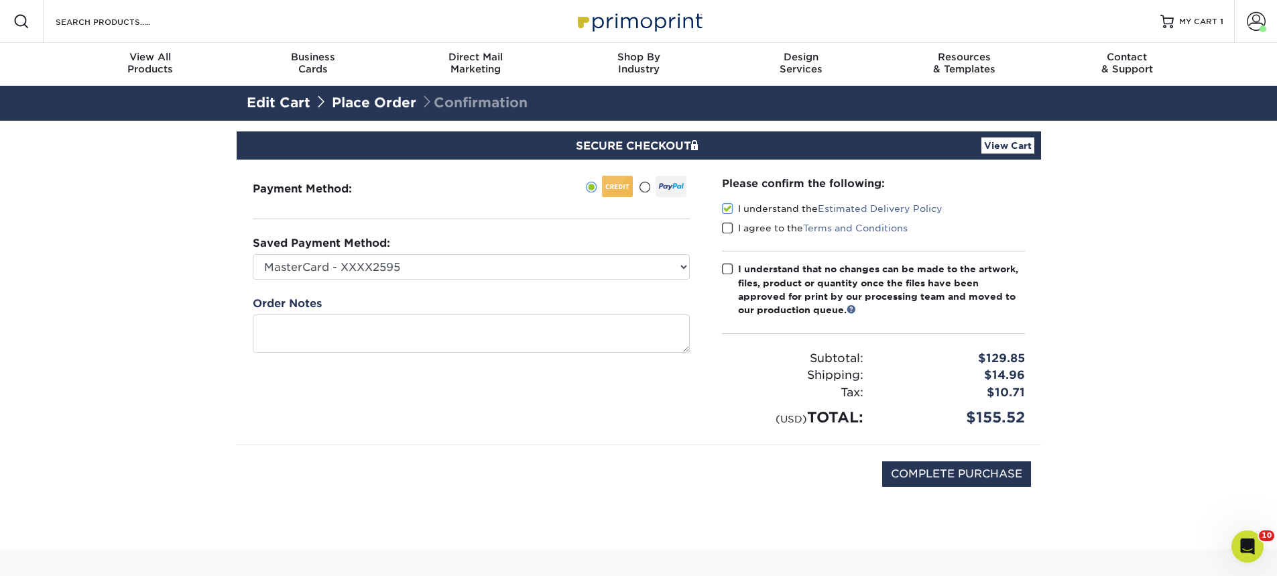
click at [727, 225] on span at bounding box center [727, 228] width 11 height 13
click at [0, 0] on input "I agree to the Terms and Conditions" at bounding box center [0, 0] width 0 height 0
click at [725, 265] on span at bounding box center [727, 269] width 11 height 13
click at [0, 0] on input "I understand that no changes can be made to the artwork, files, product or quan…" at bounding box center [0, 0] width 0 height 0
click at [995, 479] on input "COMPLETE PURCHASE" at bounding box center [956, 473] width 149 height 25
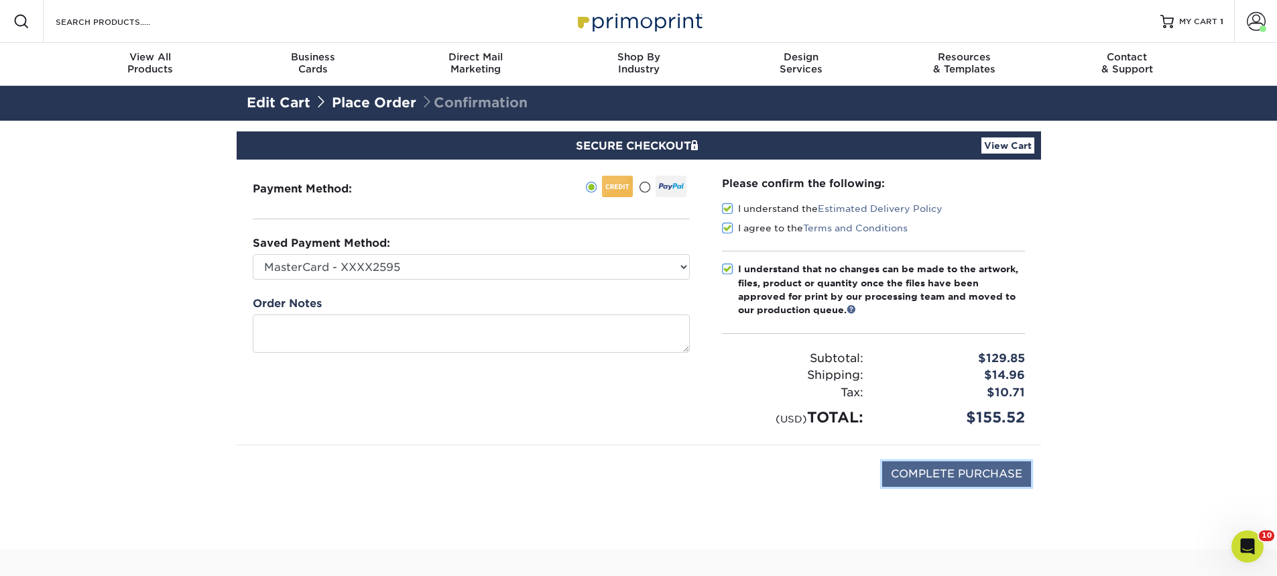
type input "PROCESSING, PLEASE WAIT..."
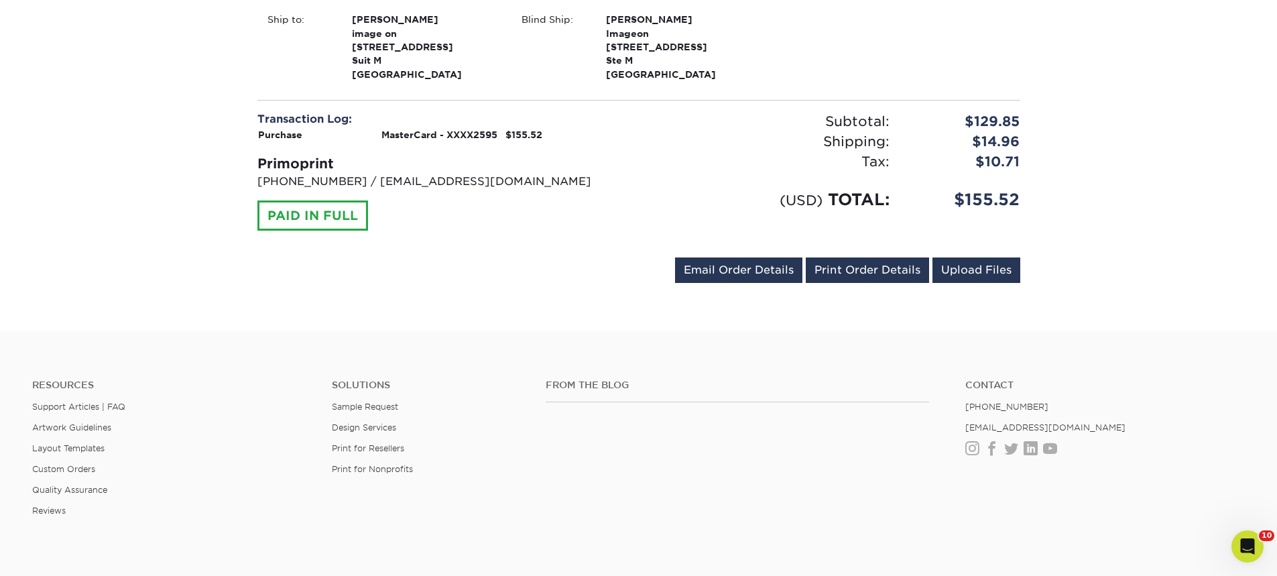
scroll to position [536, 0]
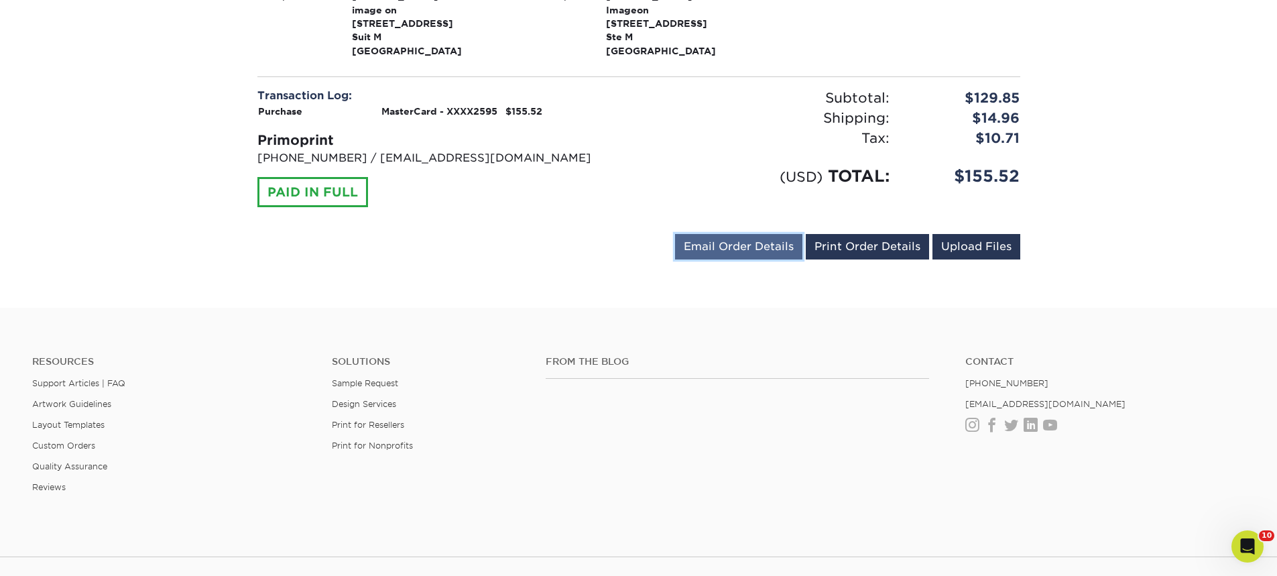
click at [761, 244] on link "Email Order Details" at bounding box center [738, 246] width 127 height 25
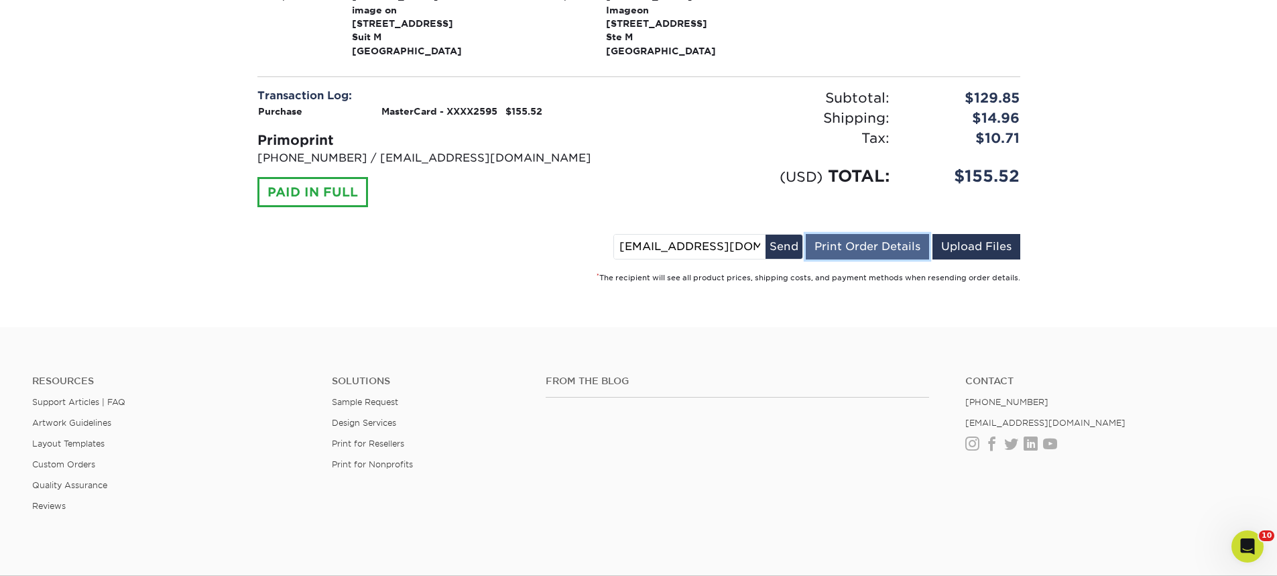
click at [847, 251] on link "Print Order Details" at bounding box center [867, 246] width 123 height 25
drag, startPoint x: 894, startPoint y: 252, endPoint x: 1046, endPoint y: 493, distance: 285.0
click at [894, 252] on link "Print Order Details" at bounding box center [867, 246] width 123 height 25
